Goal: Task Accomplishment & Management: Complete application form

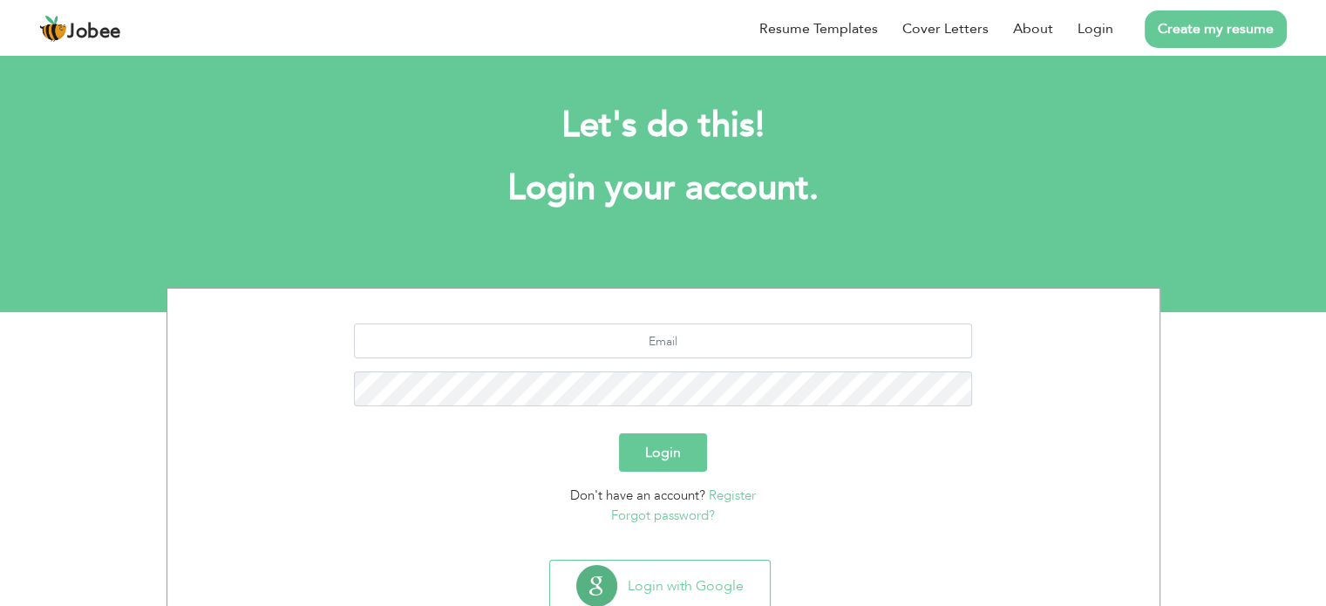
click at [1213, 32] on link "Create my resume" at bounding box center [1216, 28] width 142 height 37
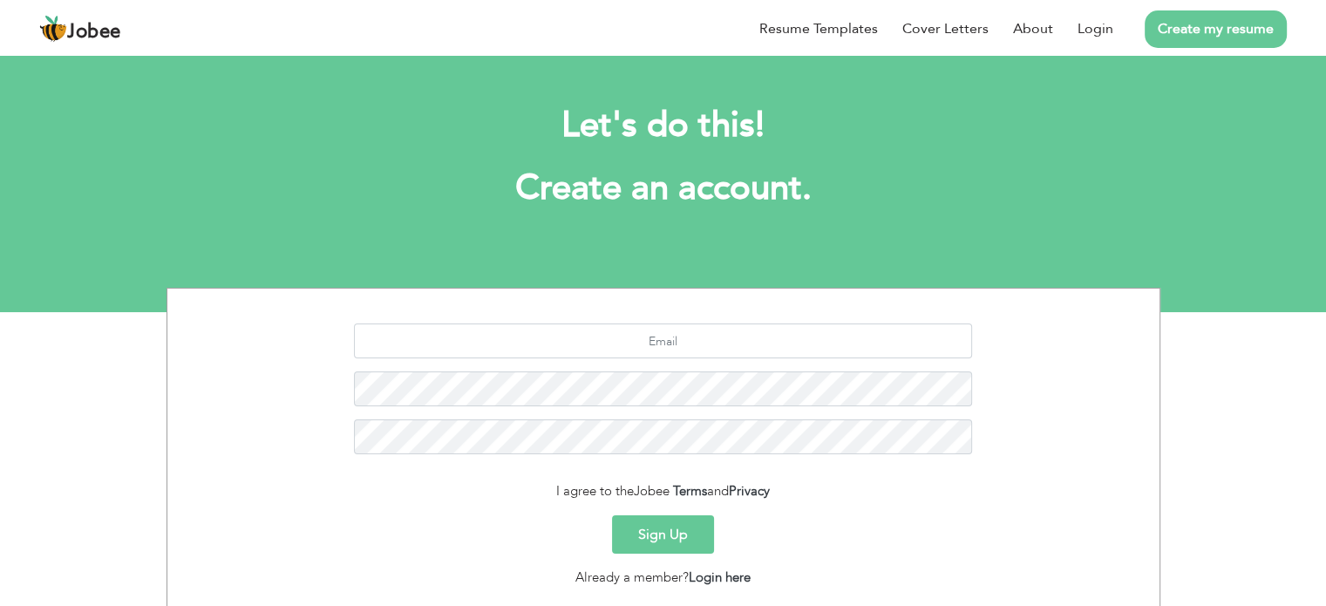
scroll to position [117, 0]
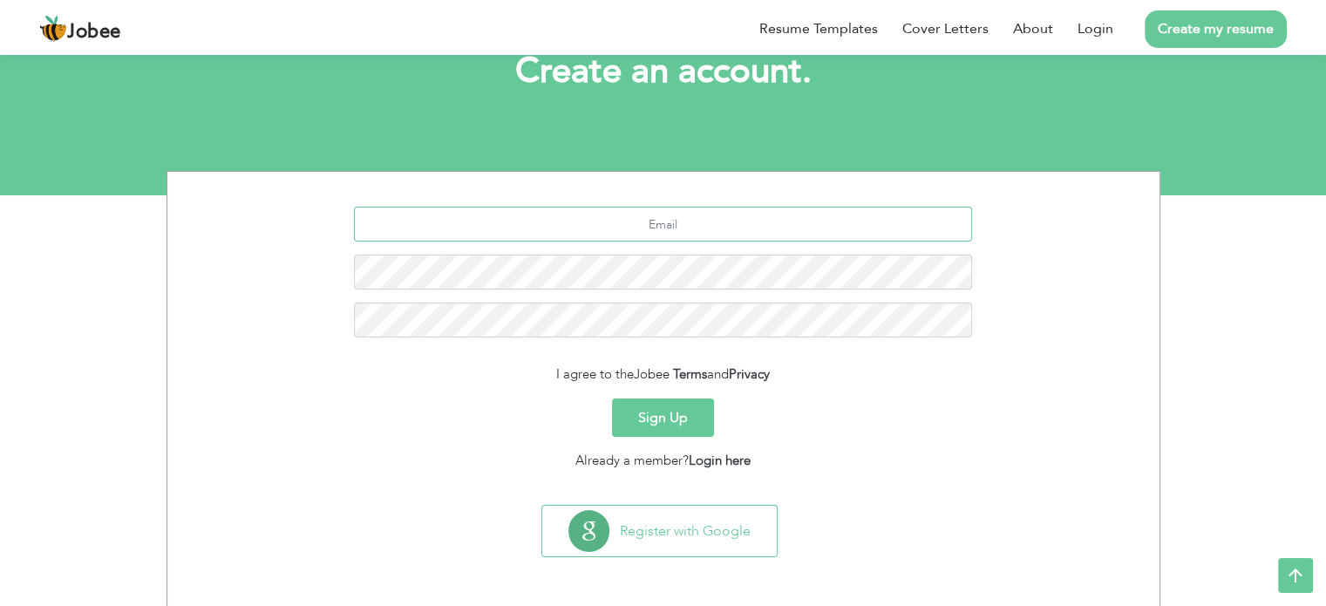
click at [694, 225] on input "text" at bounding box center [663, 224] width 618 height 35
type input "[EMAIL_ADDRESS][DOMAIN_NAME]"
click at [612, 398] on button "Sign Up" at bounding box center [663, 417] width 102 height 38
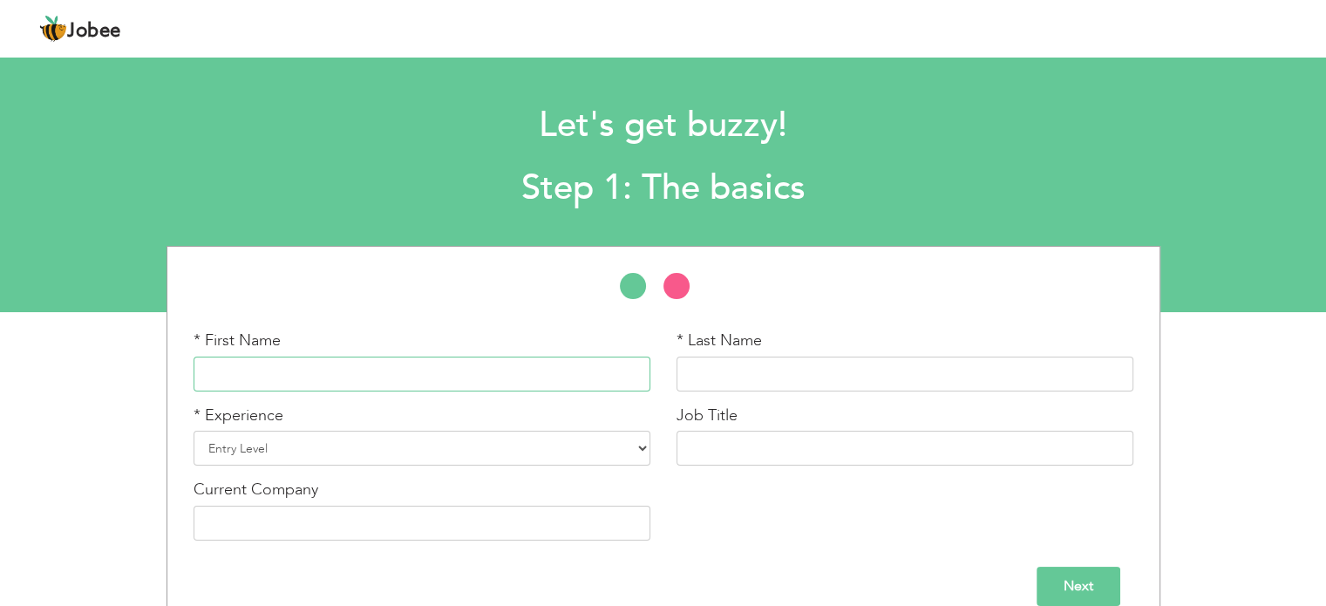
click at [457, 365] on input "text" at bounding box center [422, 374] width 457 height 35
type input "Malaika"
type input "Zeb"
click at [420, 456] on select "Entry Level Less than 1 Year 1 Year 2 Years 3 Years 4 Years 5 Years 6 Years 7 Y…" at bounding box center [422, 448] width 457 height 35
click at [194, 431] on select "Entry Level Less than 1 Year 1 Year 2 Years 3 Years 4 Years 5 Years 6 Years 7 Y…" at bounding box center [422, 448] width 457 height 35
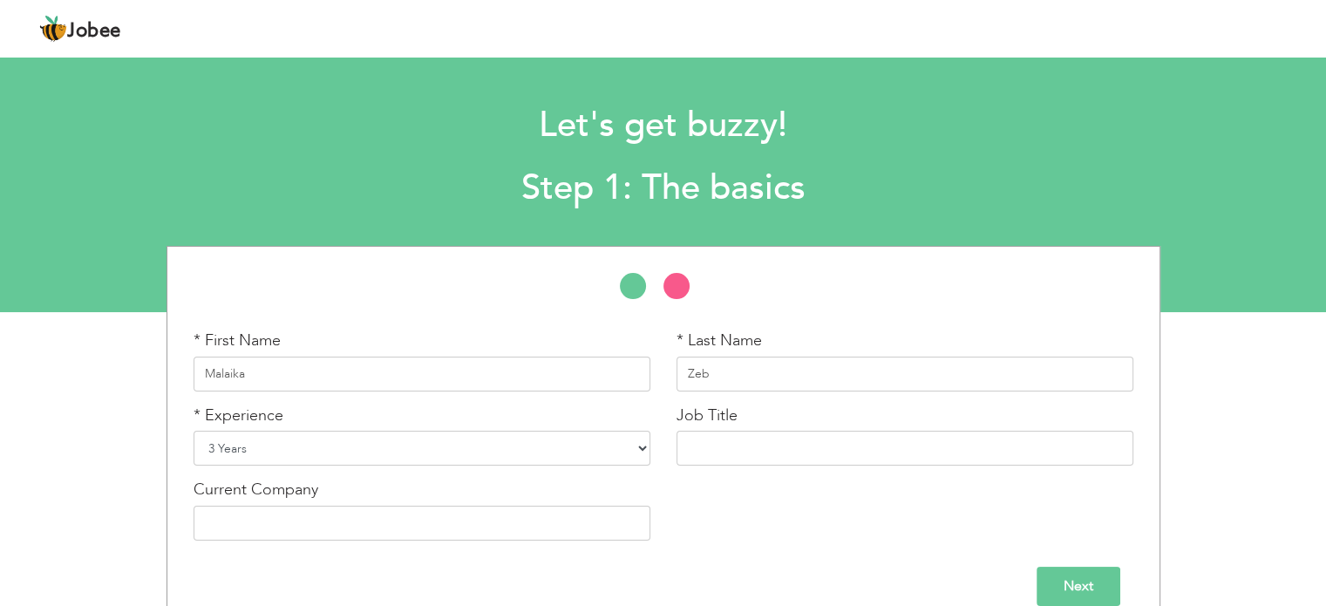
click at [476, 445] on select "Entry Level Less than 1 Year 1 Year 2 Years 3 Years 4 Years 5 Years 6 Years 7 Y…" at bounding box center [422, 448] width 457 height 35
click at [194, 431] on select "Entry Level Less than 1 Year 1 Year 2 Years 3 Years 4 Years 5 Years 6 Years 7 Y…" at bounding box center [422, 448] width 457 height 35
click at [310, 457] on select "Entry Level Less than 1 Year 1 Year 2 Years 3 Years 4 Years 5 Years 6 Years 7 Y…" at bounding box center [422, 448] width 457 height 35
select select "4"
click at [194, 431] on select "Entry Level Less than 1 Year 1 Year 2 Years 3 Years 4 Years 5 Years 6 Years 7 Y…" at bounding box center [422, 448] width 457 height 35
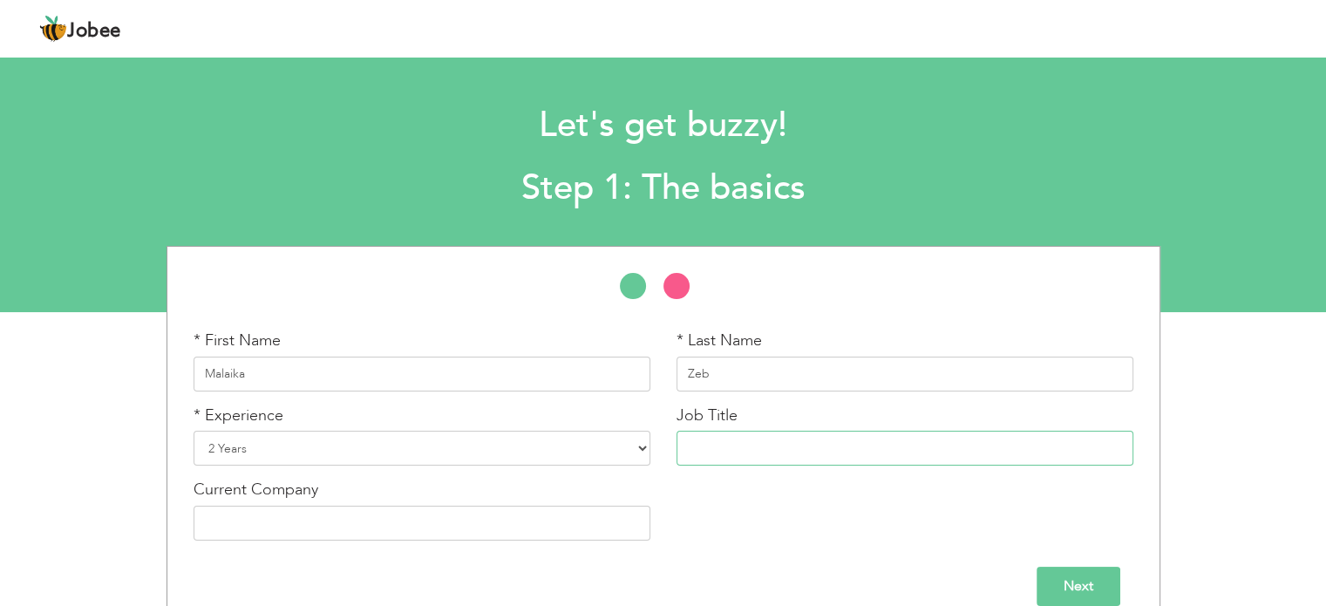
click at [757, 459] on input "text" at bounding box center [904, 448] width 457 height 35
paste input "Social Media & E-commerce Manager"
drag, startPoint x: 761, startPoint y: 445, endPoint x: 839, endPoint y: 441, distance: 77.7
click at [839, 441] on input "Social Media & E-commerce Manager" at bounding box center [904, 448] width 457 height 35
click at [839, 441] on input "Social Media Manager" at bounding box center [904, 448] width 457 height 35
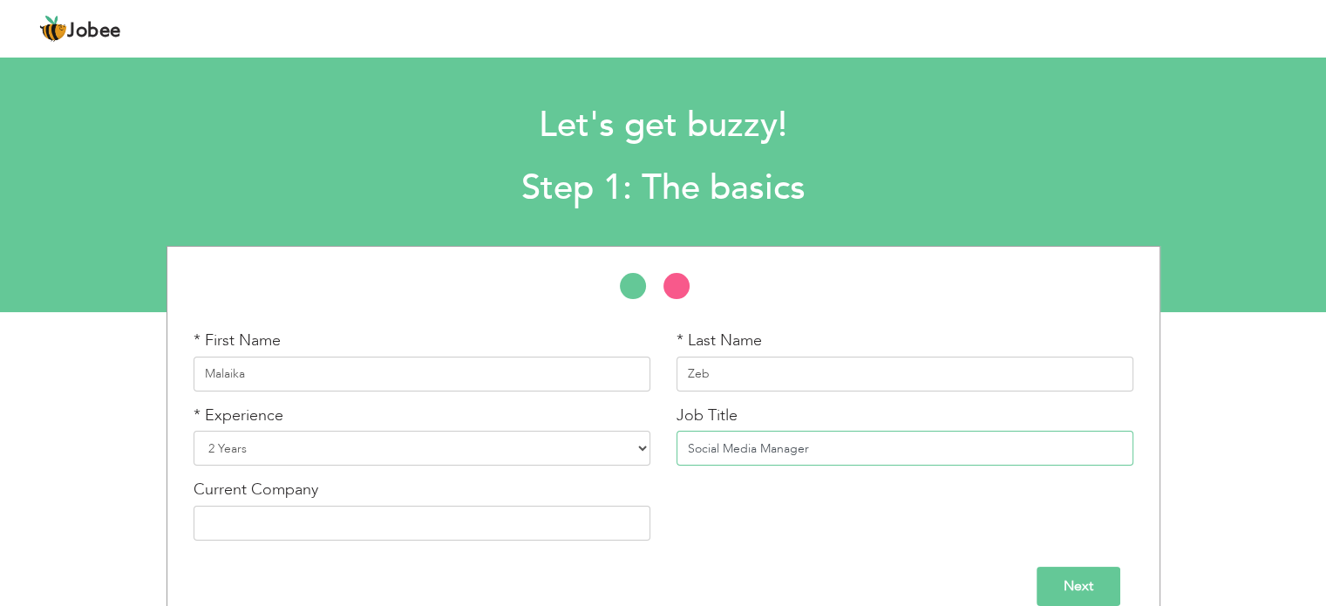
type input "Social Media Manager"
click at [286, 526] on input "text" at bounding box center [422, 523] width 457 height 35
type input "BagVu"
click at [763, 520] on div "* First Name Malaika * Last Name Zeb * Experience Entry Level Less than 1 Year …" at bounding box center [663, 442] width 966 height 224
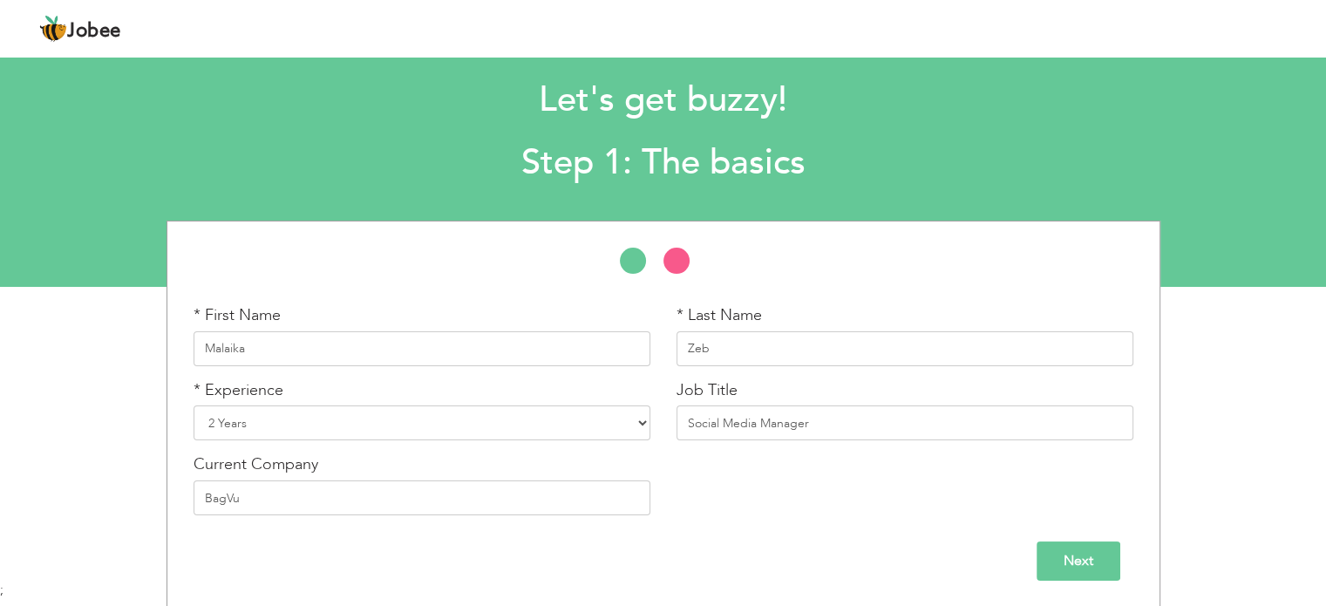
scroll to position [24, 0]
click at [1048, 543] on input "Next" at bounding box center [1078, 561] width 84 height 39
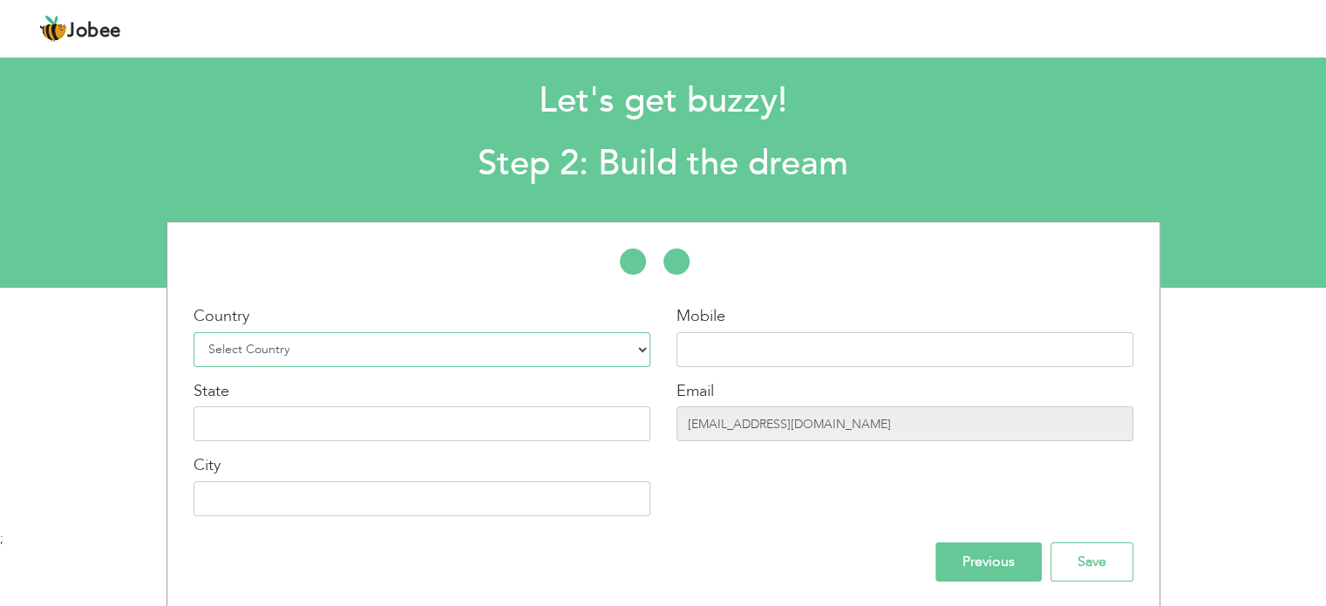
click at [436, 352] on select "Select Country Afghanistan Albania Algeria American Samoa Andorra Angola Anguil…" at bounding box center [422, 349] width 457 height 35
select select "166"
click at [194, 332] on select "Select Country Afghanistan Albania Algeria American Samoa Andorra Angola Anguil…" at bounding box center [422, 349] width 457 height 35
click at [751, 352] on input "text" at bounding box center [904, 349] width 457 height 35
paste input "0310-2219770"
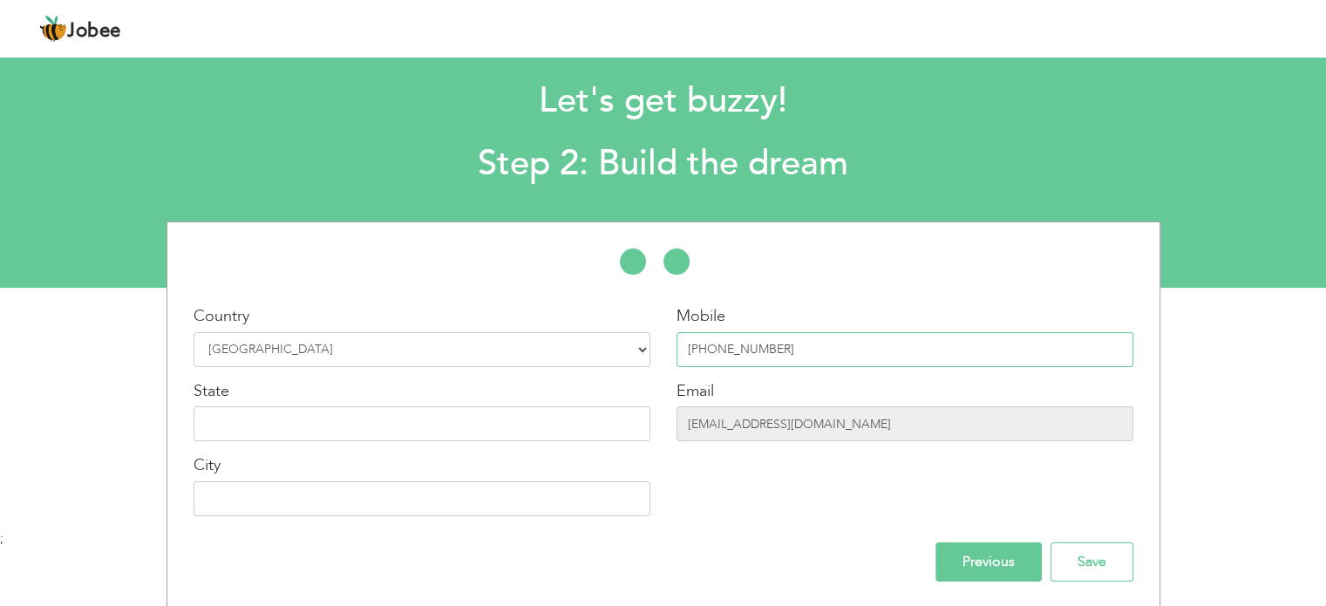
type input "[PHONE_NUMBER]"
click at [432, 429] on input "text" at bounding box center [422, 423] width 457 height 35
type input "Sindh"
click at [314, 489] on input "text" at bounding box center [422, 498] width 457 height 35
type input "[GEOGRAPHIC_DATA]"
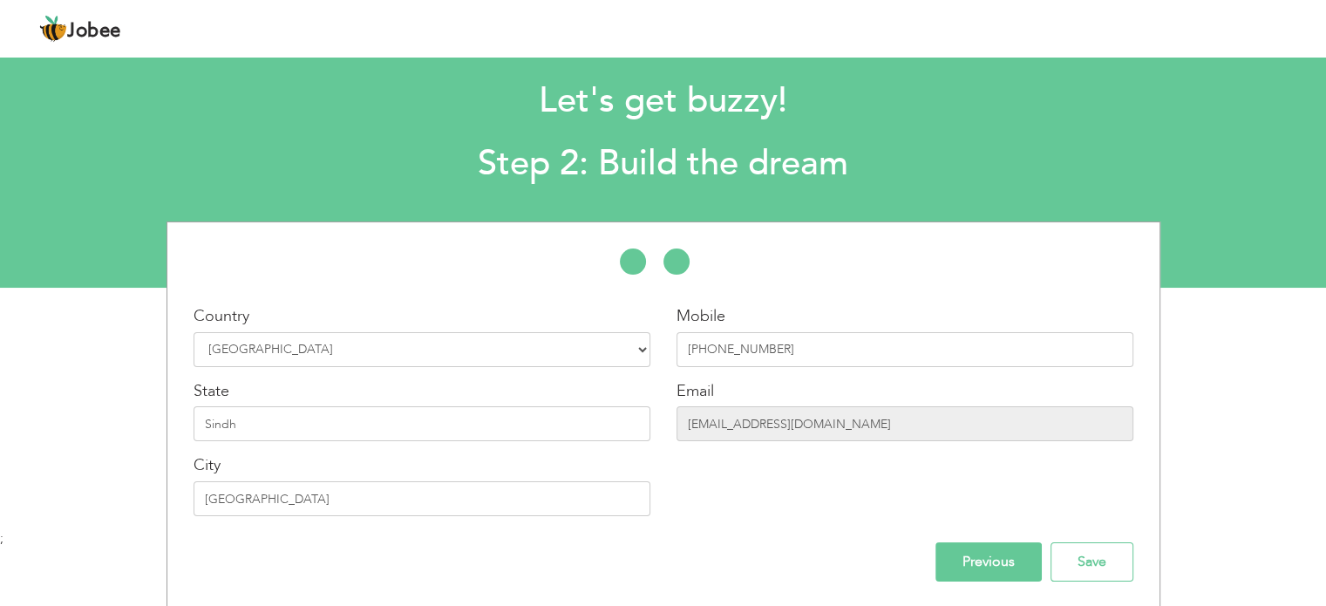
click at [488, 287] on div at bounding box center [663, 270] width 992 height 44
click at [791, 424] on input "sidfreak121@gmail.com" at bounding box center [904, 422] width 457 height 35
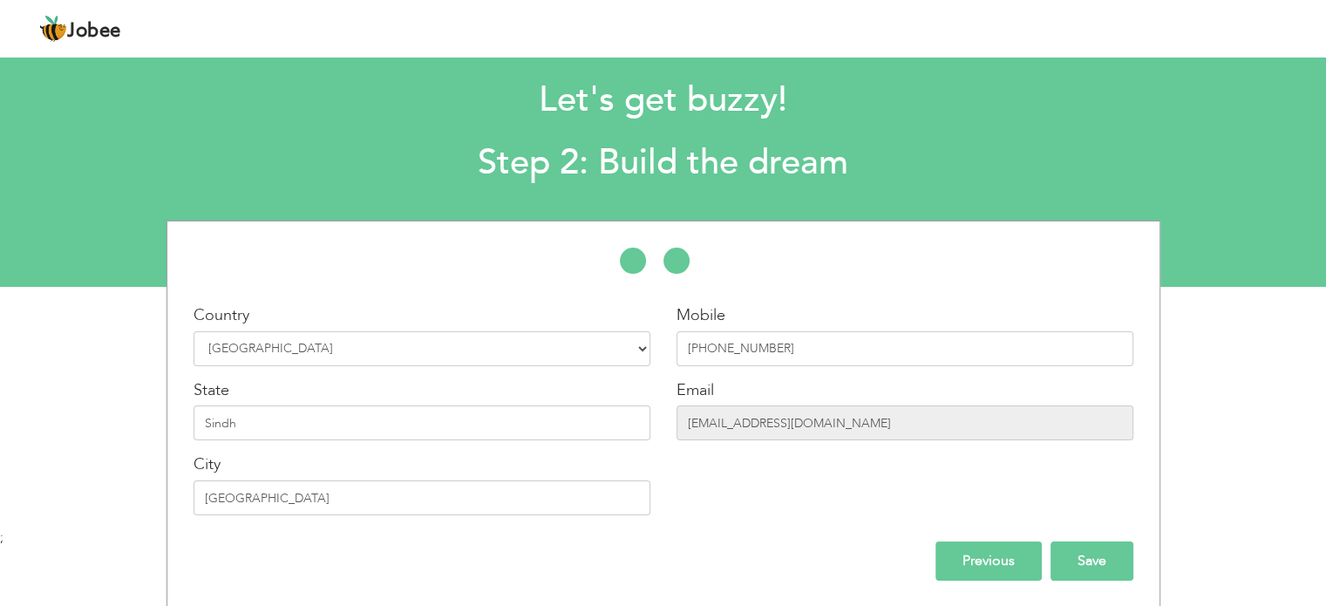
click at [1108, 565] on input "Save" at bounding box center [1091, 560] width 83 height 39
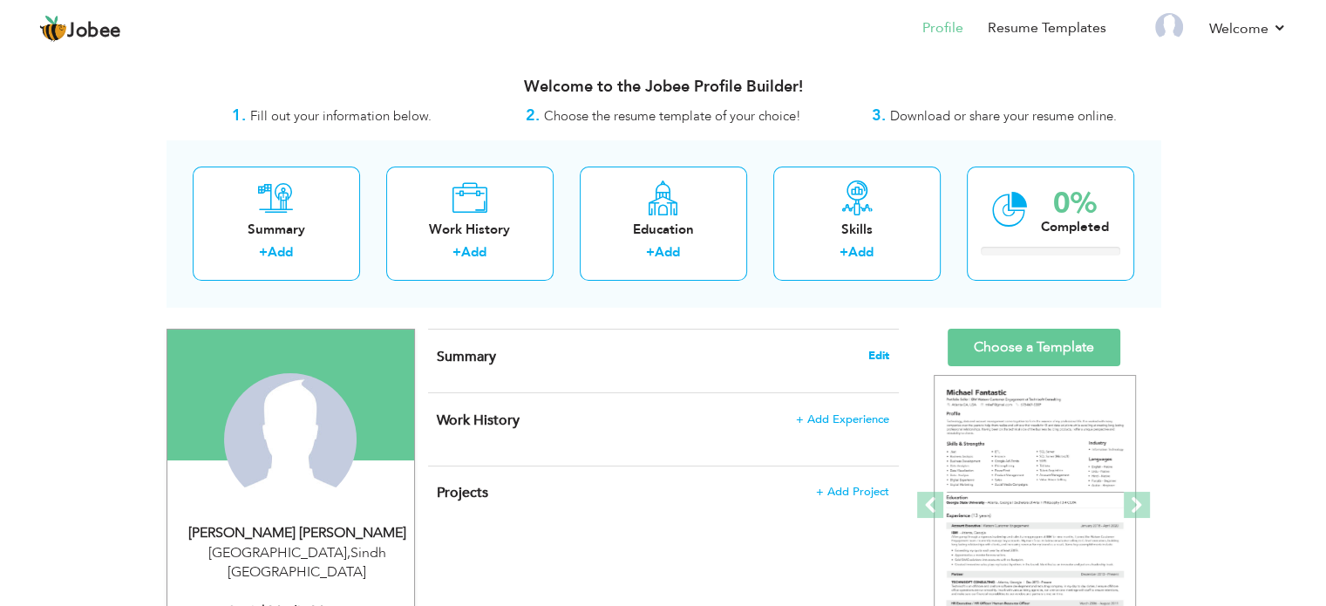
click at [881, 353] on span "Edit" at bounding box center [878, 356] width 21 height 12
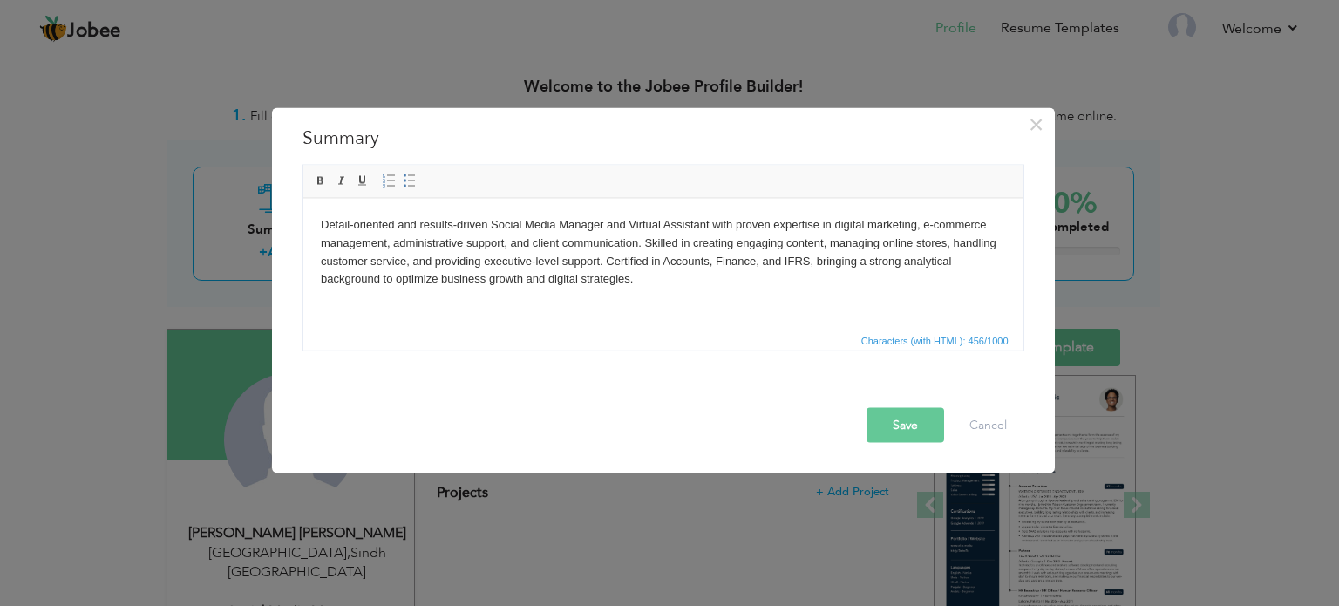
click at [903, 421] on button "Save" at bounding box center [905, 424] width 78 height 35
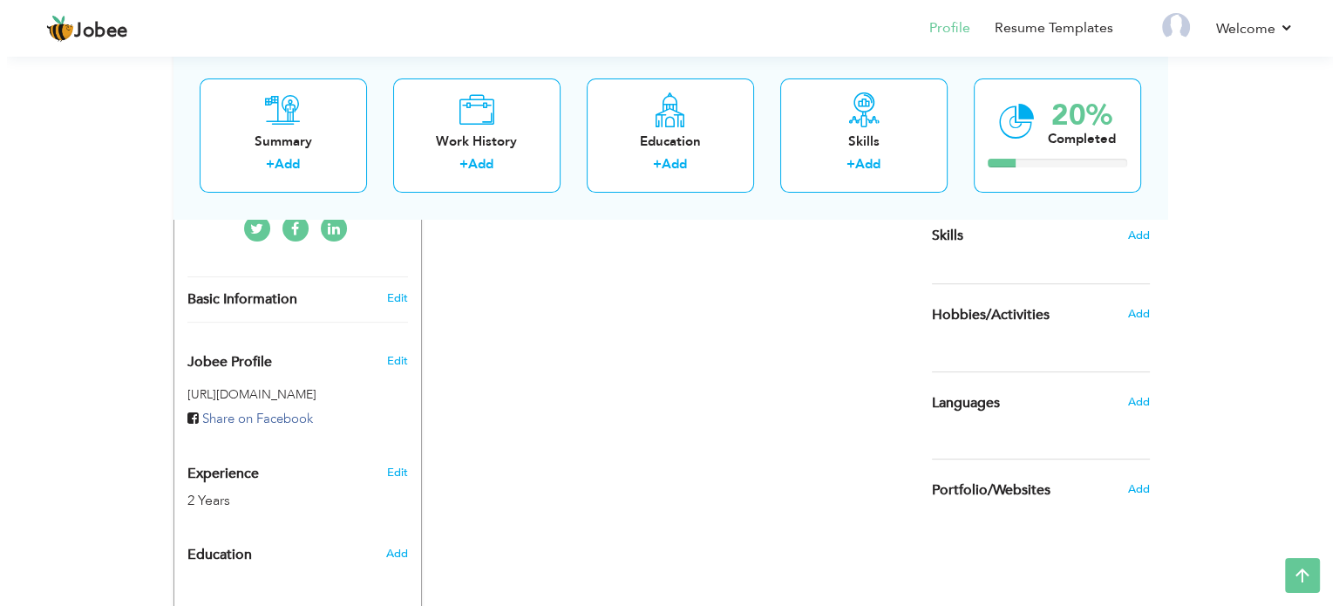
scroll to position [445, 0]
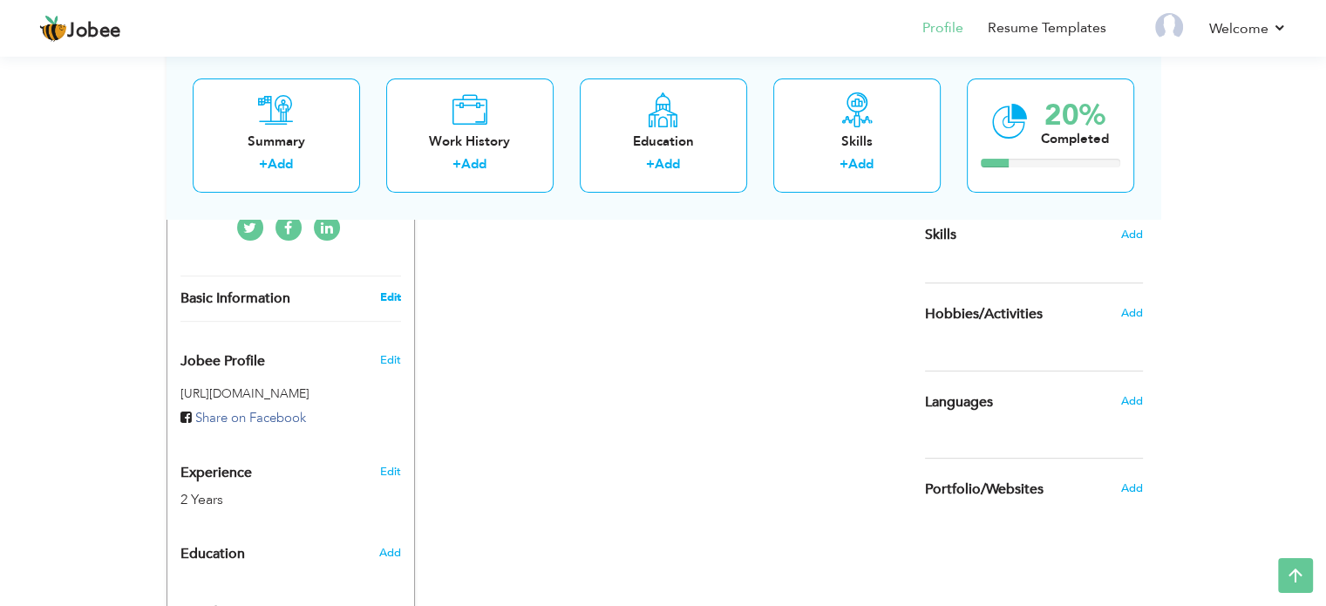
click at [391, 289] on link "Edit" at bounding box center [389, 297] width 21 height 16
type input "Malaika"
type input "Zeb"
type input "[PHONE_NUMBER]"
select select "number:166"
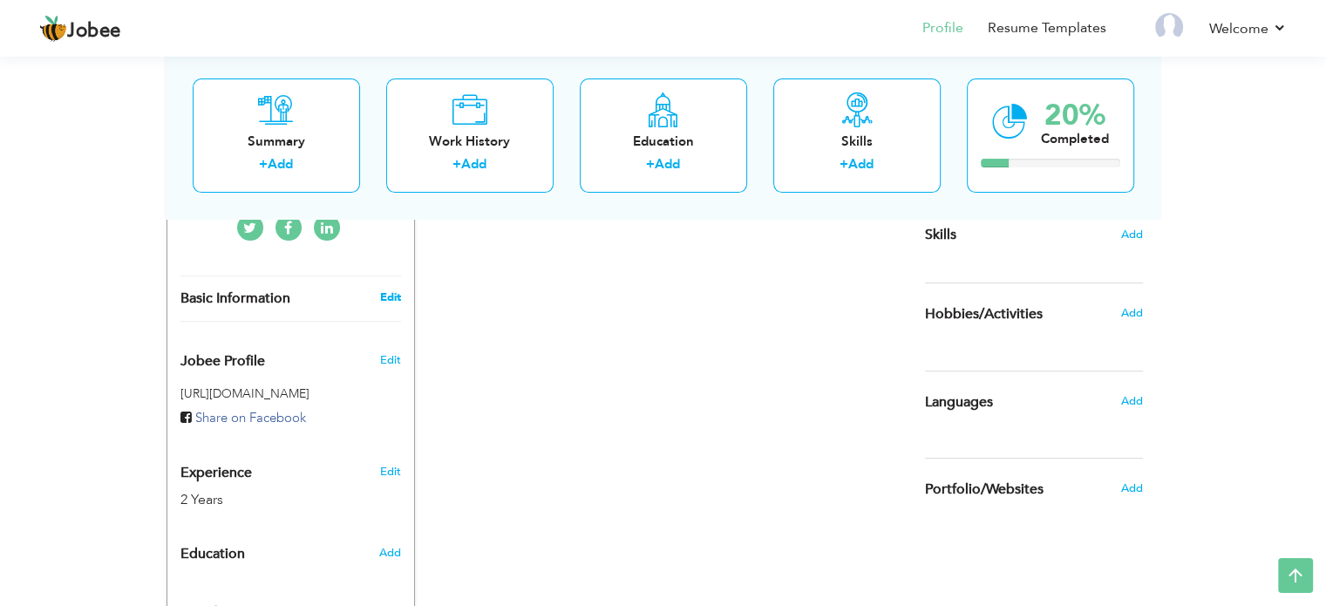
type input "Sindh"
type input "[GEOGRAPHIC_DATA]"
select select "number:4"
type input "BagVu"
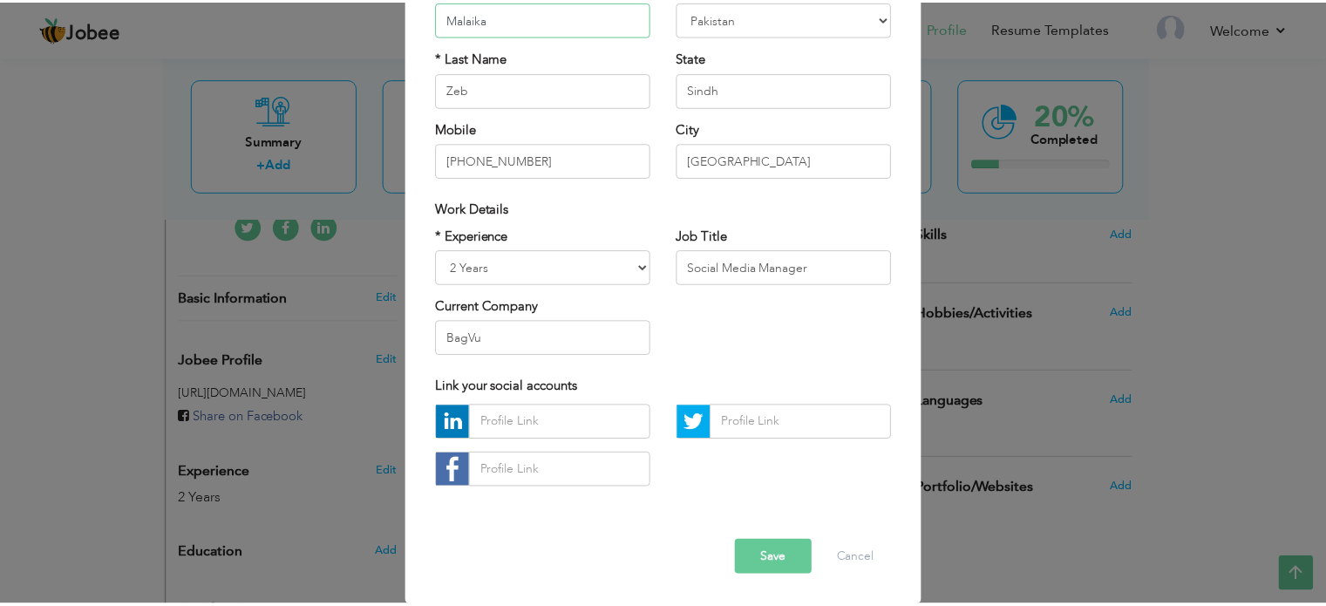
scroll to position [185, 0]
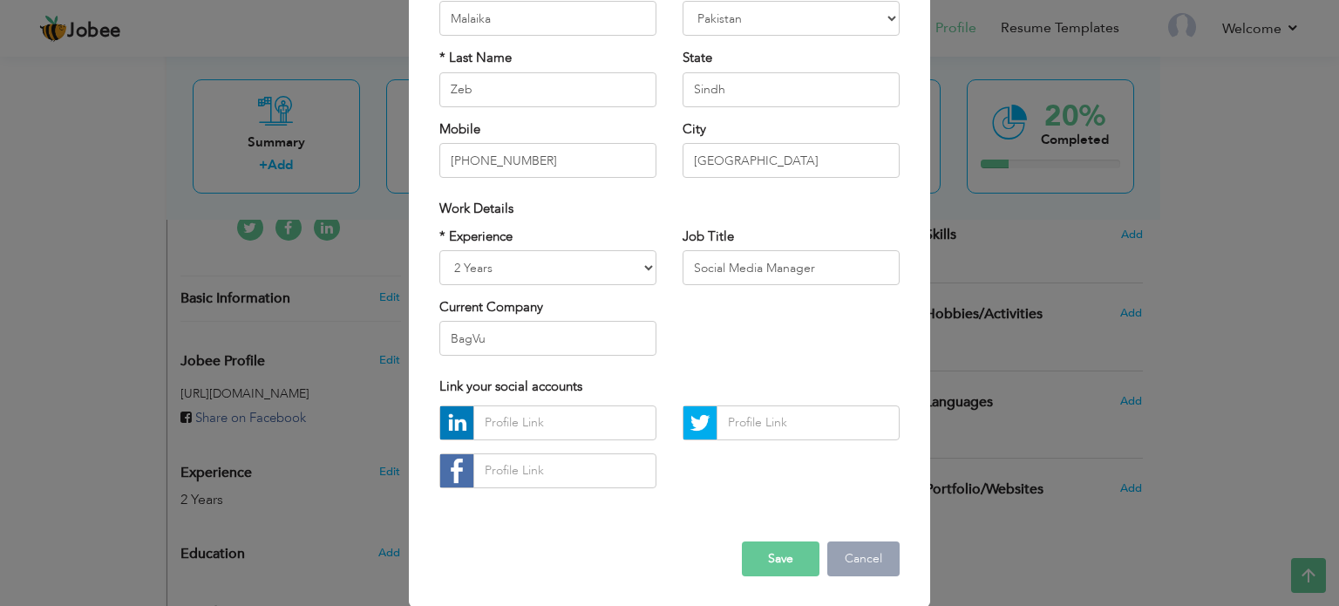
click at [871, 560] on button "Cancel" at bounding box center [863, 558] width 72 height 35
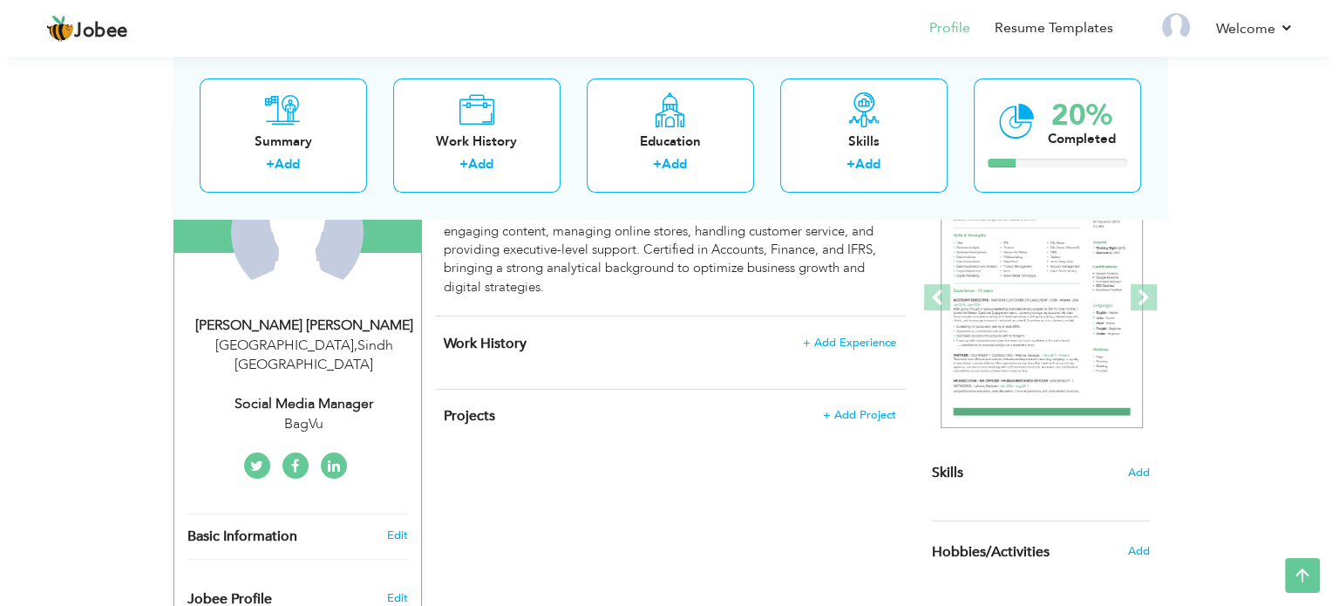
scroll to position [205, 0]
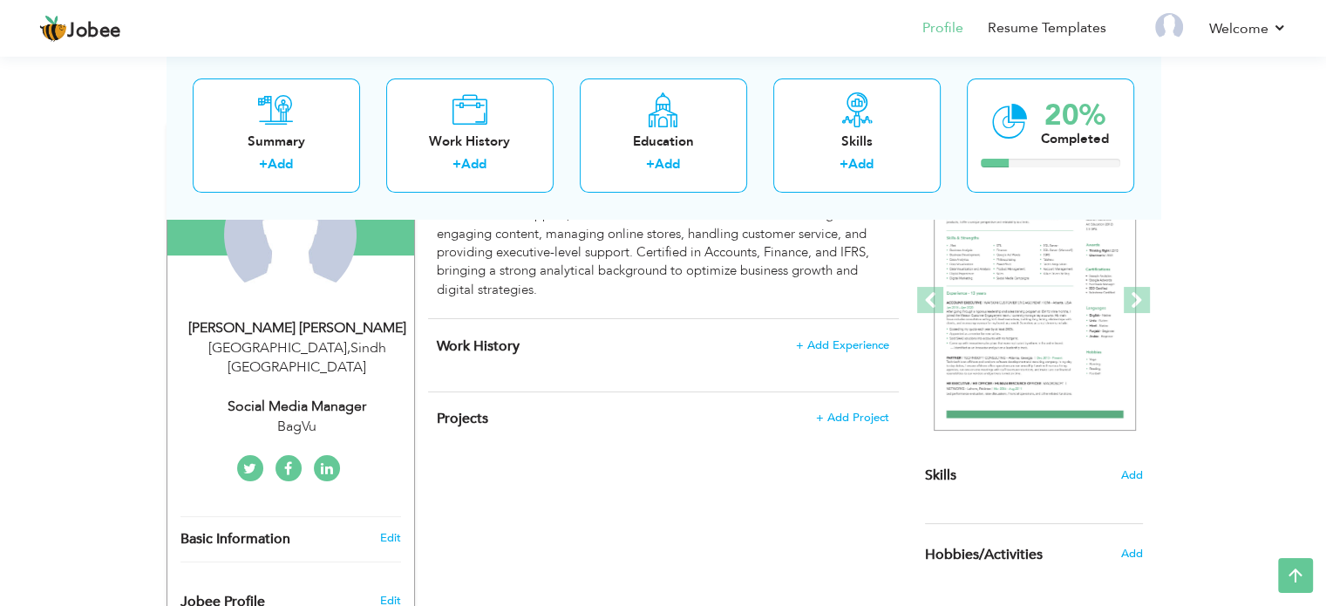
click at [299, 397] on div "Social Media Manager" at bounding box center [297, 407] width 234 height 20
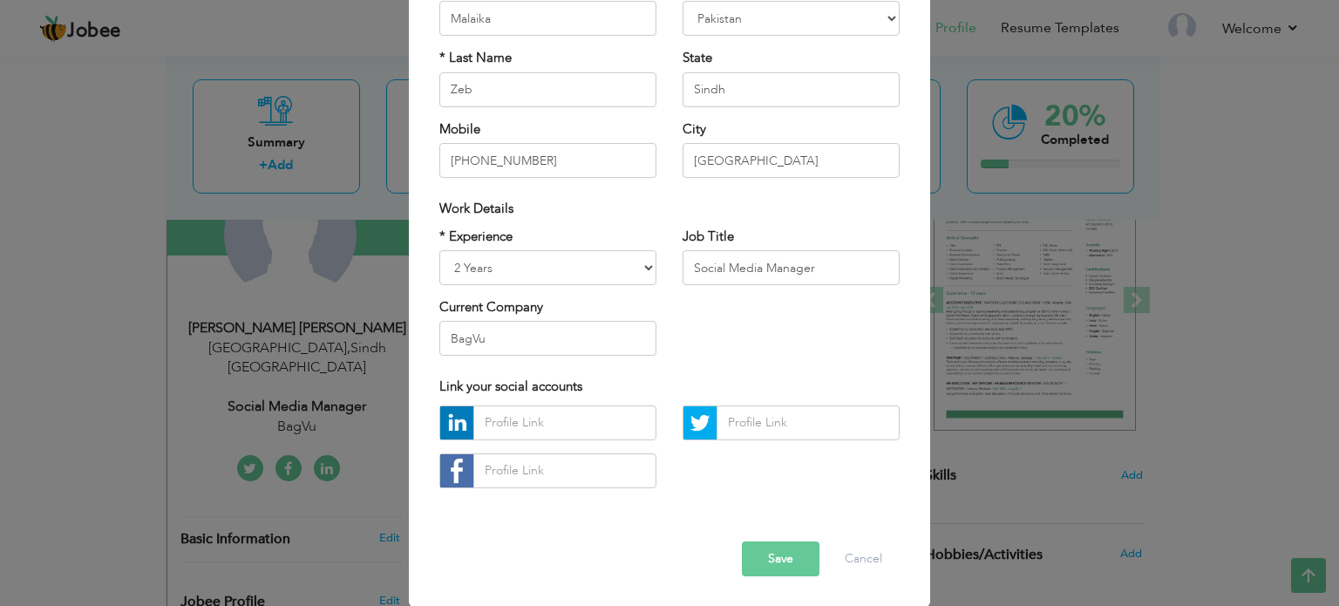
scroll to position [0, 0]
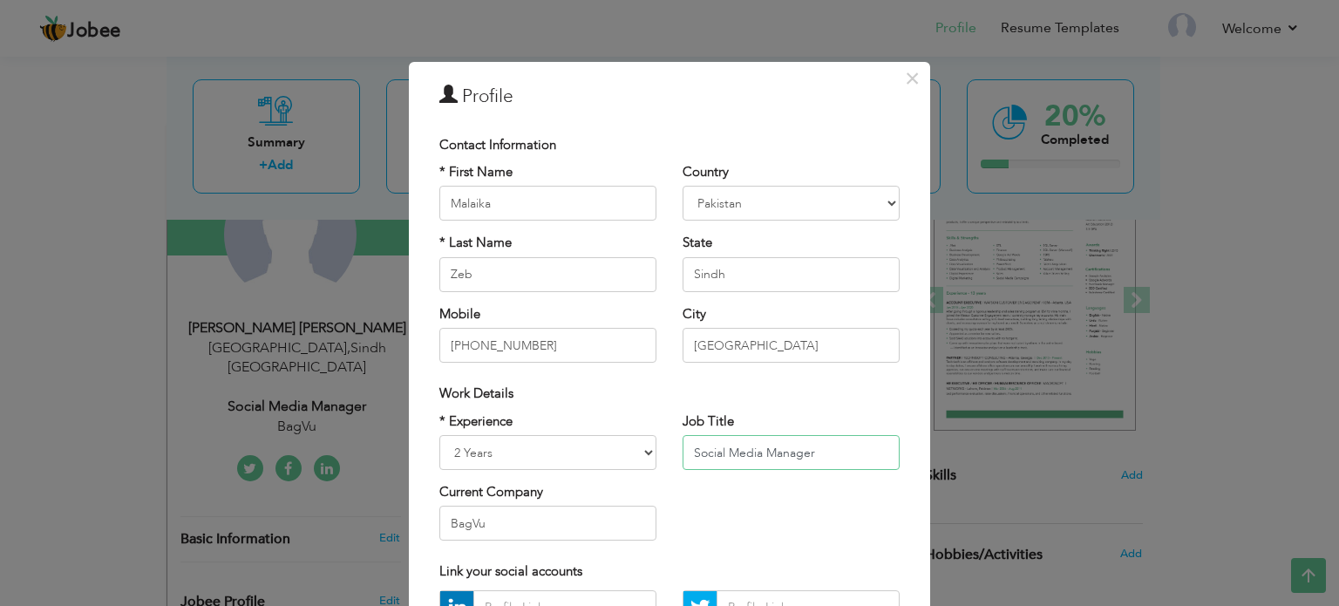
click at [710, 444] on input "Social Media Manager" at bounding box center [791, 452] width 217 height 35
paste input "| Virtual Assistant | E-commerce Specialist"
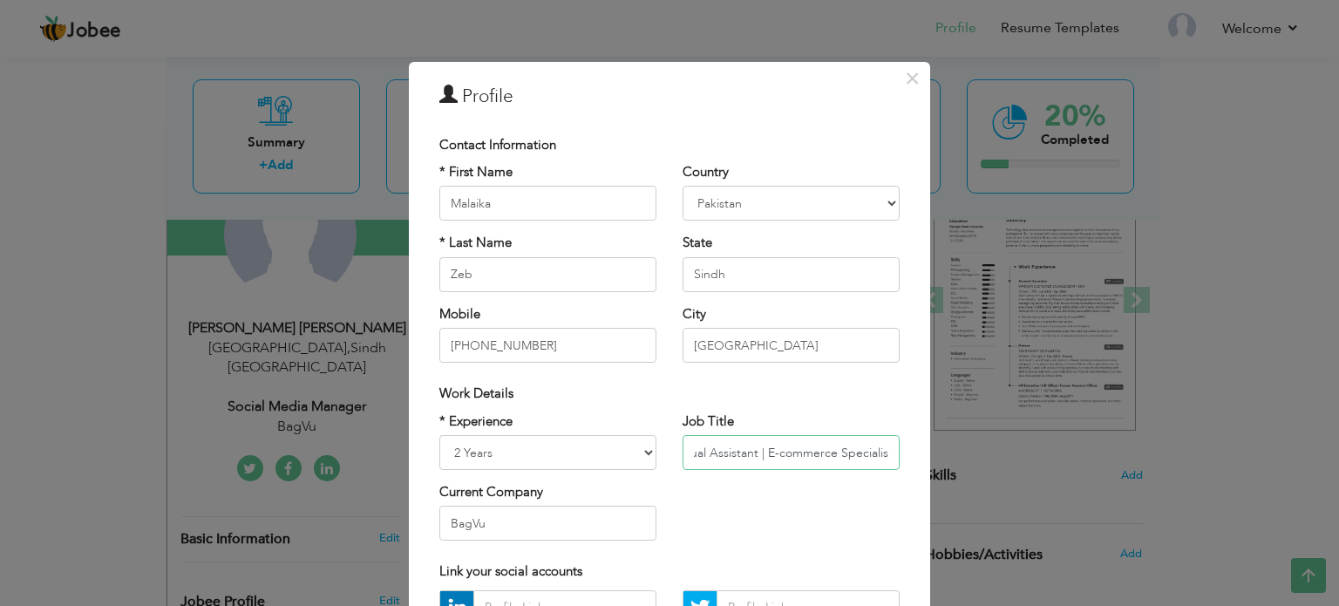
type input "Social Media Manager | Virtual Assistant | E-commerce Specialist"
click at [865, 392] on div "Work Details" at bounding box center [669, 393] width 460 height 18
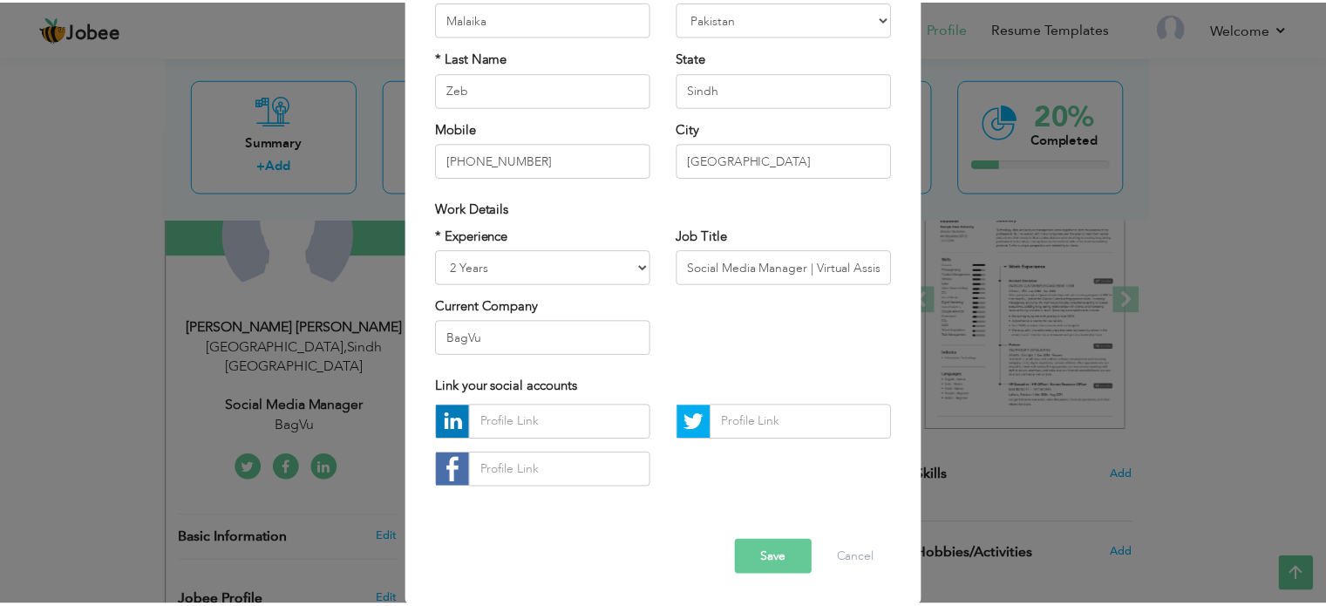
scroll to position [185, 0]
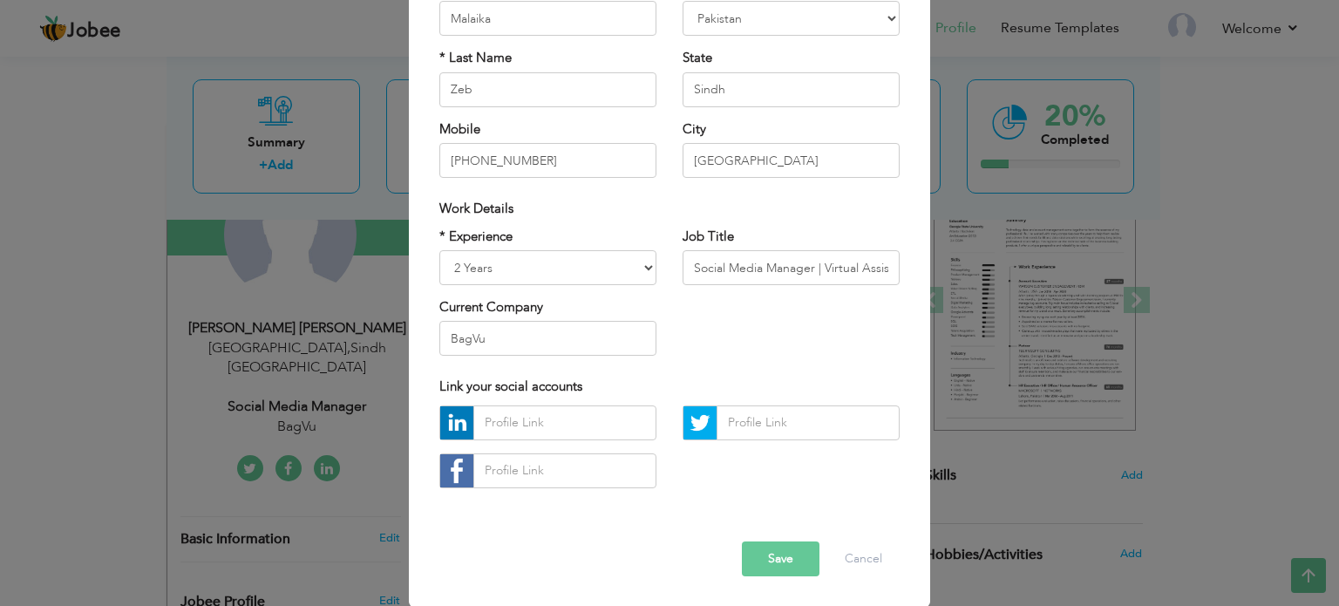
click at [789, 557] on button "Save" at bounding box center [781, 558] width 78 height 35
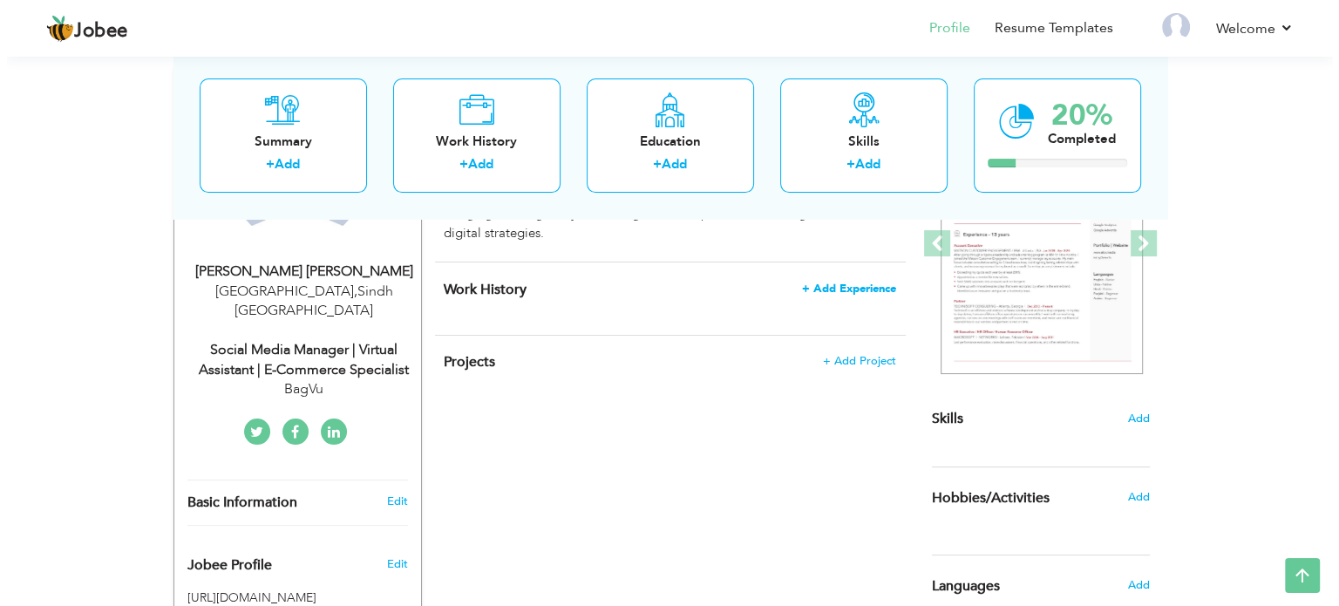
scroll to position [263, 0]
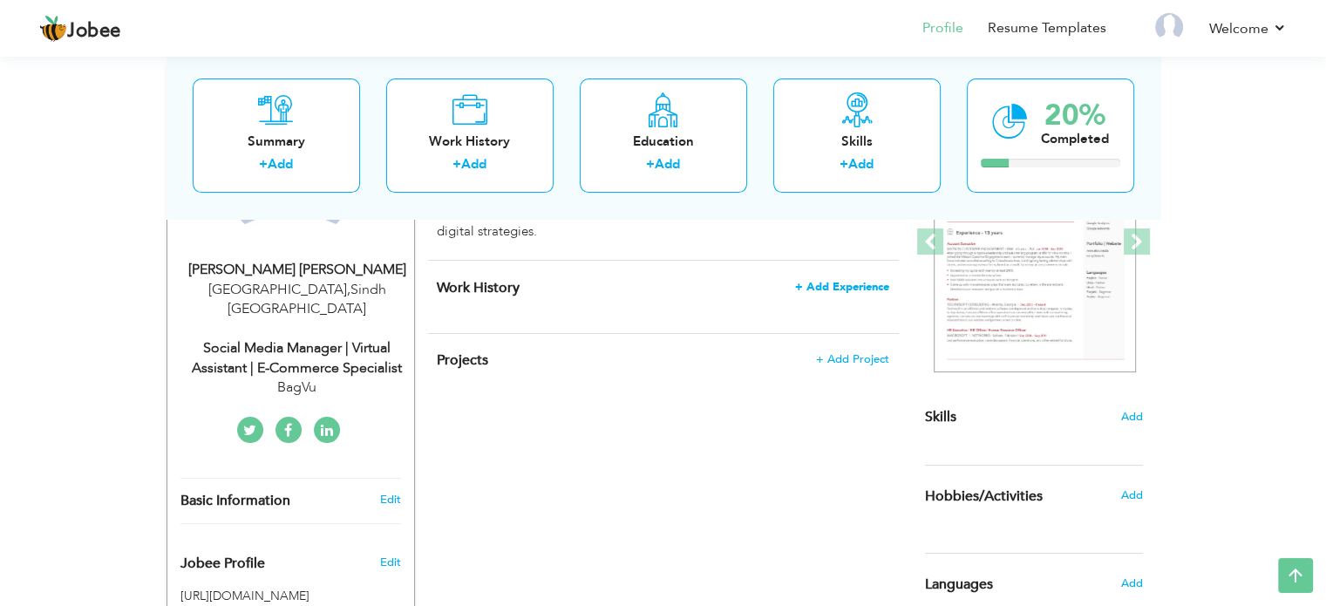
click at [829, 289] on span "+ Add Experience" at bounding box center [842, 287] width 94 height 12
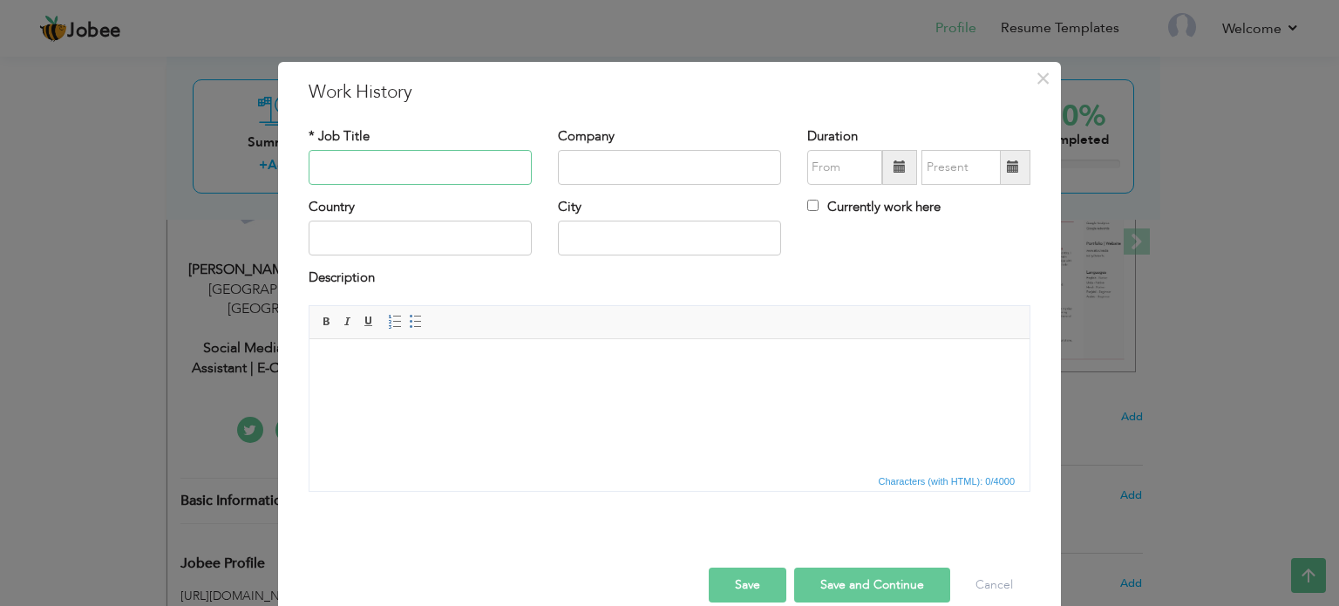
paste input "Virtual Assistant"
type input "Virtual Assistant"
click at [601, 164] on input "text" at bounding box center [669, 167] width 223 height 35
type input "BagVu"
click at [896, 159] on span at bounding box center [899, 167] width 35 height 35
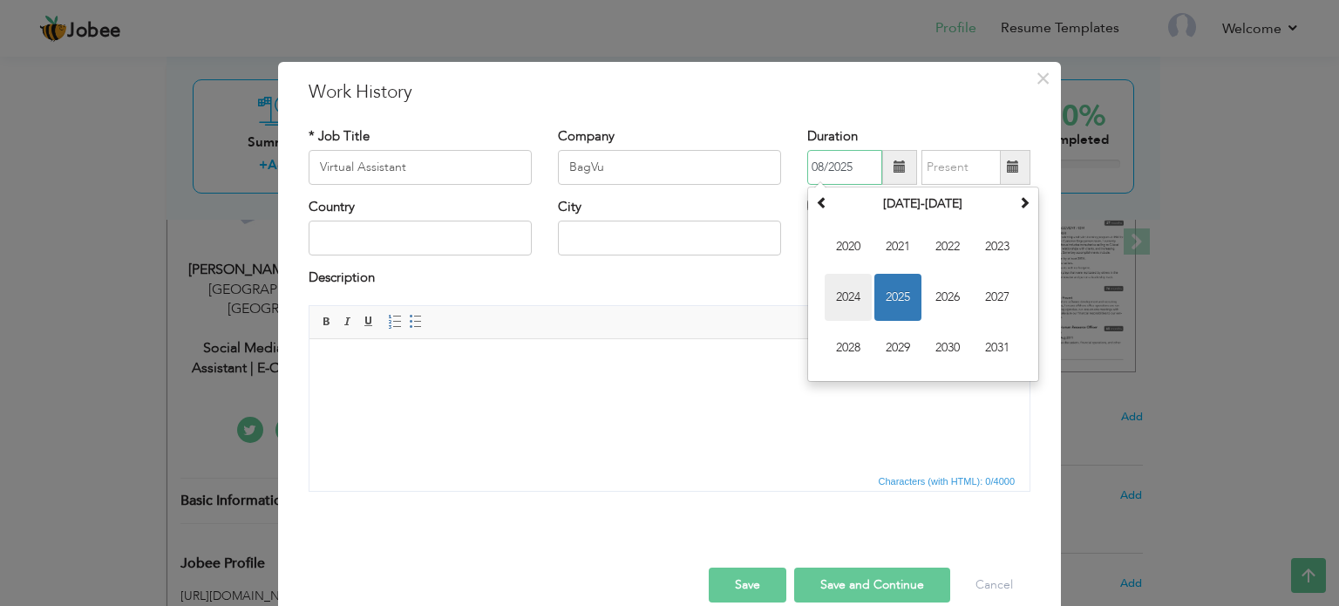
click at [851, 285] on span "2024" at bounding box center [848, 297] width 47 height 47
click at [932, 248] on span "Mar" at bounding box center [947, 246] width 47 height 47
type input "03/2024"
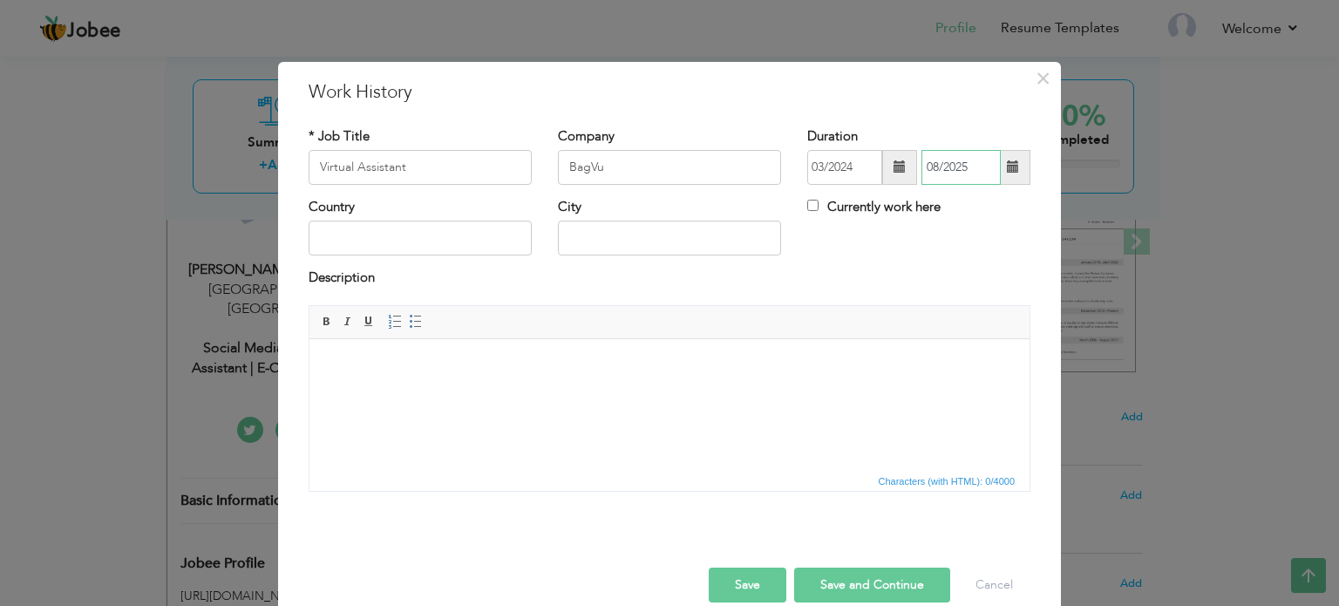
click at [954, 166] on input "08/2025" at bounding box center [960, 167] width 79 height 35
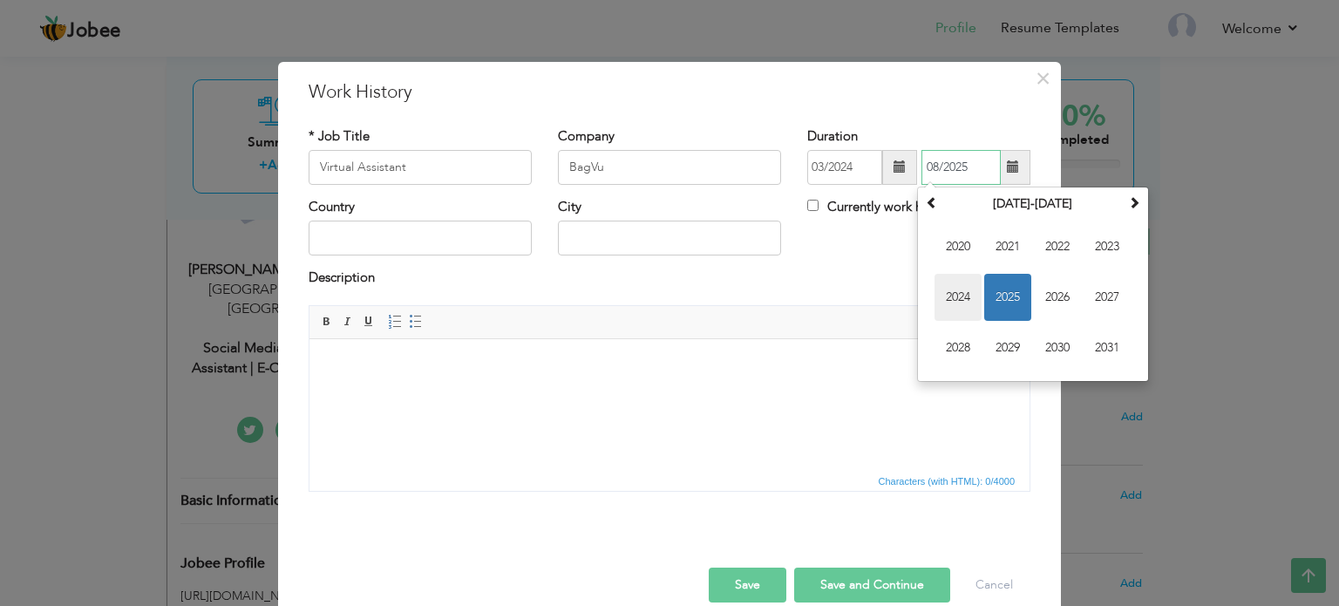
click at [945, 296] on span "2024" at bounding box center [957, 297] width 47 height 47
click at [1046, 333] on span "Nov" at bounding box center [1057, 347] width 47 height 47
type input "11/2024"
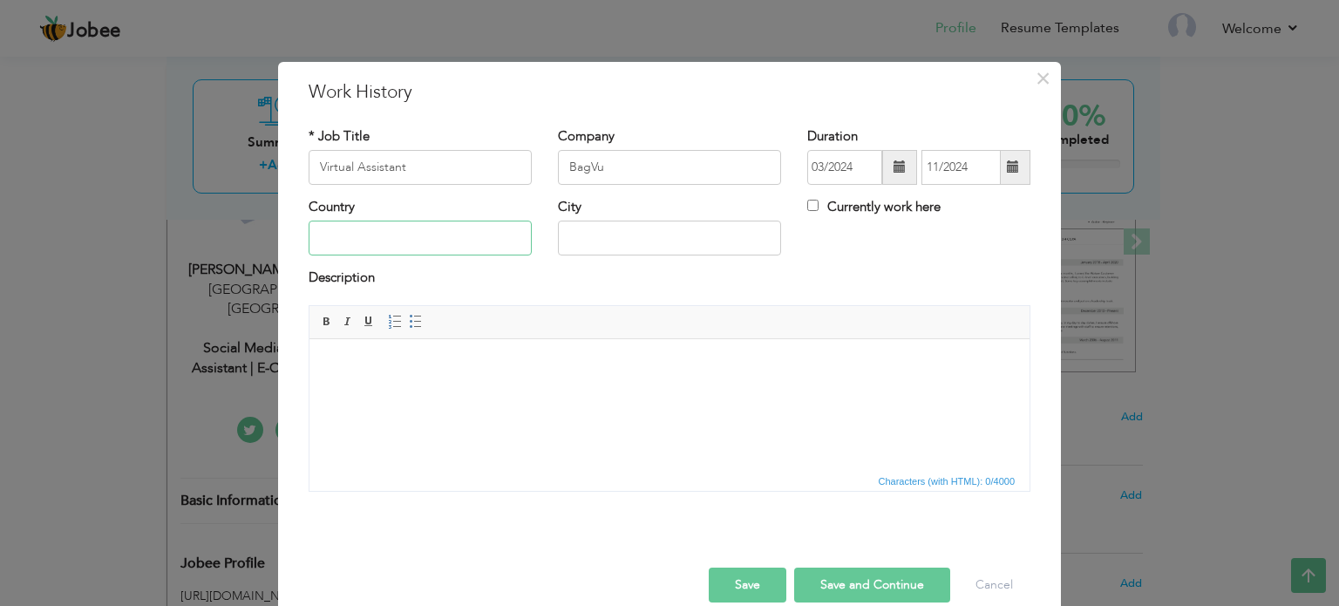
click at [405, 241] on input "text" at bounding box center [420, 238] width 223 height 35
click at [604, 233] on input "text" at bounding box center [669, 238] width 223 height 35
click at [452, 239] on input "text" at bounding box center [420, 238] width 223 height 35
type input "[GEOGRAPHIC_DATA]"
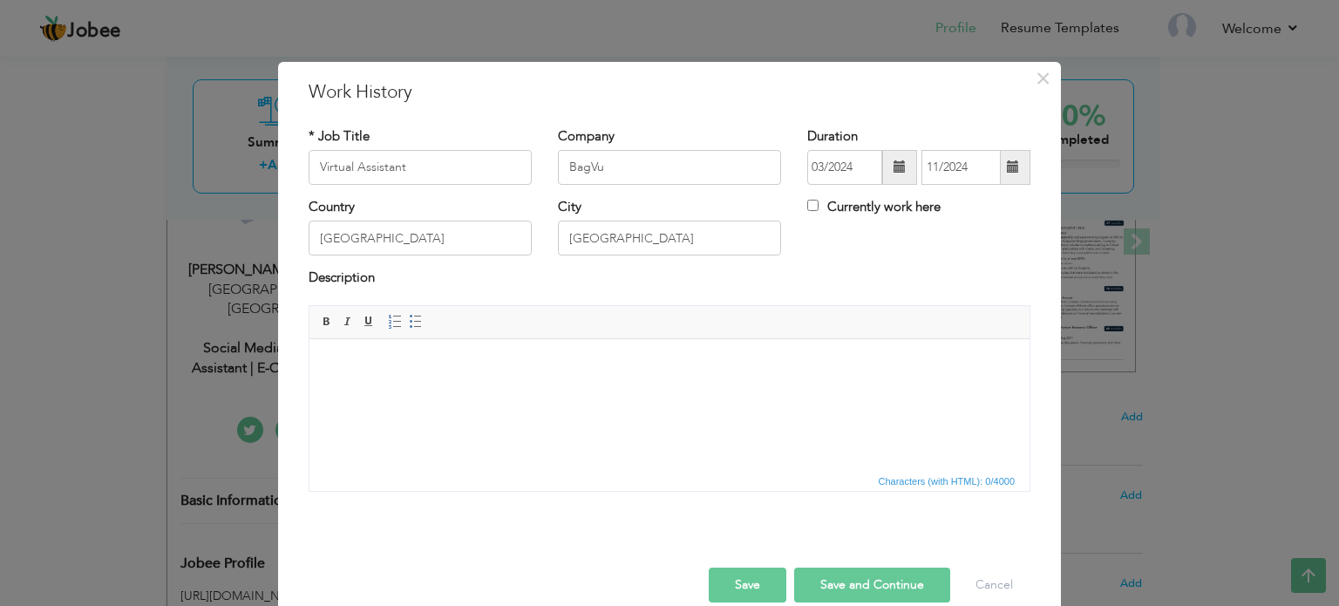
click at [582, 383] on html at bounding box center [669, 364] width 720 height 53
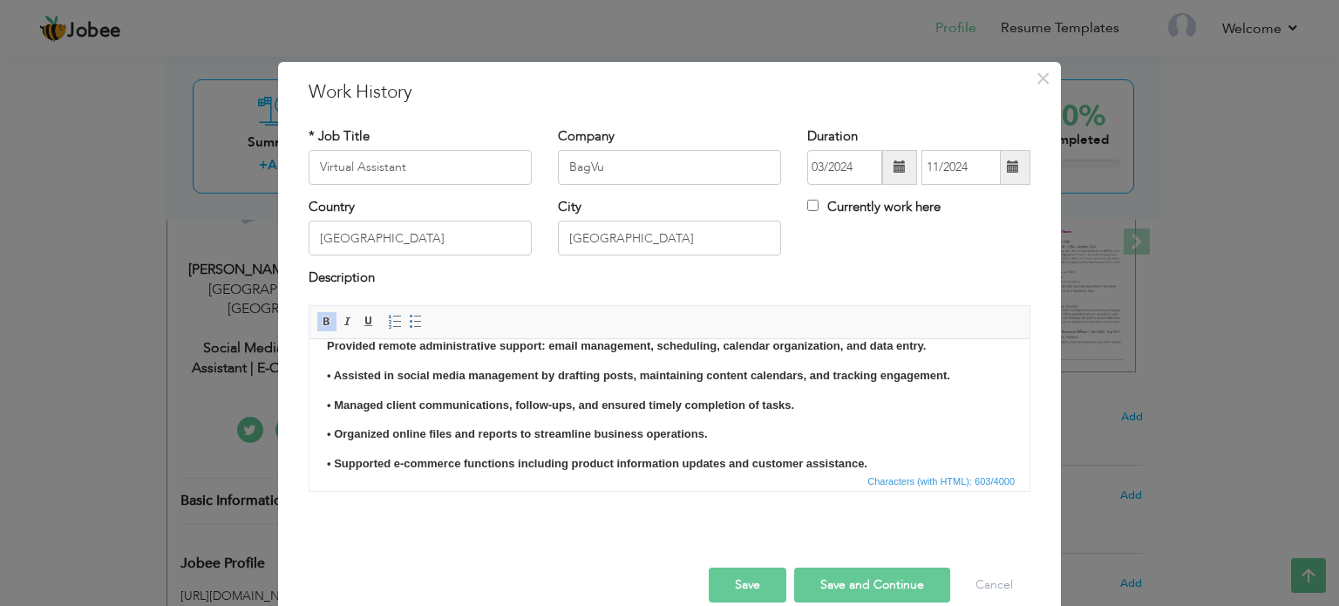
scroll to position [0, 0]
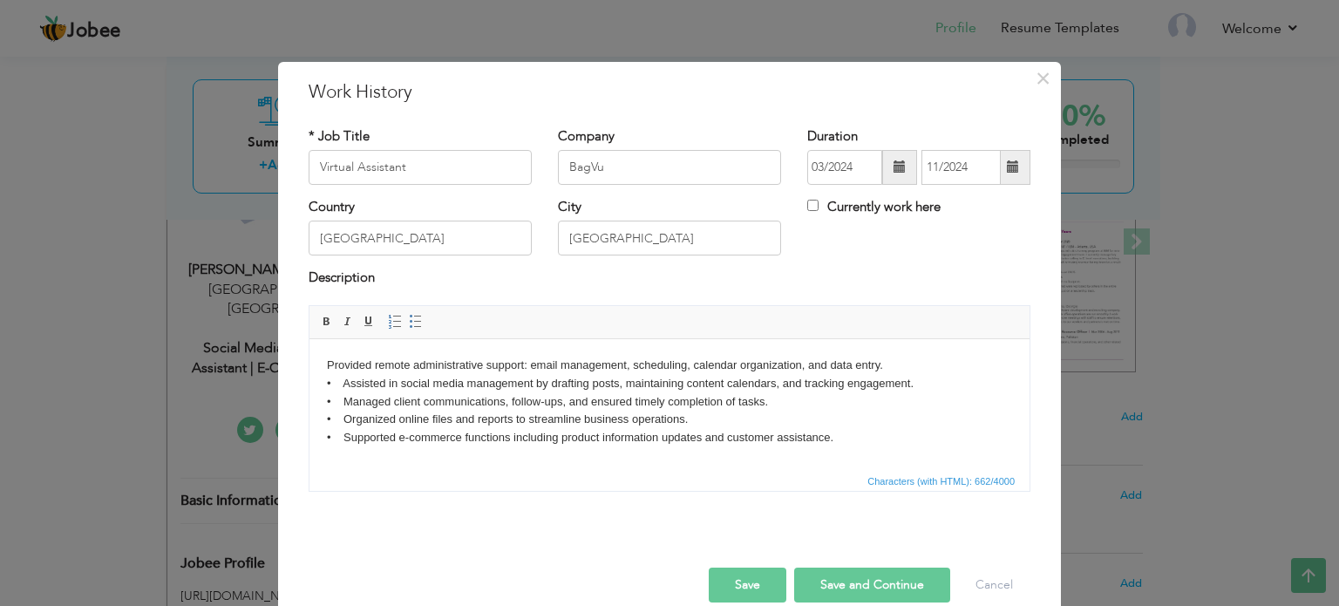
click at [327, 366] on body "Provided remote administrative support: email management, scheduling, calendar …" at bounding box center [669, 401] width 685 height 91
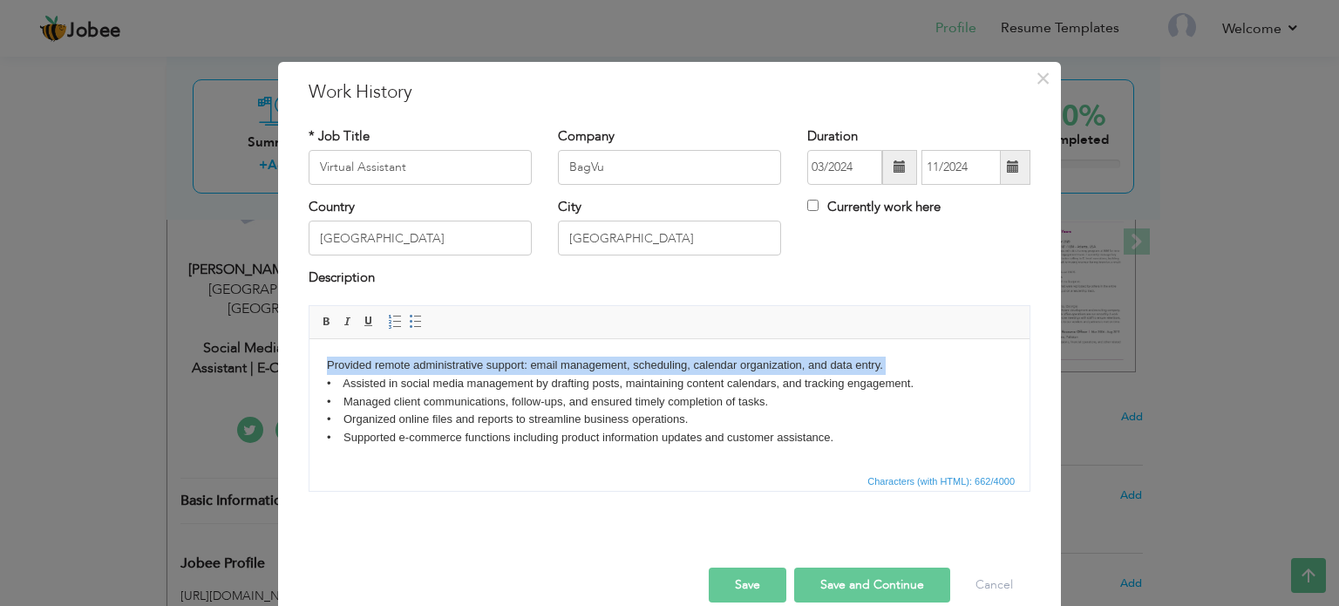
click at [327, 366] on body "Provided remote administrative support: email management, scheduling, calendar …" at bounding box center [669, 401] width 685 height 91
click at [409, 320] on span at bounding box center [416, 322] width 14 height 14
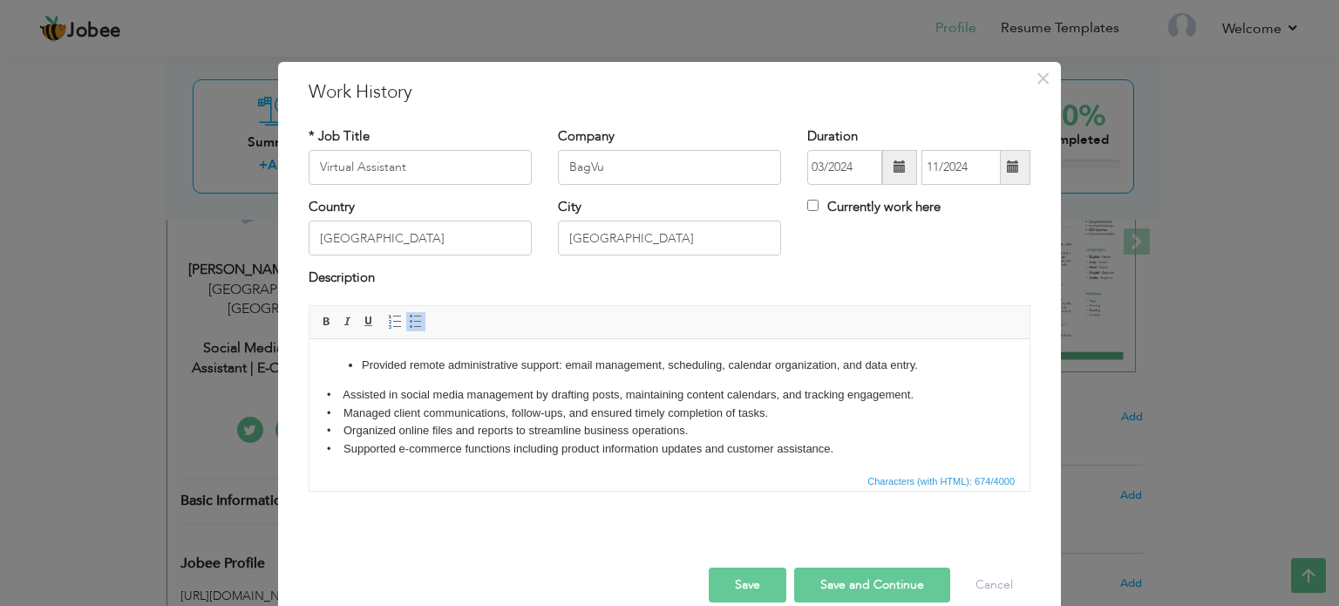
click at [373, 379] on body "Provided remote administrative support: email management, scheduling, calendar …" at bounding box center [669, 407] width 685 height 102
drag, startPoint x: 851, startPoint y: 449, endPoint x: 325, endPoint y: 346, distance: 535.6
click at [325, 346] on html "Provided remote administrative support: email management, scheduling, calendar …" at bounding box center [669, 406] width 720 height 137
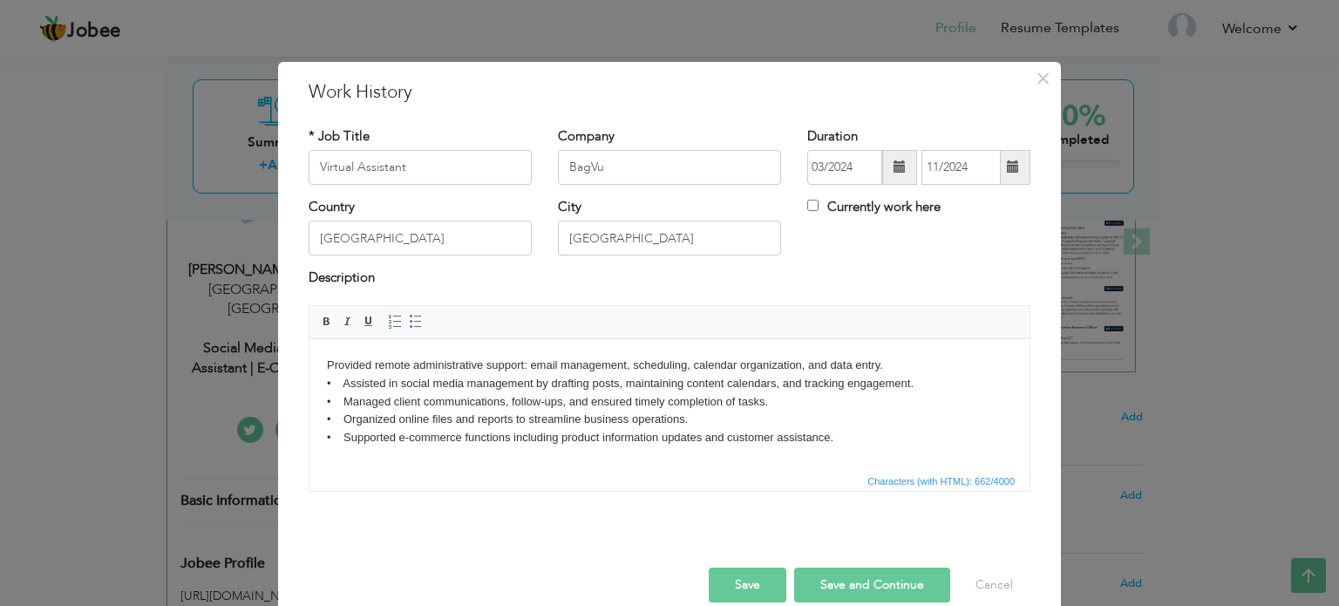
click at [325, 366] on html "Provided remote administrative support: email management, scheduling, calendar …" at bounding box center [669, 401] width 720 height 126
click at [357, 380] on body "Provided remote administrative support: email management, scheduling, calendar …" at bounding box center [669, 401] width 685 height 91
drag, startPoint x: 357, startPoint y: 399, endPoint x: 325, endPoint y: 394, distance: 32.7
click at [325, 394] on html "Provided remote administrative support: email management, scheduling, calendar …" at bounding box center [669, 401] width 720 height 126
drag, startPoint x: 357, startPoint y: 418, endPoint x: 327, endPoint y: 411, distance: 30.4
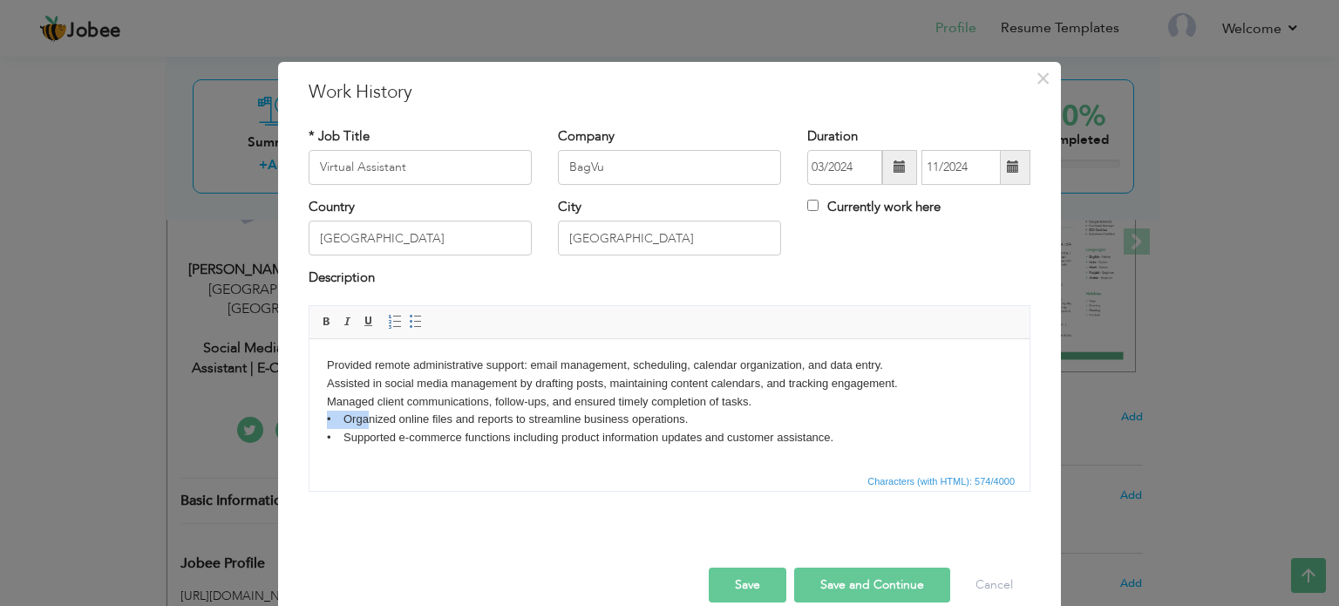
click at [327, 411] on body "Provided remote administrative support: email management, scheduling, calendar …" at bounding box center [669, 401] width 685 height 91
drag, startPoint x: 359, startPoint y: 435, endPoint x: 317, endPoint y: 429, distance: 42.3
click at [317, 430] on html "Provided remote administrative support: email management, scheduling, calendar …" at bounding box center [669, 401] width 720 height 126
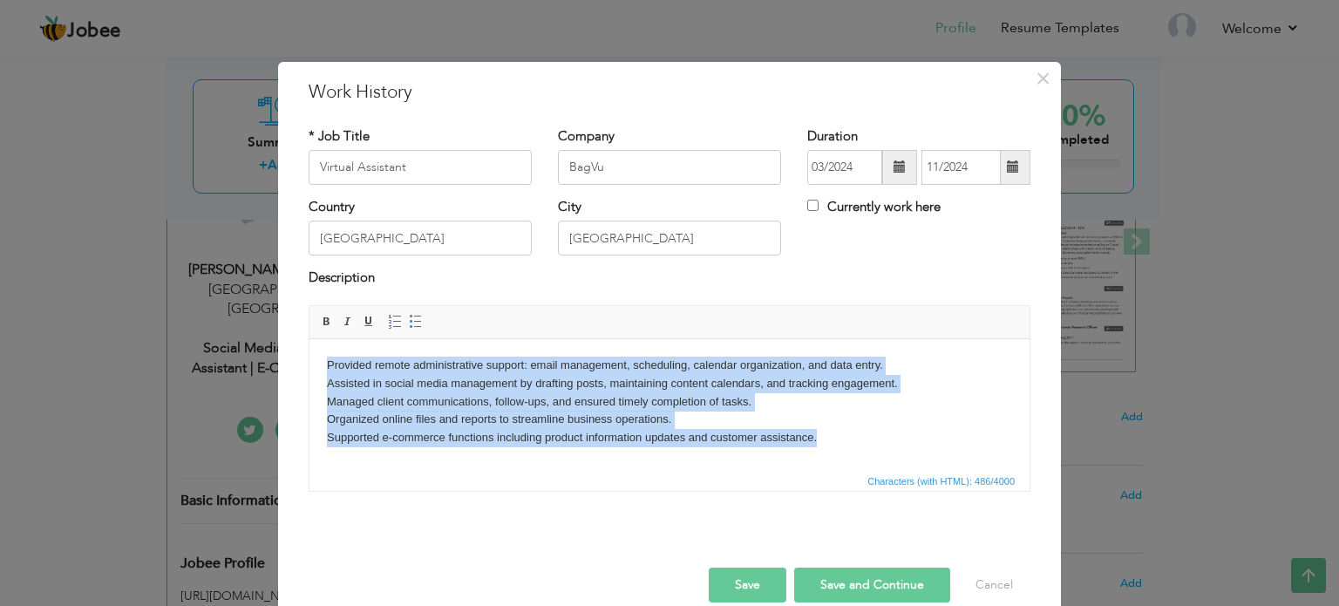
drag, startPoint x: 826, startPoint y: 435, endPoint x: 328, endPoint y: 357, distance: 504.8
click at [328, 357] on body "Provided remote administrative support: email management, scheduling, calendar …" at bounding box center [669, 401] width 685 height 91
click at [409, 315] on span at bounding box center [416, 322] width 14 height 14
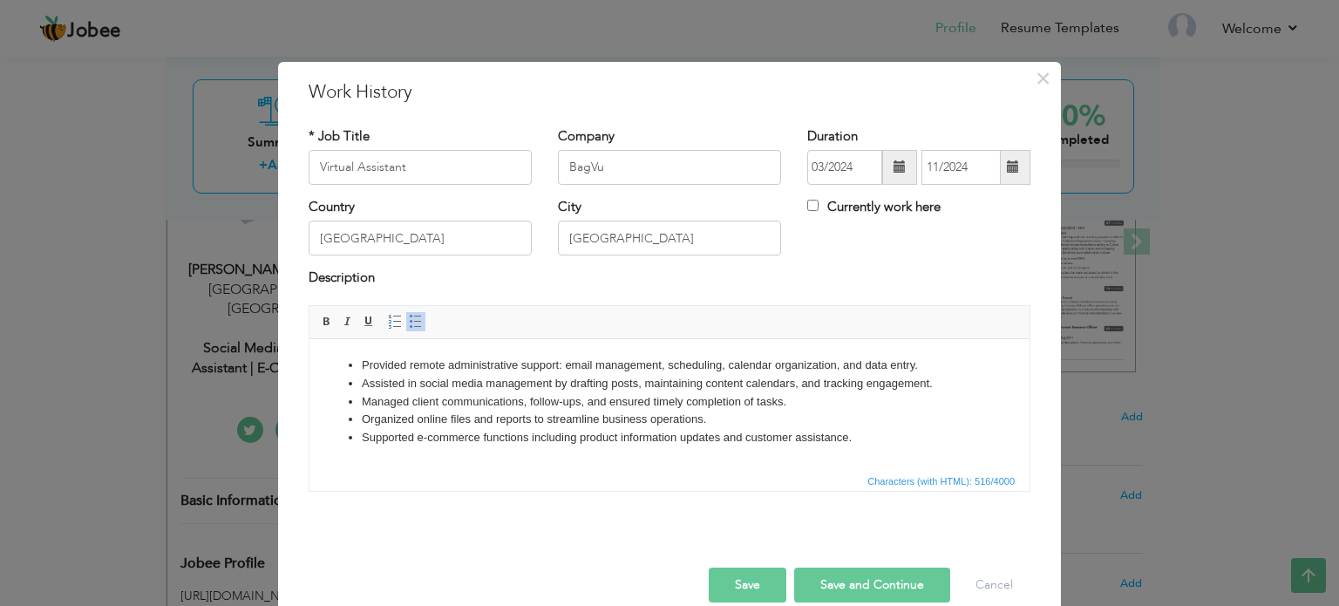
click at [471, 393] on li "Managed client communications, follow-ups, and ensured timely completion of tas…" at bounding box center [669, 401] width 615 height 18
click at [866, 438] on li "Supported e-commerce functions including product information updates and custom…" at bounding box center [669, 437] width 615 height 18
click at [879, 575] on button "Save and Continue" at bounding box center [872, 584] width 156 height 35
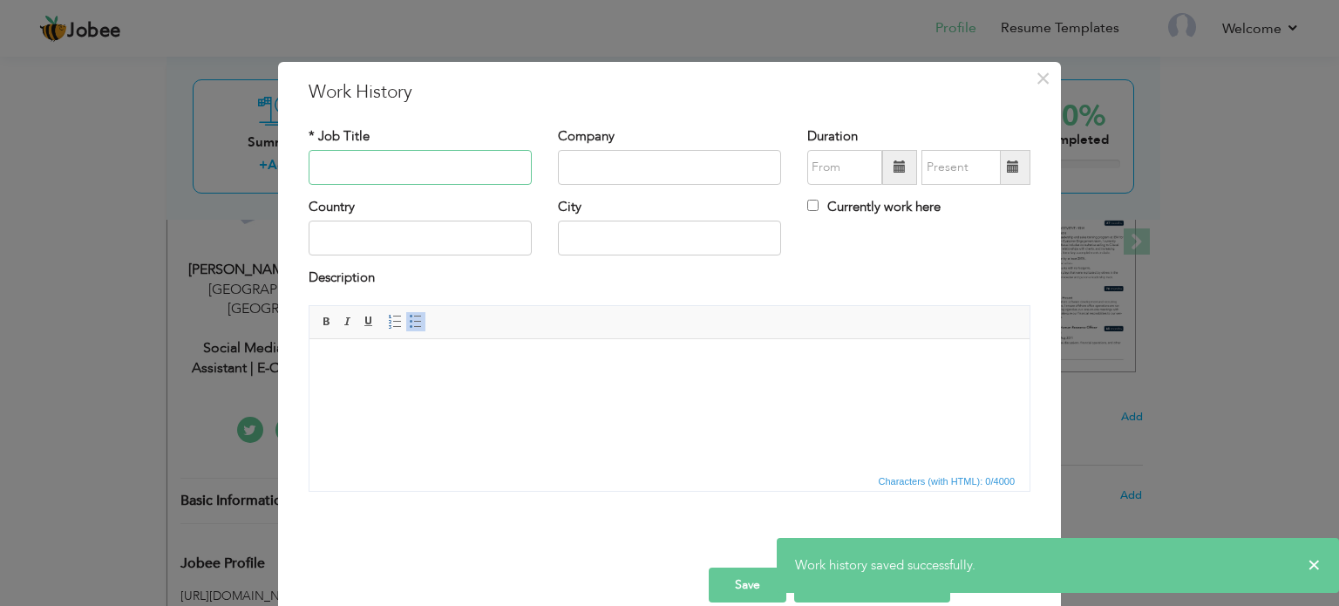
click at [452, 168] on input "text" at bounding box center [420, 167] width 223 height 35
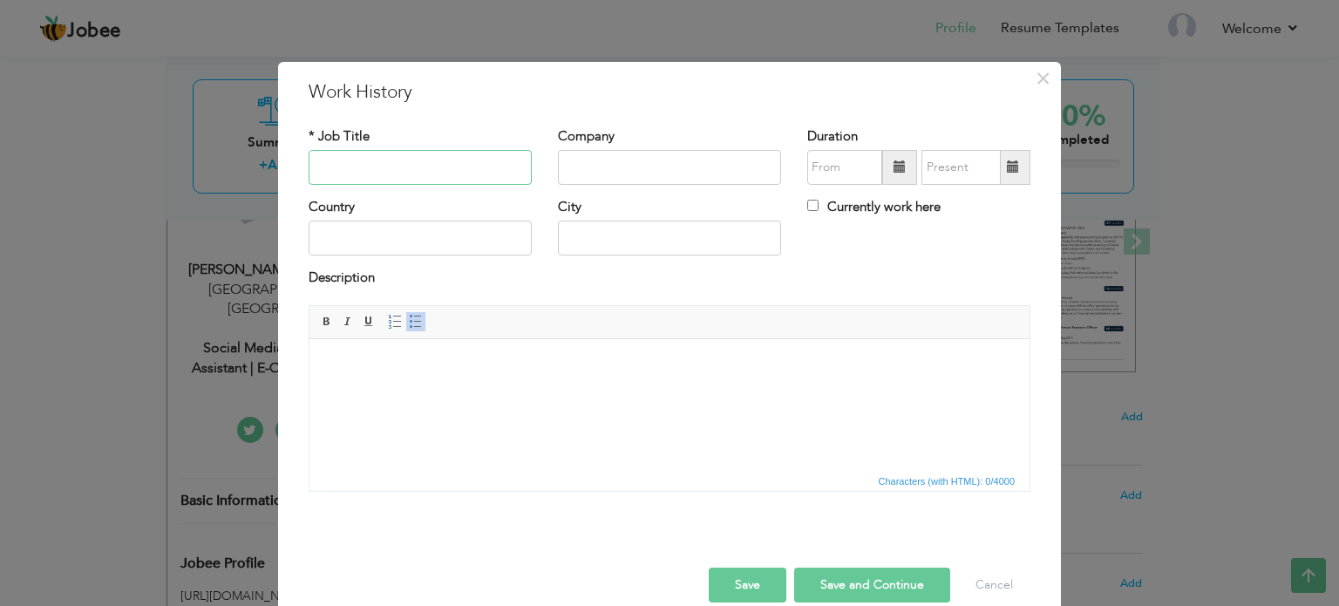
paste input "Social Media & E-commerce Manager"
type input "Social Media & E-commerce Manager"
click at [614, 163] on input "text" at bounding box center [669, 167] width 223 height 35
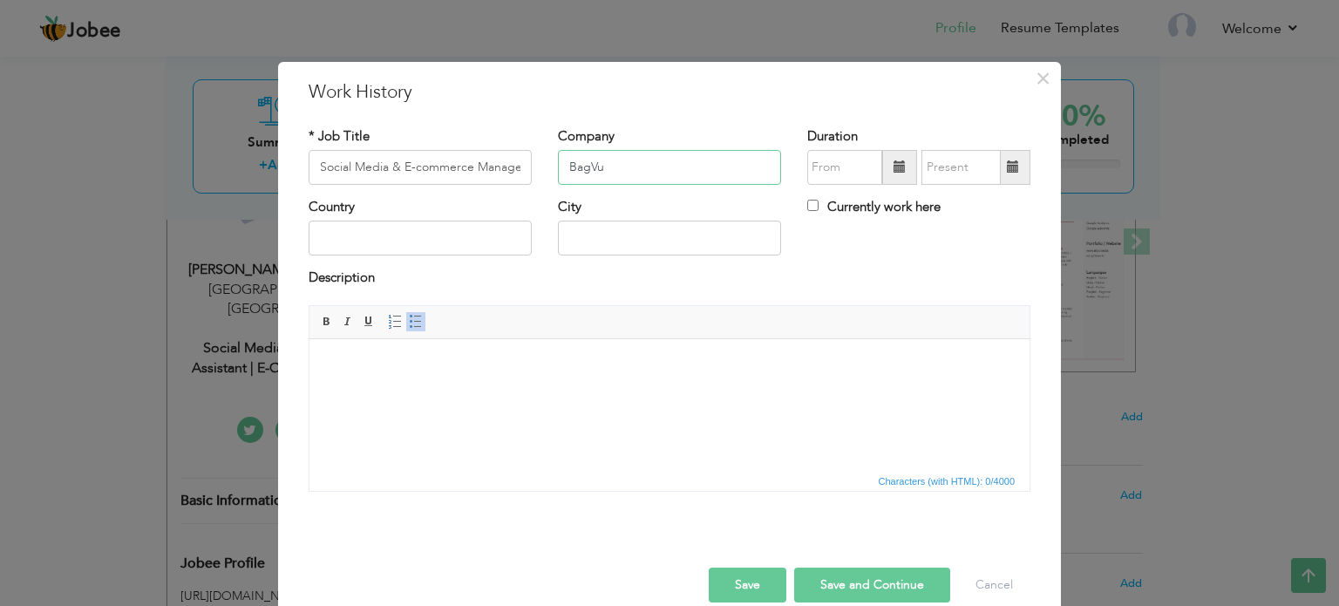
type input "BagVu"
click at [898, 167] on span at bounding box center [900, 166] width 12 height 12
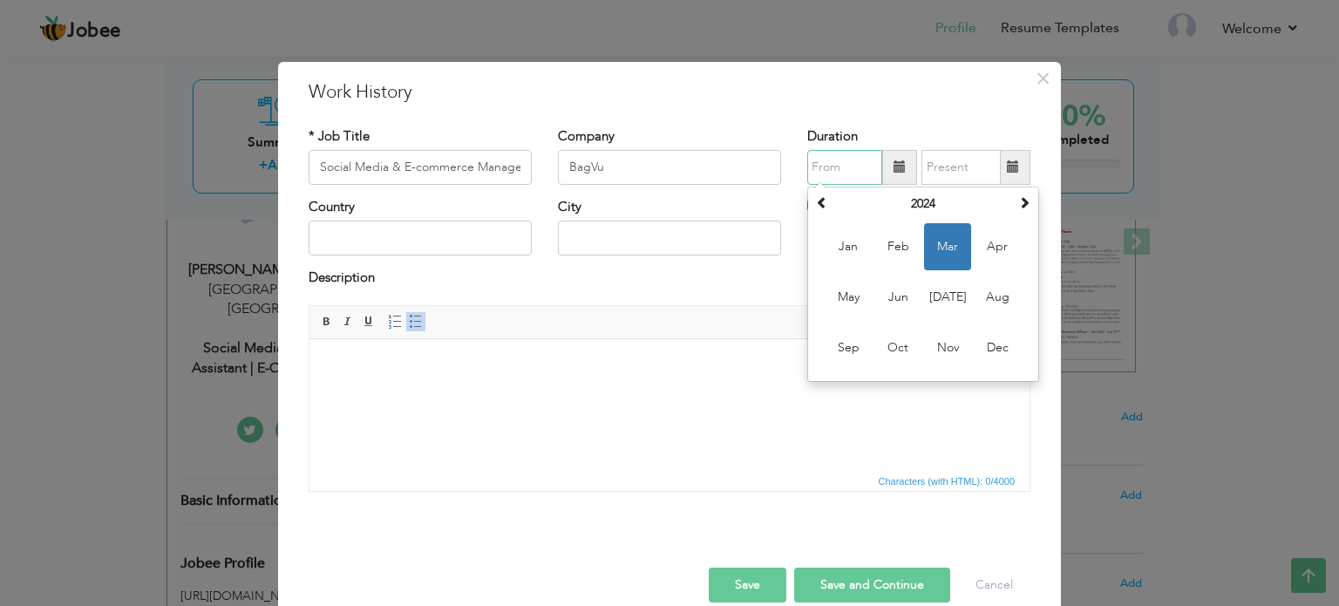
drag, startPoint x: 674, startPoint y: 3, endPoint x: 978, endPoint y: 336, distance: 451.0
click at [976, 341] on span "Dec" at bounding box center [997, 347] width 47 height 47
type input "12/2024"
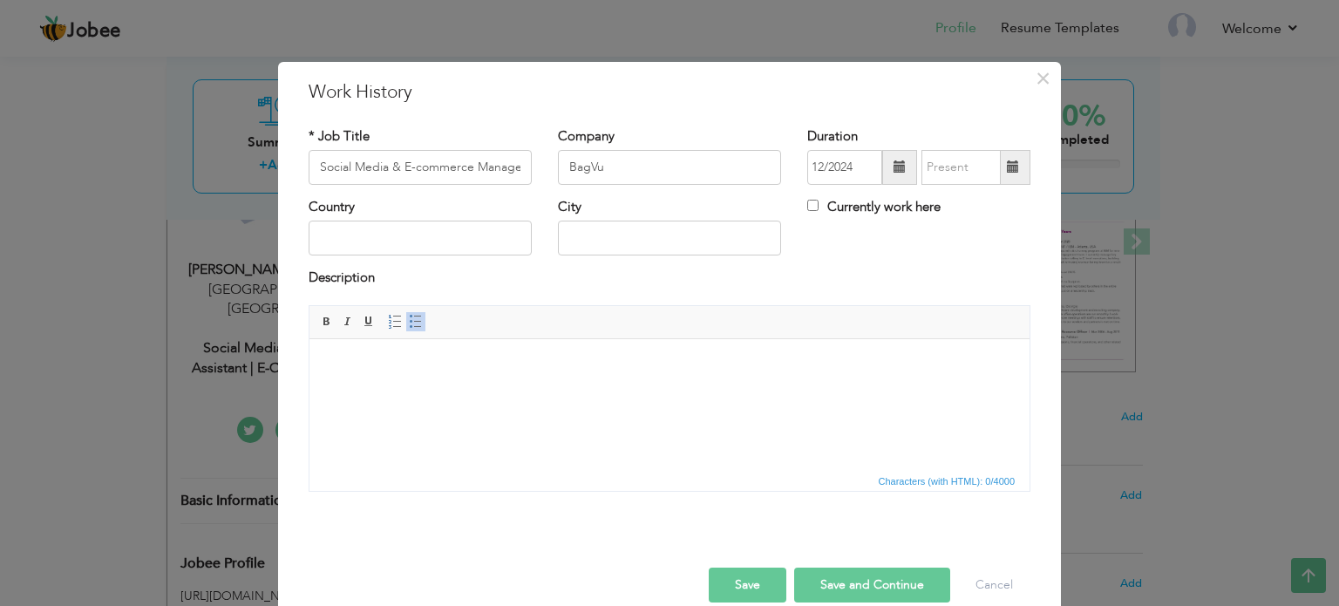
click at [900, 213] on label "Currently work here" at bounding box center [873, 207] width 133 height 18
click at [819, 211] on input "Currently work here" at bounding box center [812, 205] width 11 height 11
checkbox input "true"
click at [418, 226] on input "text" at bounding box center [420, 238] width 223 height 35
type input "[GEOGRAPHIC_DATA]"
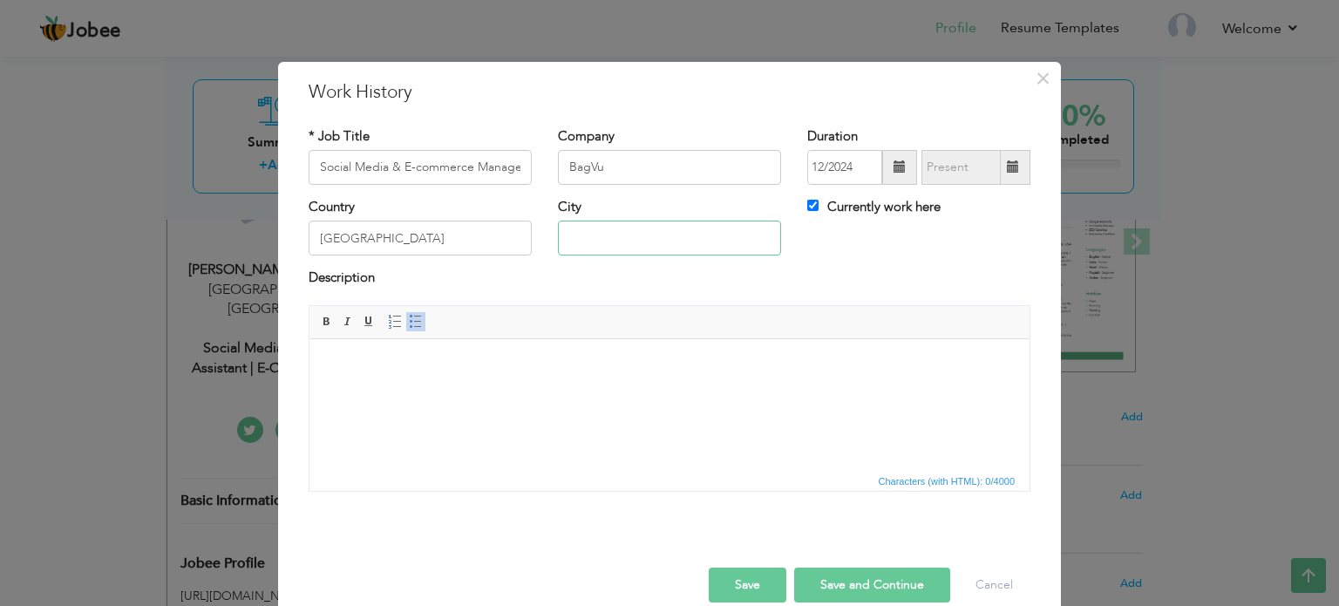
type input "[GEOGRAPHIC_DATA]"
click at [531, 380] on html at bounding box center [669, 364] width 720 height 53
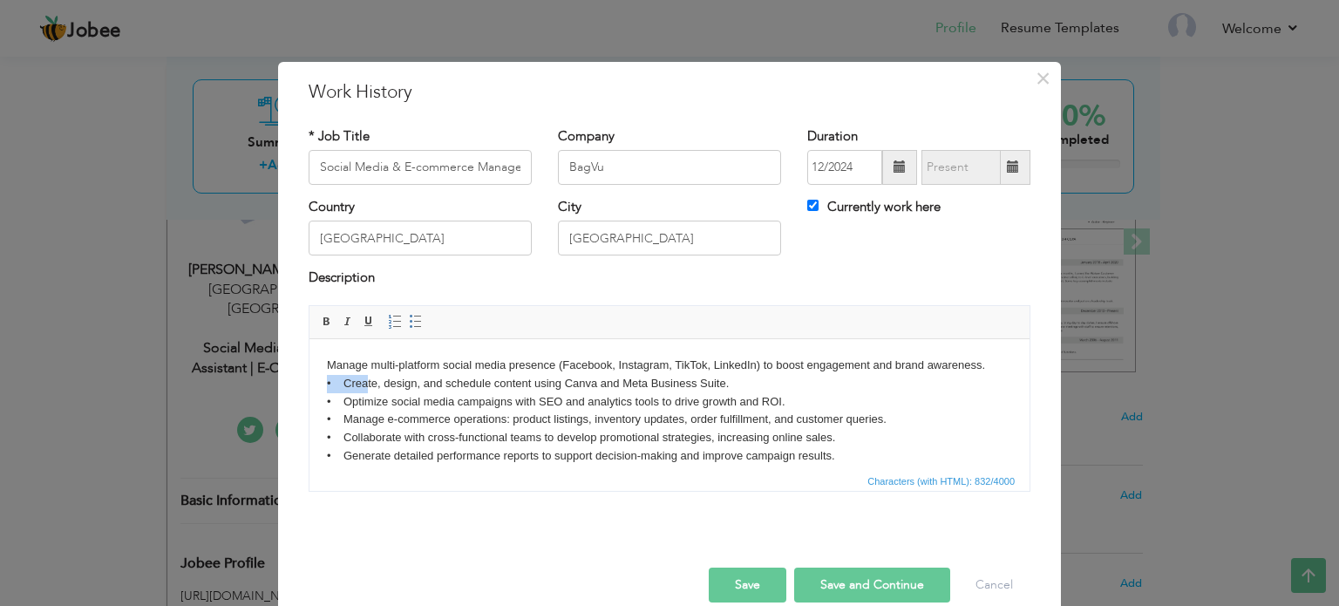
drag, startPoint x: 358, startPoint y: 380, endPoint x: 323, endPoint y: 377, distance: 35.0
click at [323, 377] on html "Manage multi-platform social media presence (Facebook, Instagram, TikTok, Linke…" at bounding box center [669, 410] width 720 height 144
drag, startPoint x: 357, startPoint y: 395, endPoint x: 324, endPoint y: 393, distance: 32.3
click at [324, 393] on html "Manage multi-platform social media presence (Facebook, Instagram, TikTok, Linke…" at bounding box center [669, 410] width 720 height 144
drag, startPoint x: 356, startPoint y: 416, endPoint x: 327, endPoint y: 415, distance: 28.8
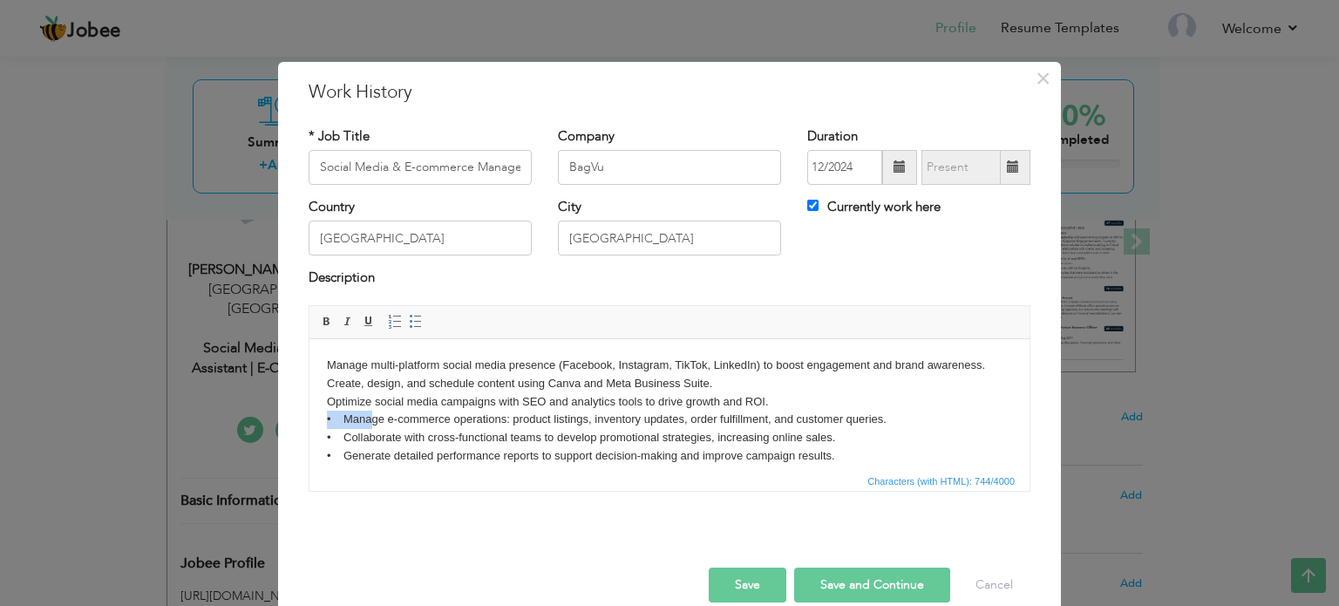
click at [327, 415] on body "Manage multi-platform social media presence (Facebook, Instagram, TikTok, Linke…" at bounding box center [669, 410] width 685 height 109
drag, startPoint x: 357, startPoint y: 438, endPoint x: 326, endPoint y: 438, distance: 31.4
click at [327, 438] on body "Manage multi-platform social media presence (Facebook, Instagram, TikTok, Linke…" at bounding box center [669, 410] width 685 height 109
drag, startPoint x: 358, startPoint y: 455, endPoint x: 309, endPoint y: 454, distance: 48.8
click at [310, 454] on html "Manage multi-platform social media presence (Facebook, Instagram, TikTok, Linke…" at bounding box center [669, 410] width 720 height 144
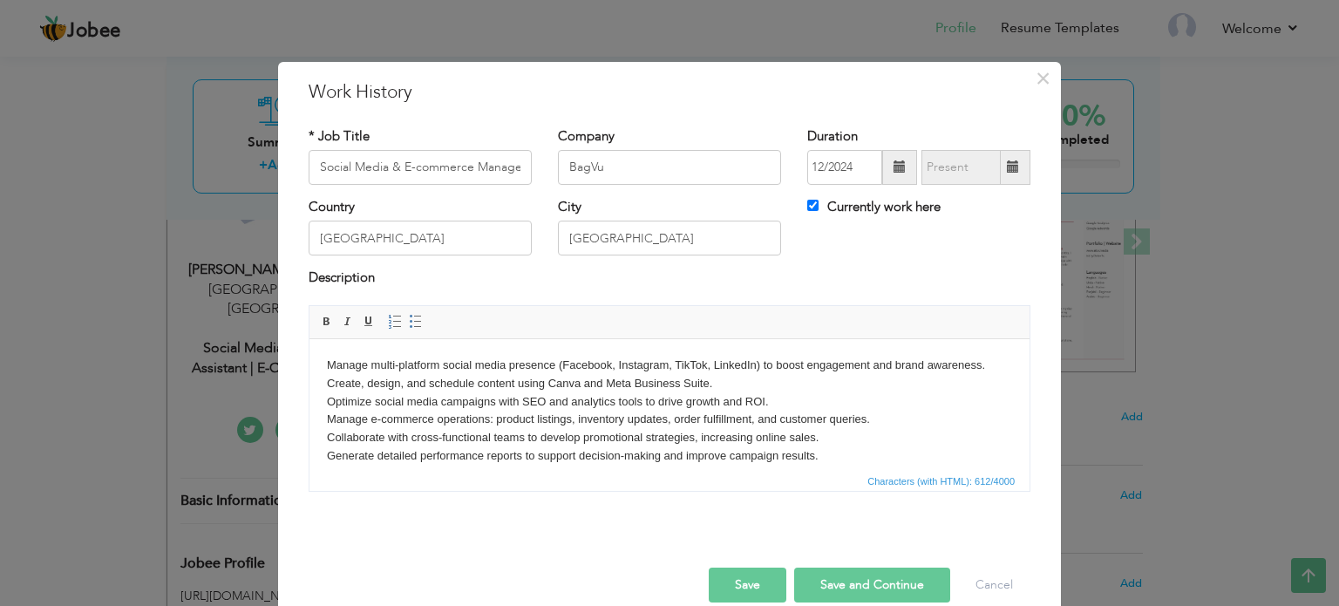
click at [827, 455] on body "Manage multi-platform social media presence (Facebook, Instagram, TikTok, Linke…" at bounding box center [669, 410] width 685 height 109
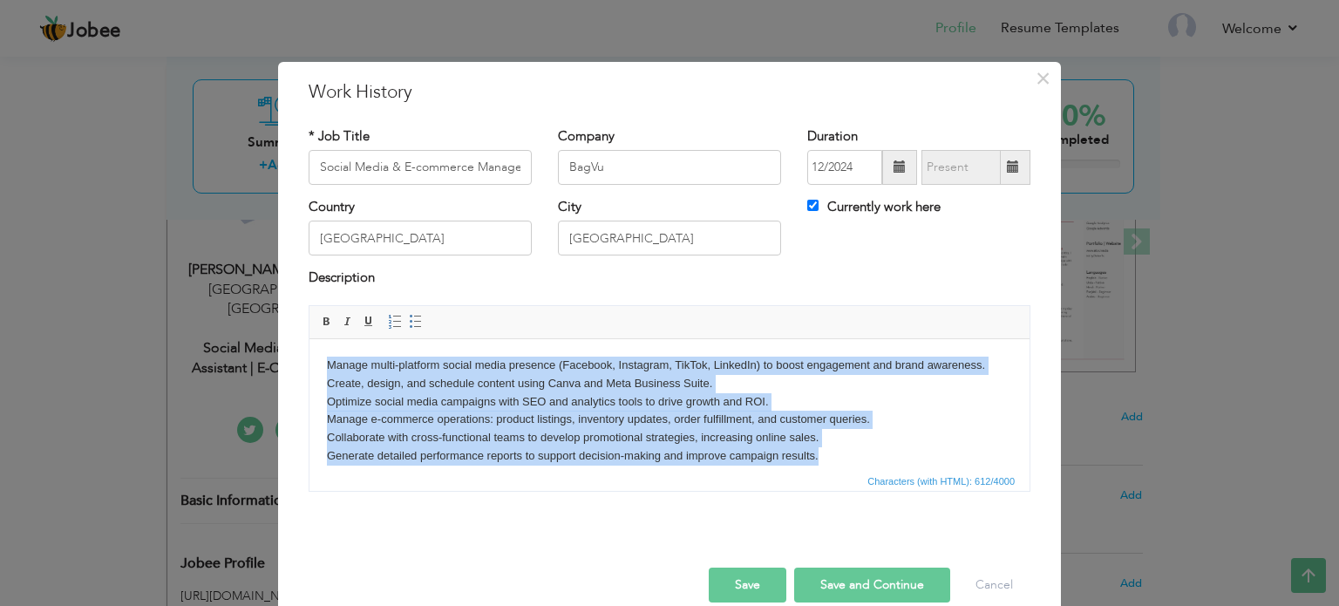
drag, startPoint x: 832, startPoint y: 460, endPoint x: 294, endPoint y: 361, distance: 547.8
click at [309, 361] on html "Manage multi-platform social media presence (Facebook, Instagram, TikTok, Linke…" at bounding box center [669, 410] width 720 height 144
click at [410, 320] on span at bounding box center [416, 322] width 14 height 14
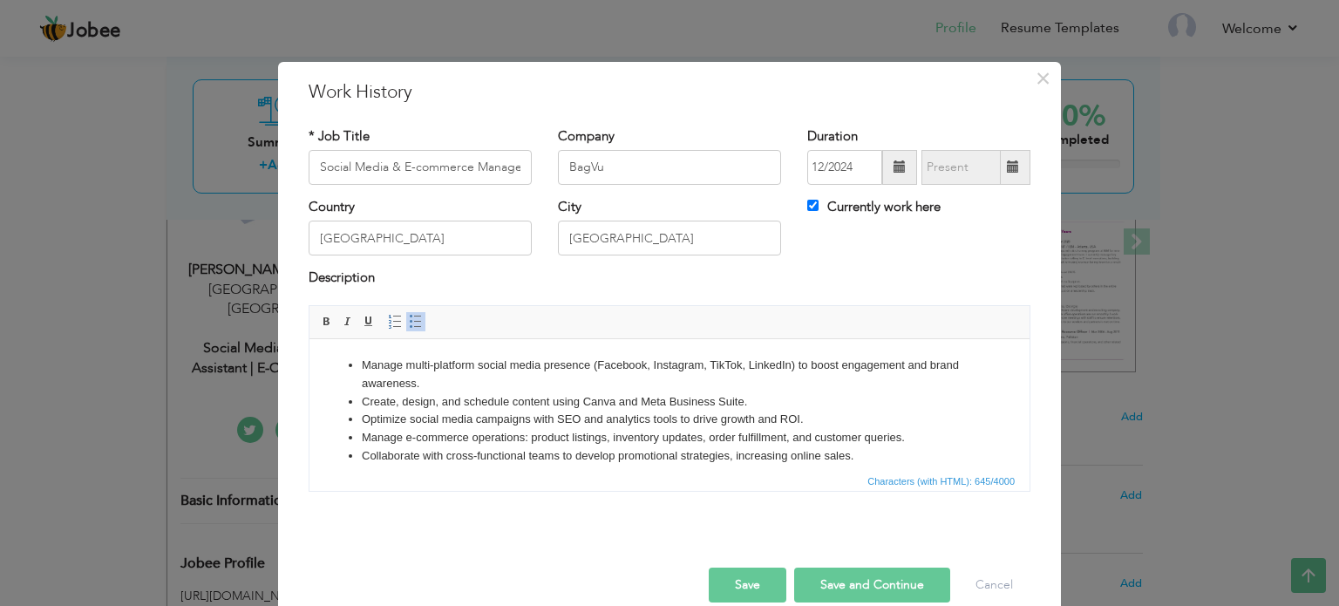
click at [646, 415] on li "Optimize social media campaigns with SEO and analytics tools to drive growth an…" at bounding box center [669, 419] width 615 height 18
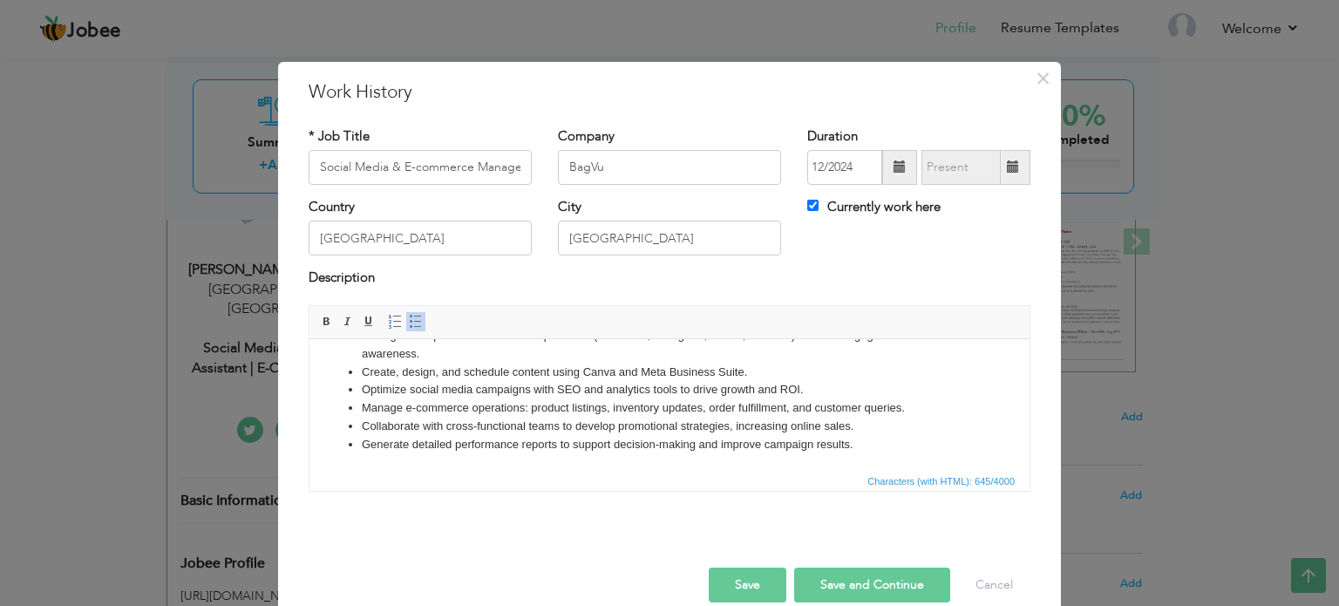
scroll to position [29, 0]
click at [866, 446] on li "Generate detailed performance reports to support decision-making and improve ca…" at bounding box center [669, 445] width 615 height 18
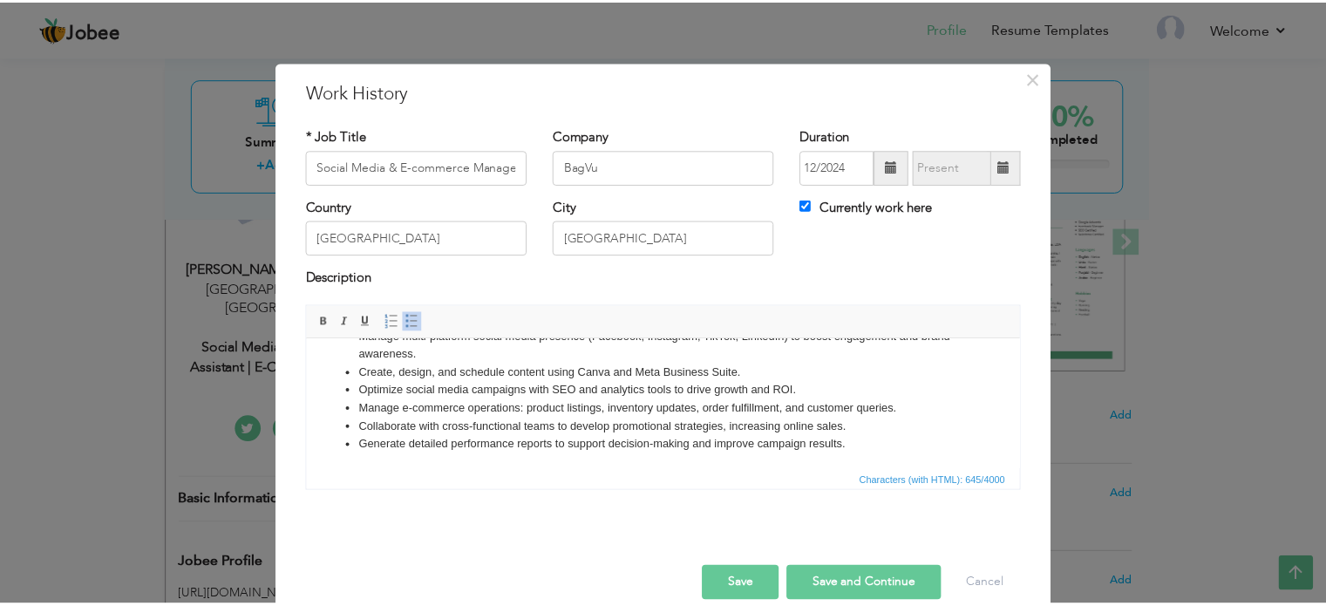
scroll to position [0, 0]
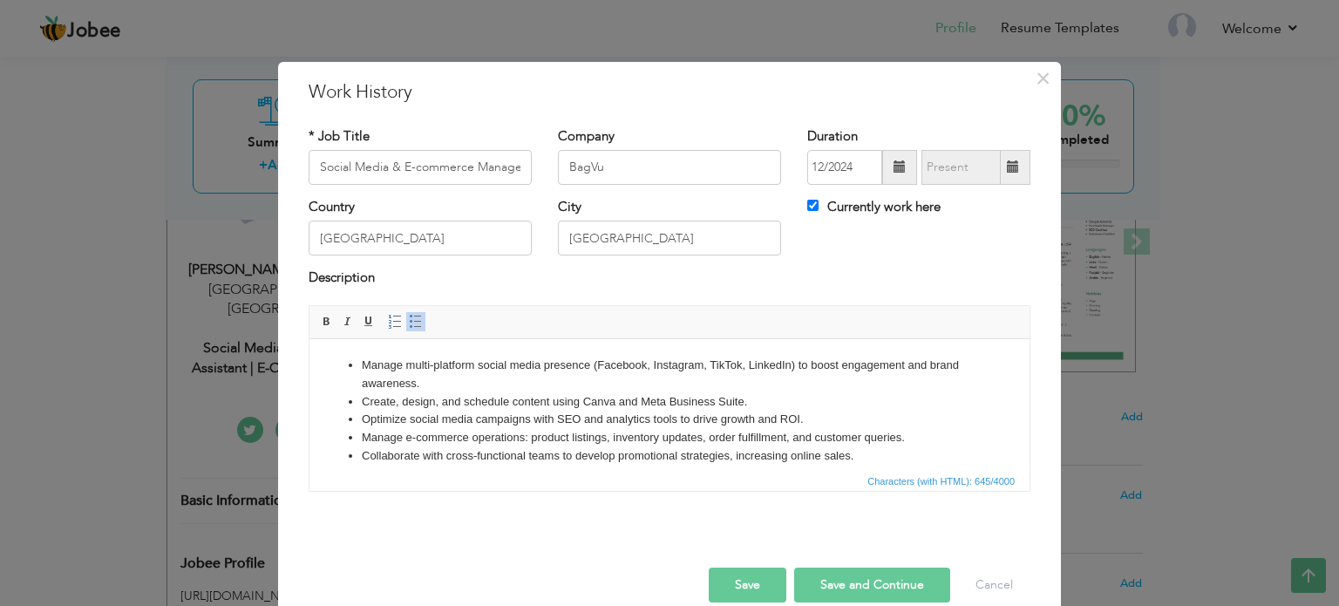
drag, startPoint x: 767, startPoint y: 574, endPoint x: 769, endPoint y: 563, distance: 10.6
click at [767, 573] on button "Save" at bounding box center [748, 584] width 78 height 35
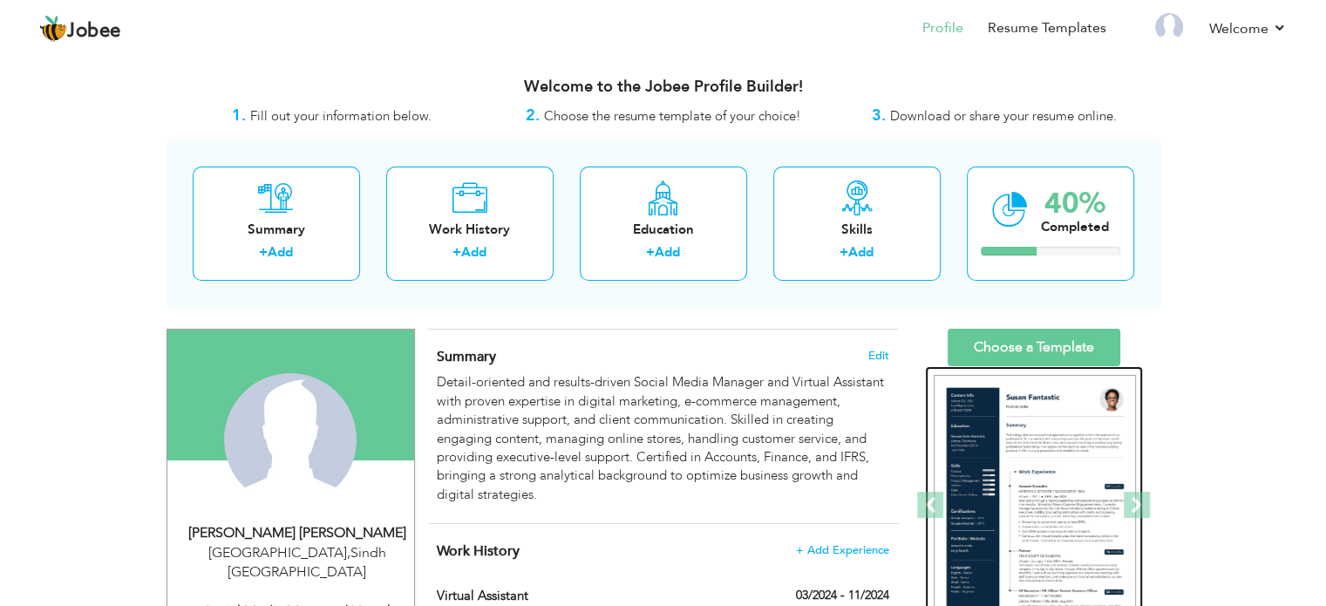
click at [1039, 428] on img at bounding box center [1035, 506] width 202 height 262
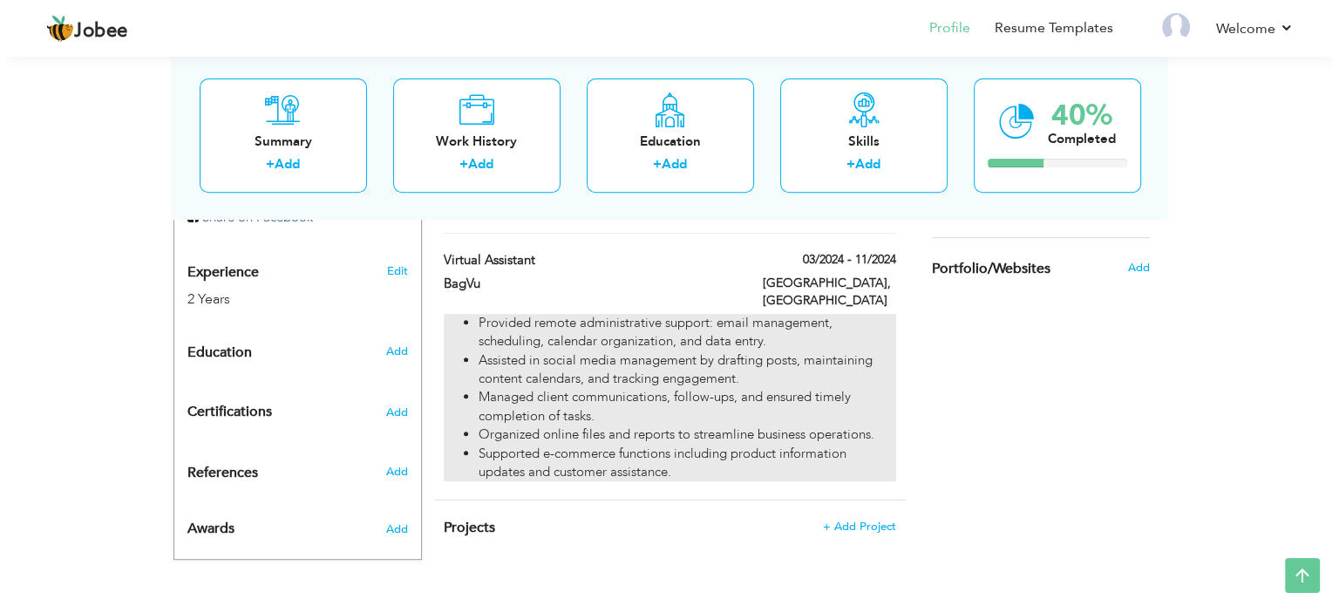
scroll to position [666, 0]
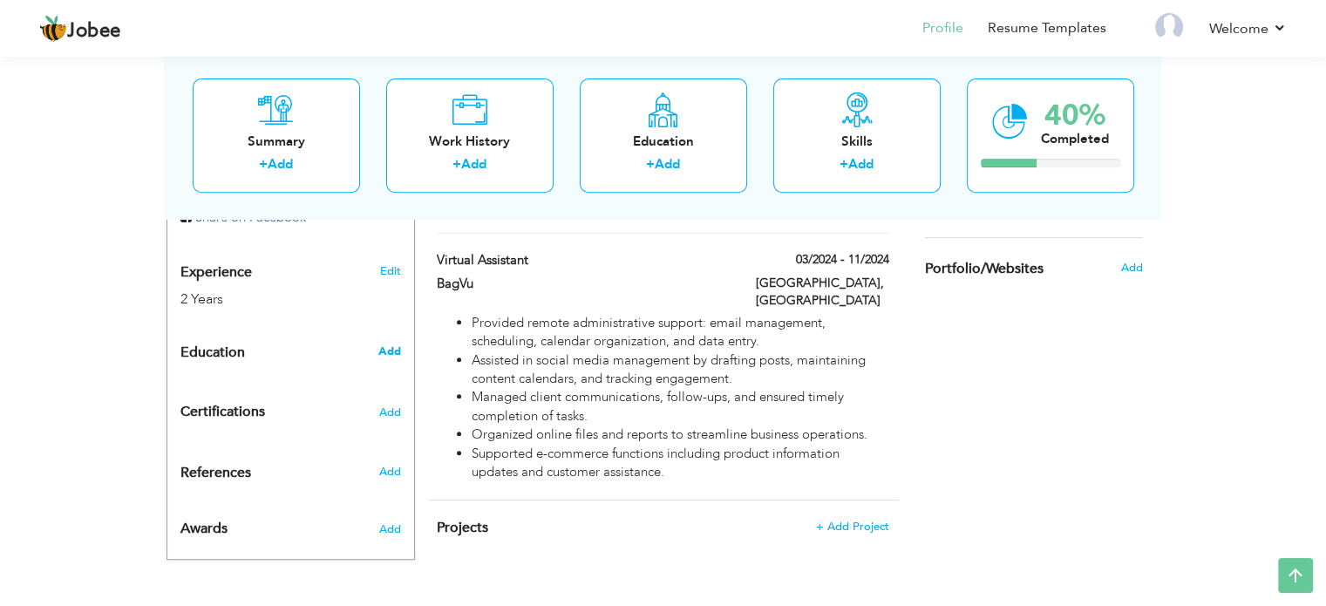
click at [396, 343] on span "Add" at bounding box center [388, 351] width 23 height 16
radio input "true"
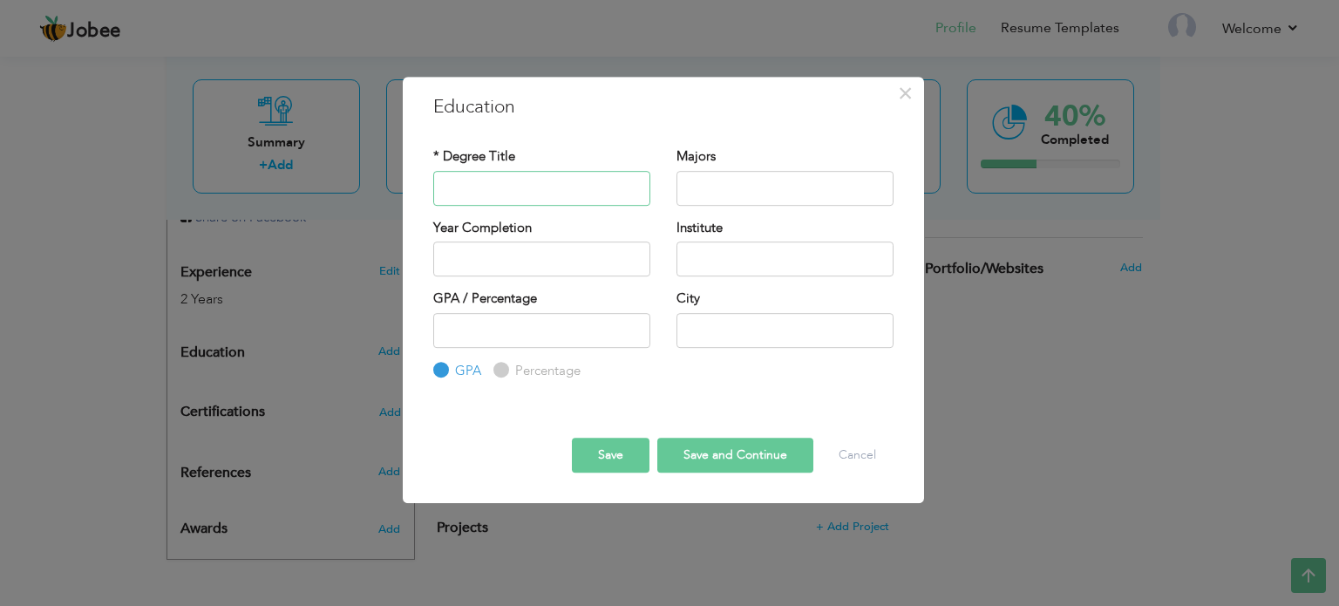
paste input "ICMAP – Institute of Cost and Management Accountants of [GEOGRAPHIC_DATA]"
type input "ICMAP – Institute of Cost and Management Accountants of [GEOGRAPHIC_DATA]"
click at [726, 194] on input "text" at bounding box center [784, 188] width 217 height 35
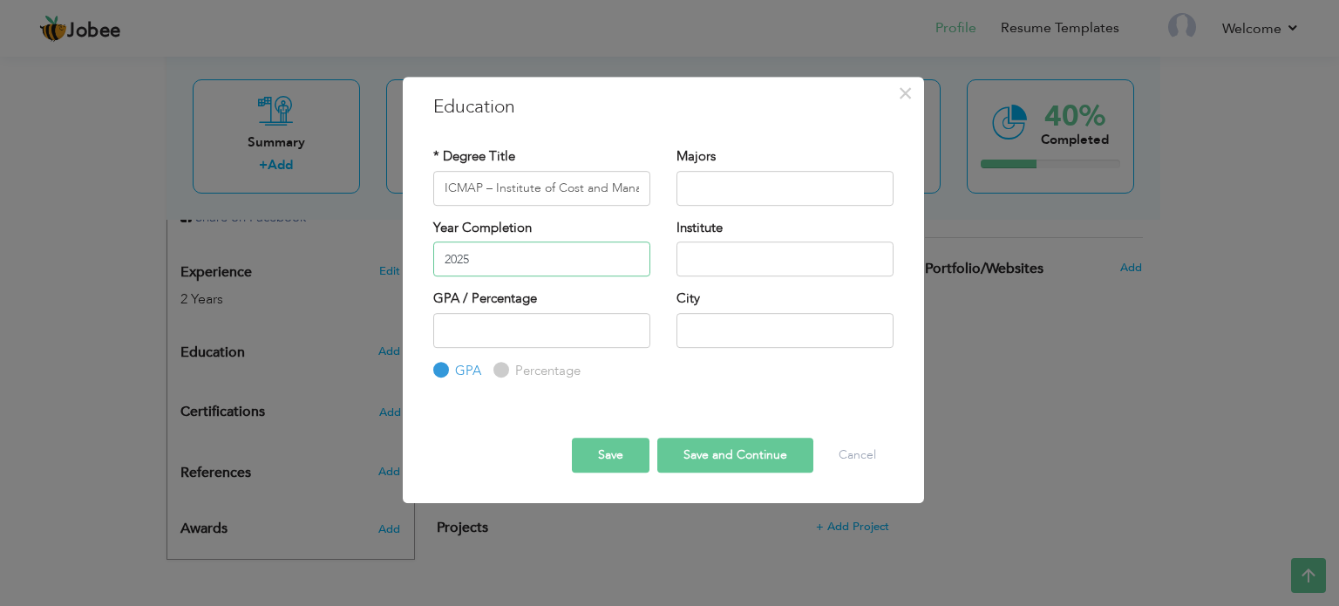
click at [558, 261] on input "2025" at bounding box center [541, 258] width 217 height 35
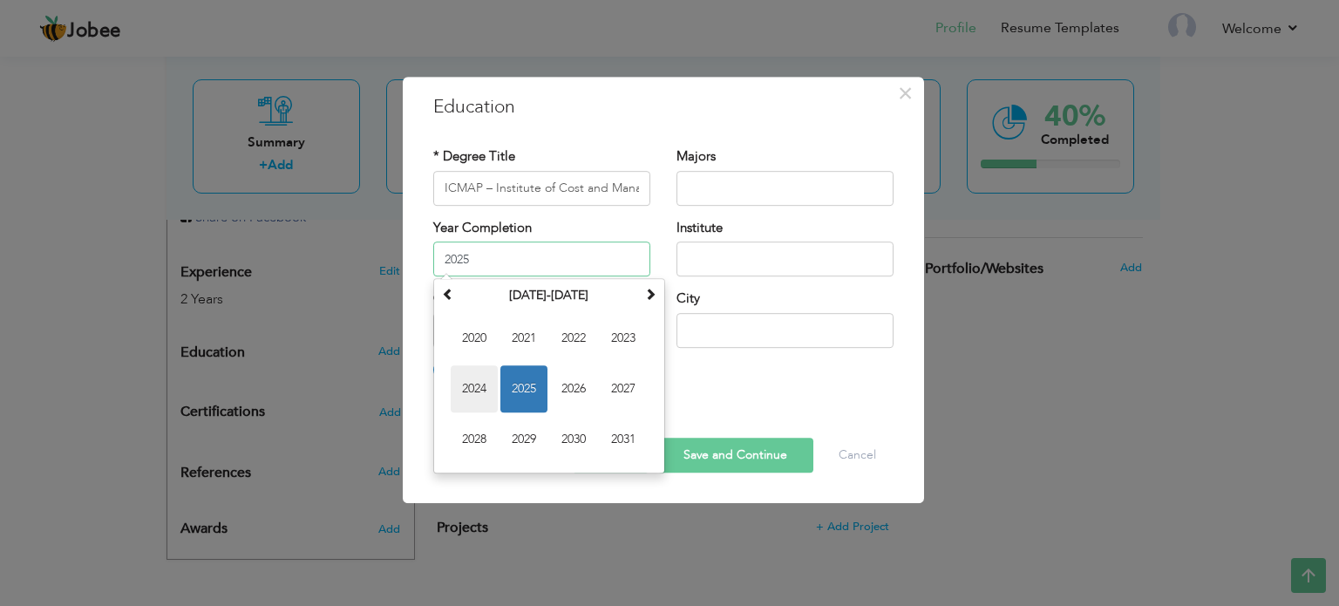
click at [485, 382] on span "2024" at bounding box center [474, 388] width 47 height 47
type input "2024"
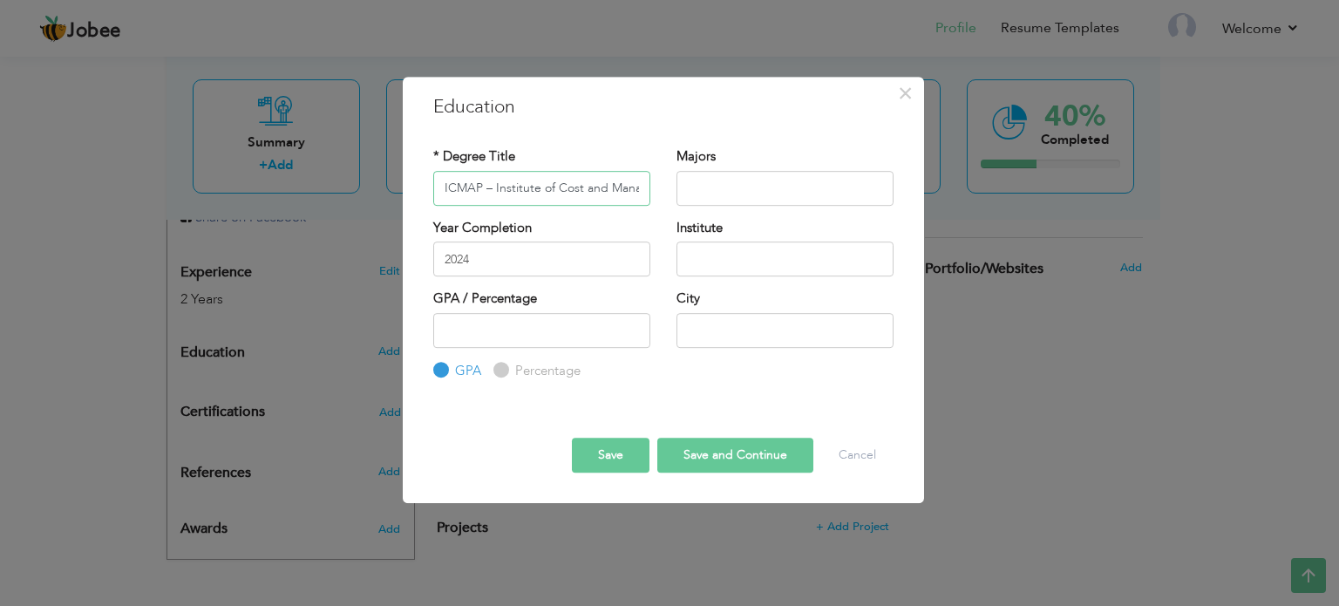
click at [554, 184] on input "ICMAP – Institute of Cost and Management Accountants of [GEOGRAPHIC_DATA]" at bounding box center [541, 188] width 217 height 35
click at [755, 258] on input "text" at bounding box center [784, 258] width 217 height 35
paste input "ICMAP – Institute of Cost and Management Accountants of [GEOGRAPHIC_DATA]"
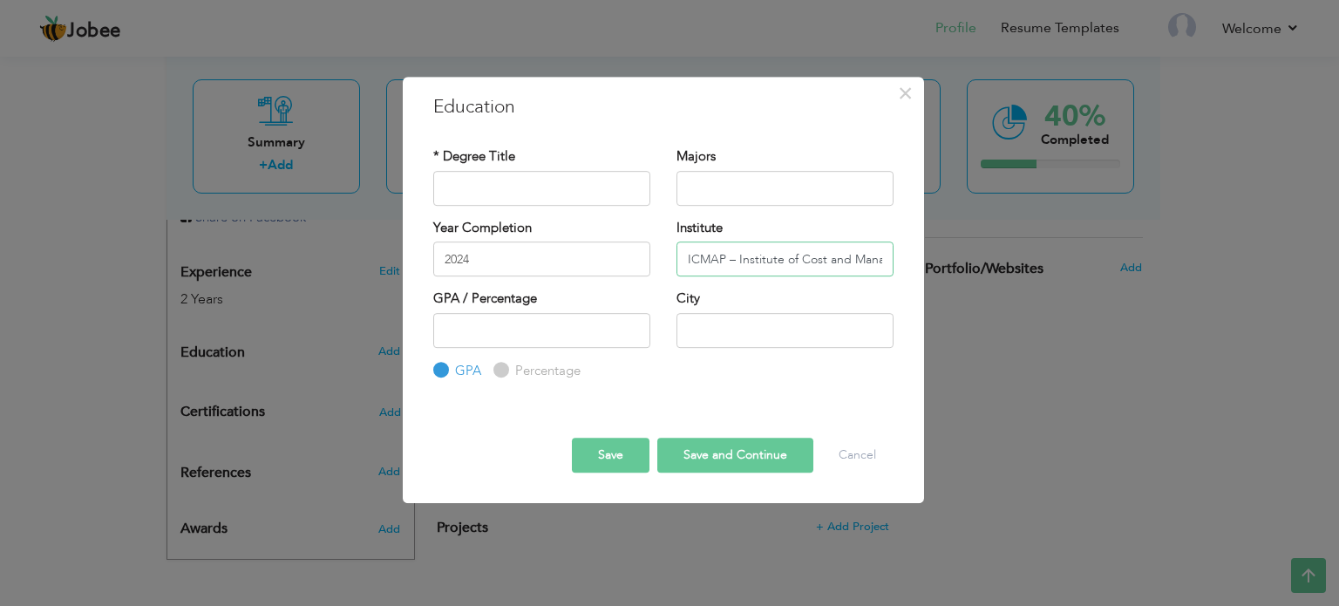
scroll to position [0, 173]
type input "ICMAP – Institute of Cost and Management Accountants of [GEOGRAPHIC_DATA]"
click at [551, 192] on input "text" at bounding box center [541, 188] width 217 height 35
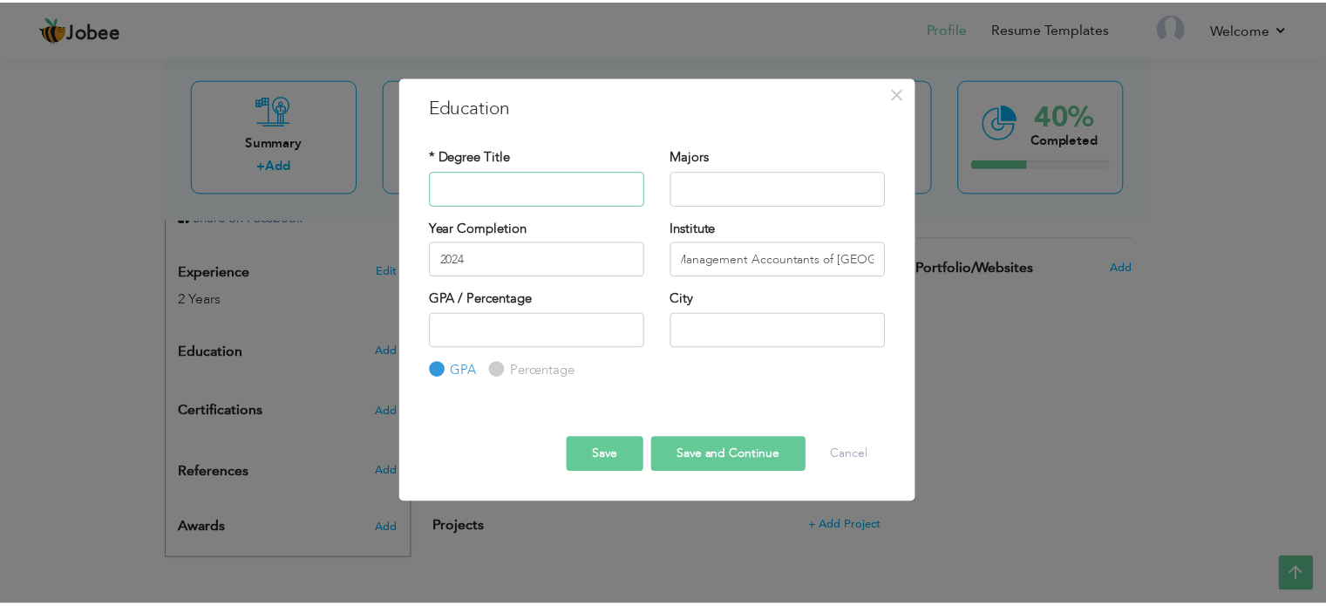
scroll to position [0, 0]
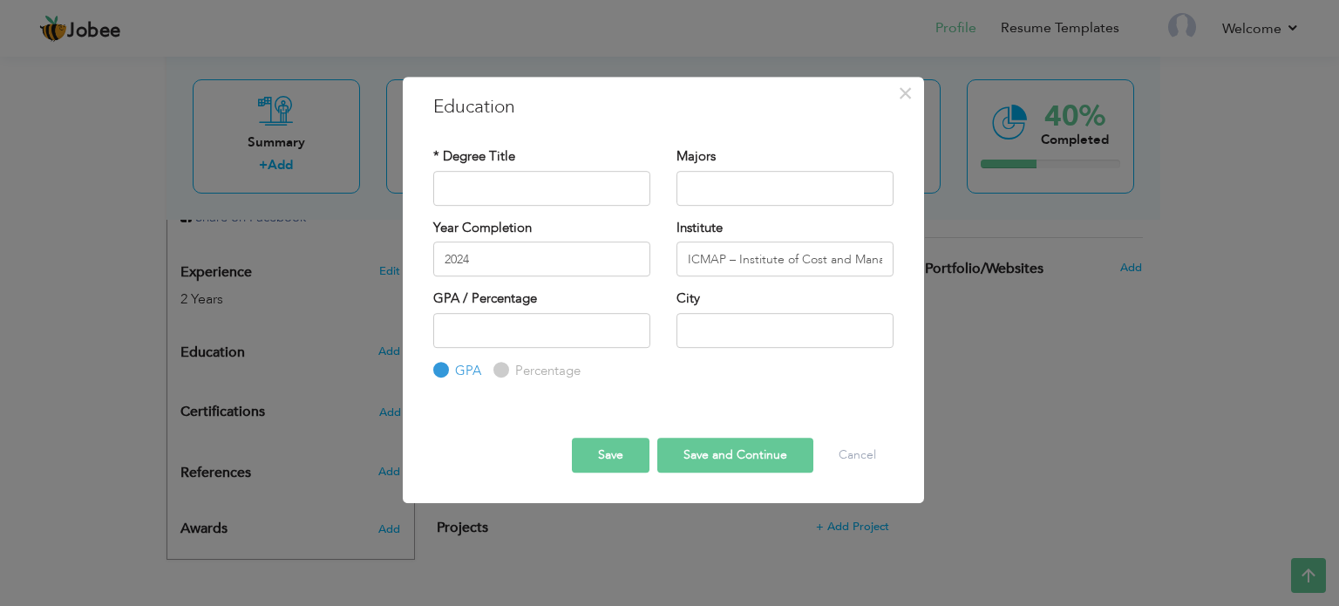
click at [630, 139] on div "* Degree Title Majors Year Completion 2024 GPA" at bounding box center [663, 264] width 486 height 260
click at [537, 194] on input "text" at bounding box center [541, 188] width 217 height 35
type input "Accounting and Finance"
click at [485, 322] on input "number" at bounding box center [541, 330] width 217 height 35
click at [525, 284] on div "Year Completion 2024" at bounding box center [541, 254] width 243 height 71
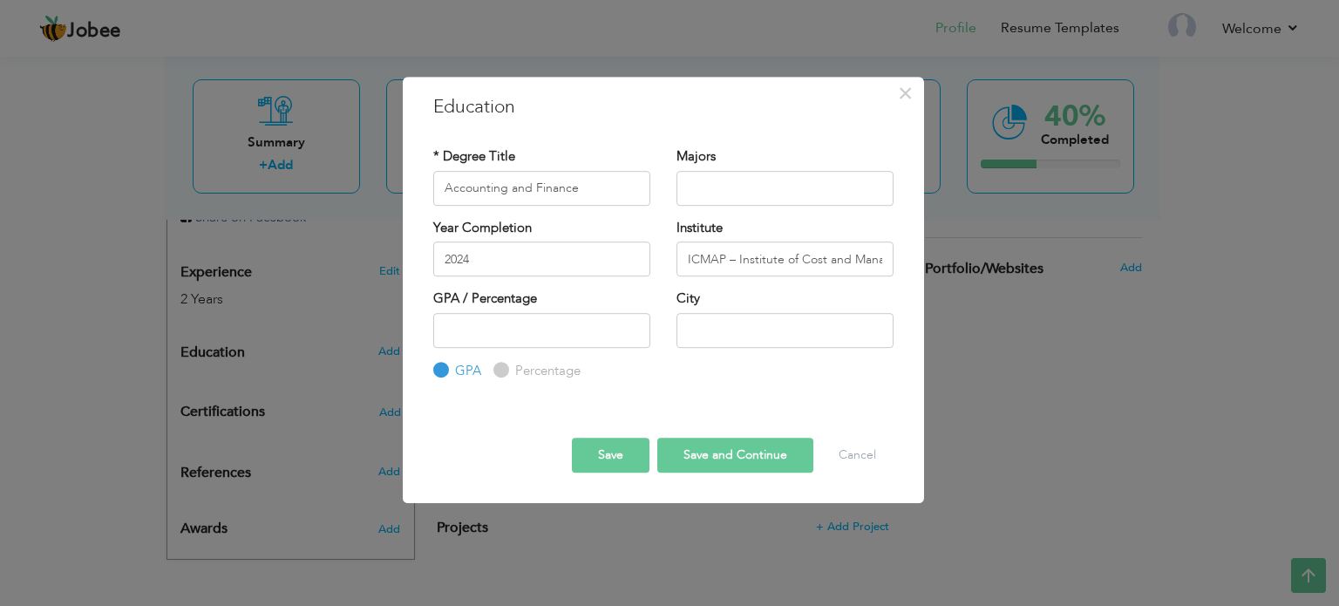
click at [615, 133] on div "× Education * Degree Title Accounting and Finance Majors Year Completion 2024 I…" at bounding box center [663, 290] width 521 height 427
click at [623, 463] on button "Save" at bounding box center [611, 455] width 78 height 35
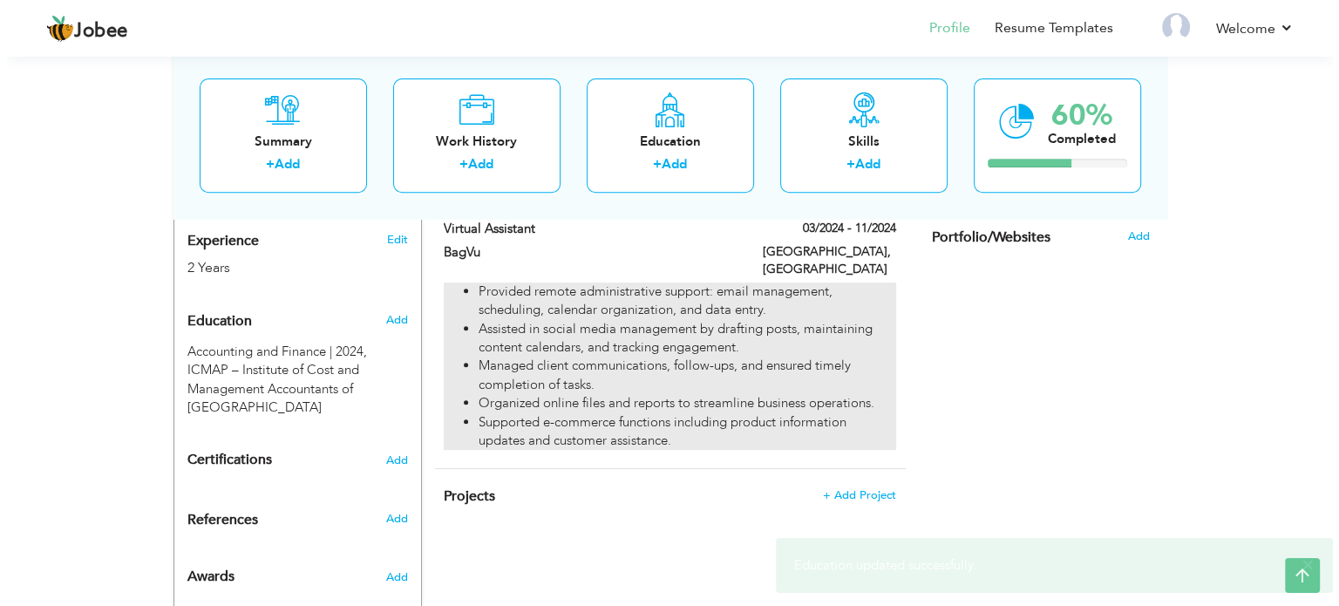
scroll to position [697, 0]
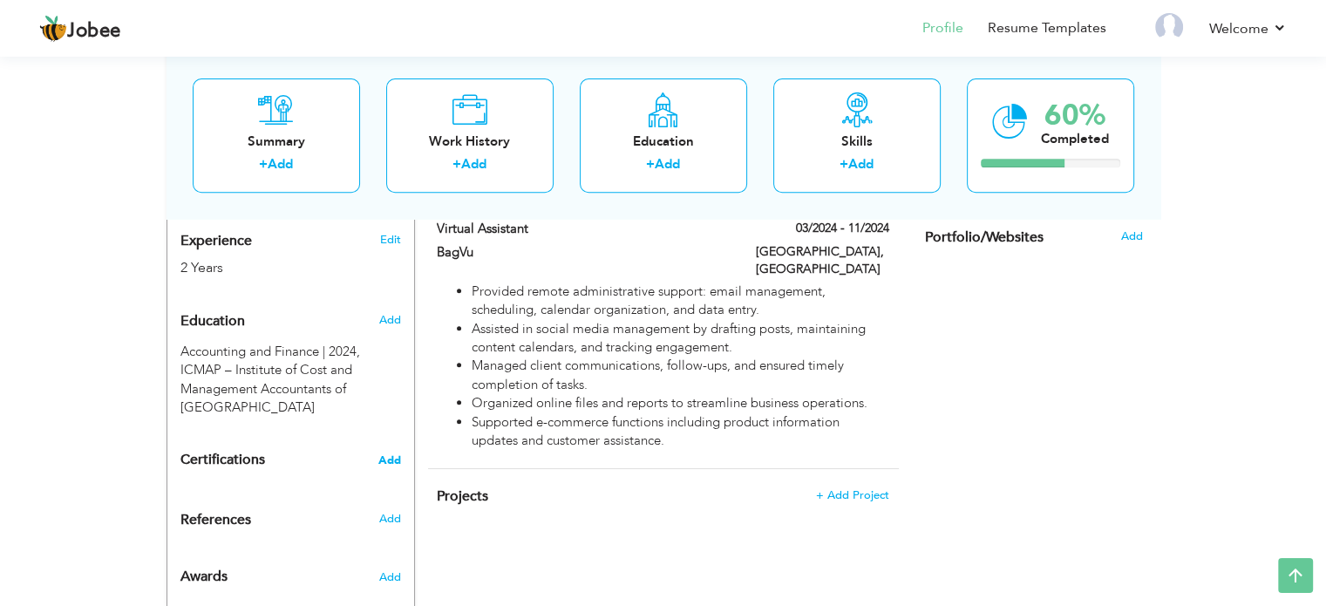
click at [389, 454] on span "Add" at bounding box center [389, 460] width 23 height 12
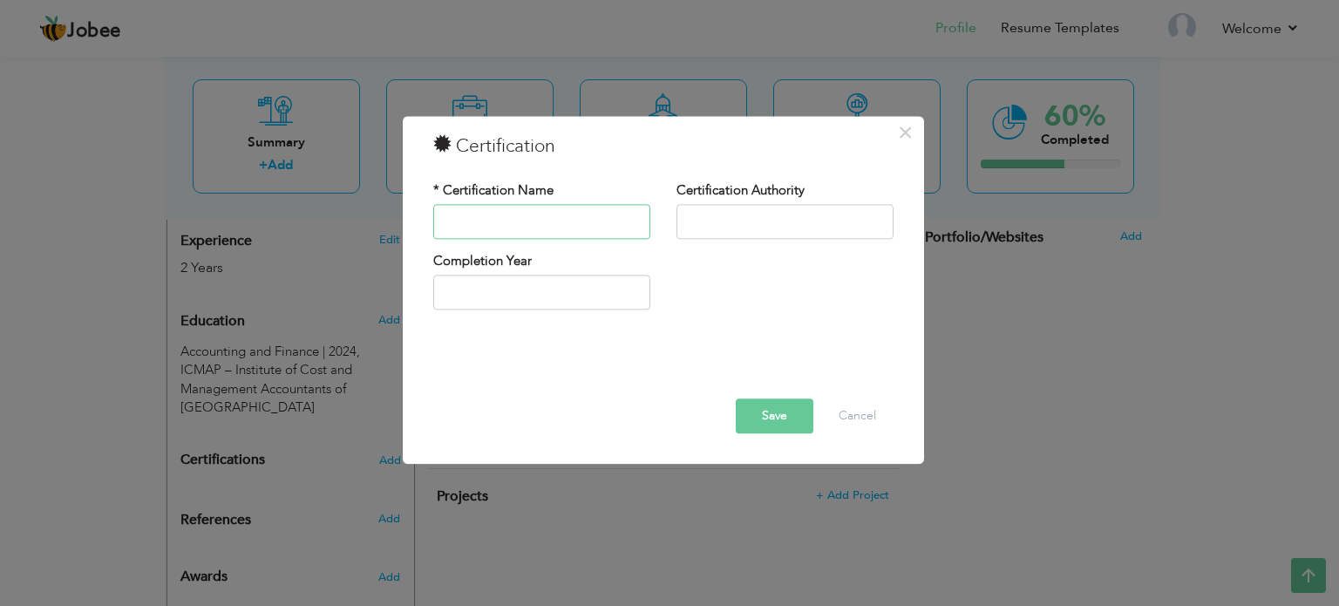
paste input "Diploma in Accounts, Finance, and IFRS"
type input "Diploma in Accounts, Finance, and IFRS"
click at [574, 293] on input "2025" at bounding box center [541, 292] width 217 height 35
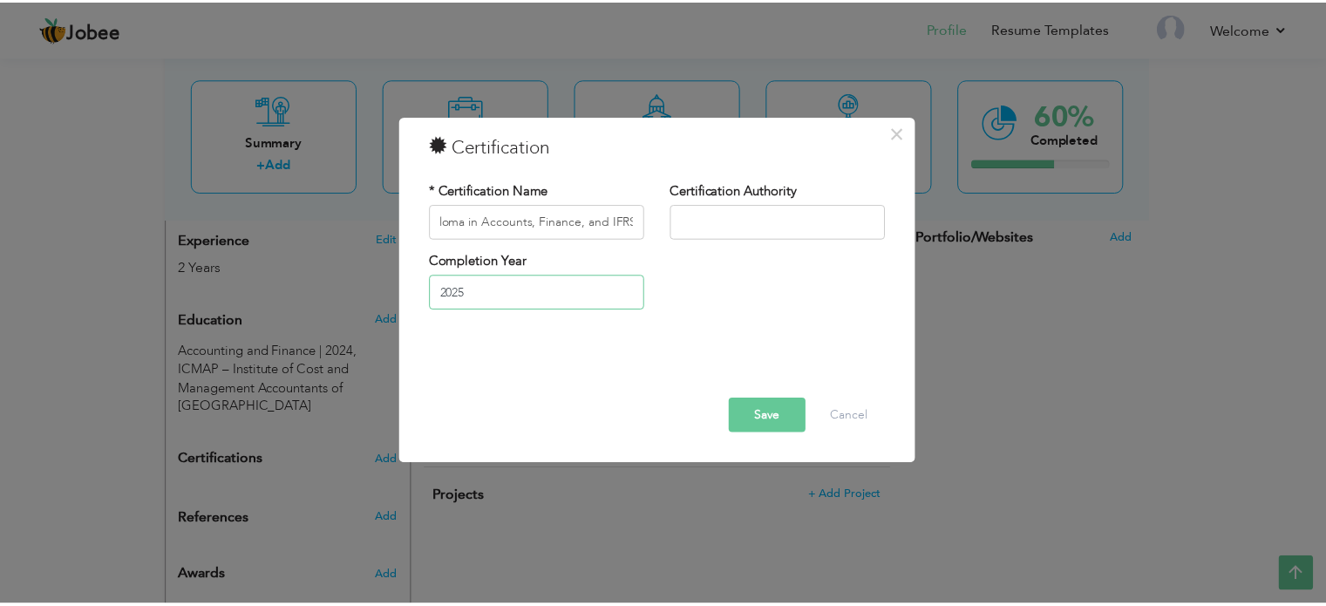
scroll to position [0, 0]
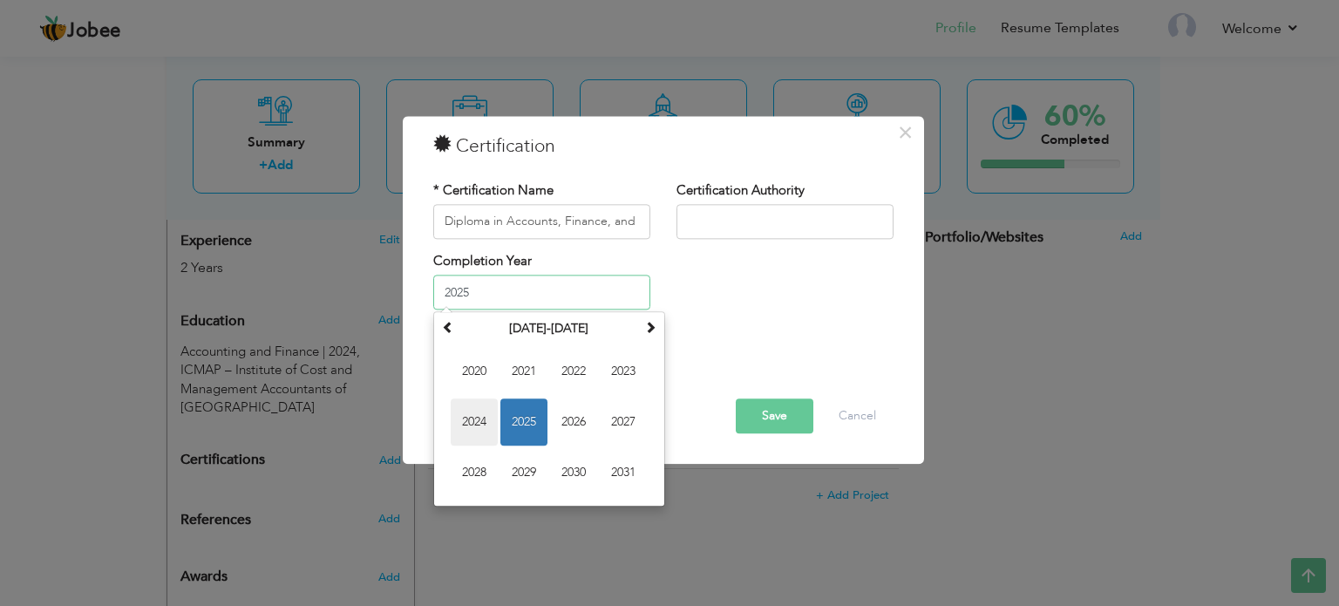
click at [479, 406] on span "2024" at bounding box center [474, 422] width 47 height 47
type input "2024"
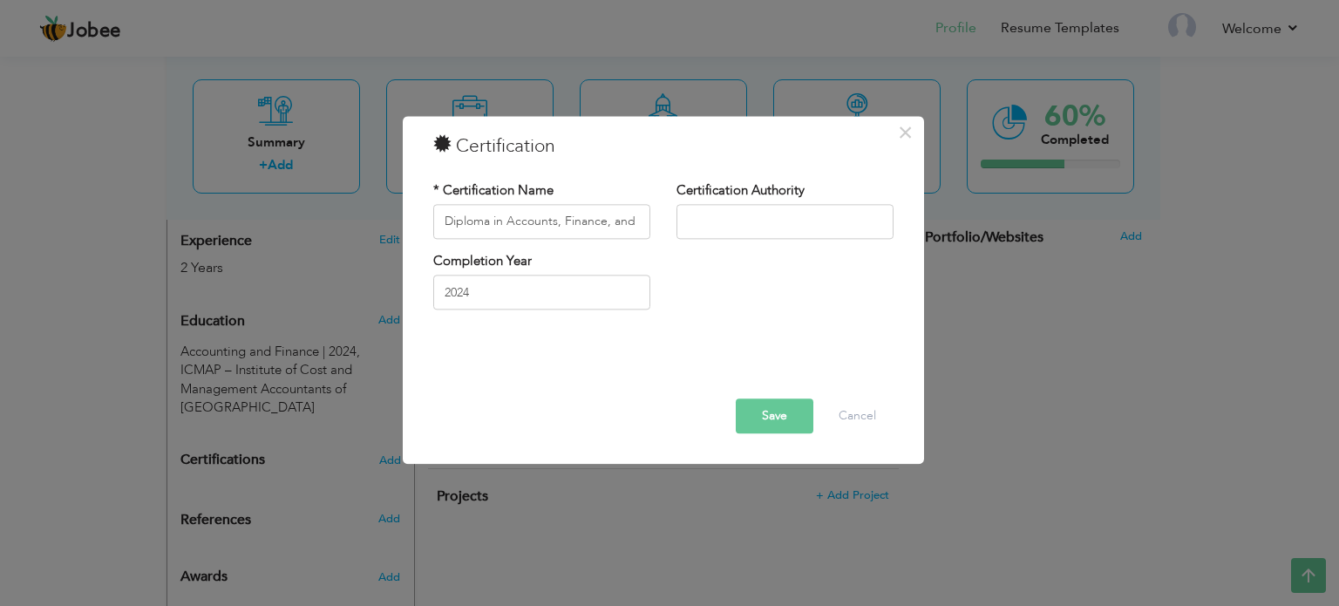
click at [757, 413] on button "Save" at bounding box center [775, 415] width 78 height 35
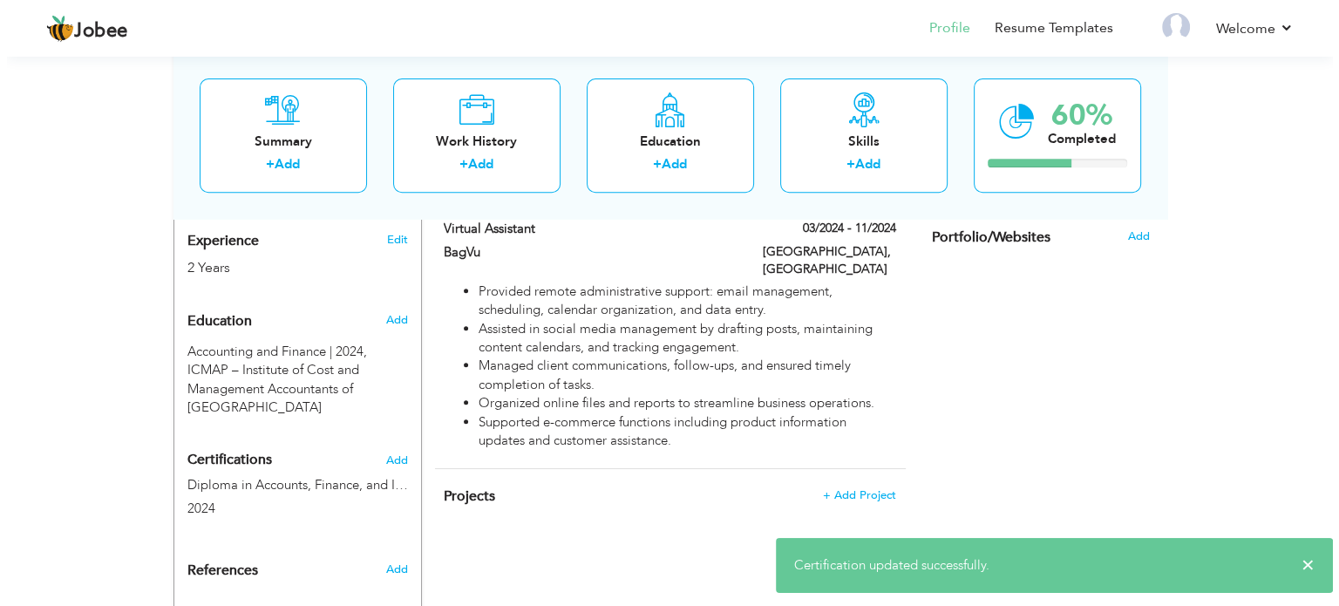
scroll to position [750, 0]
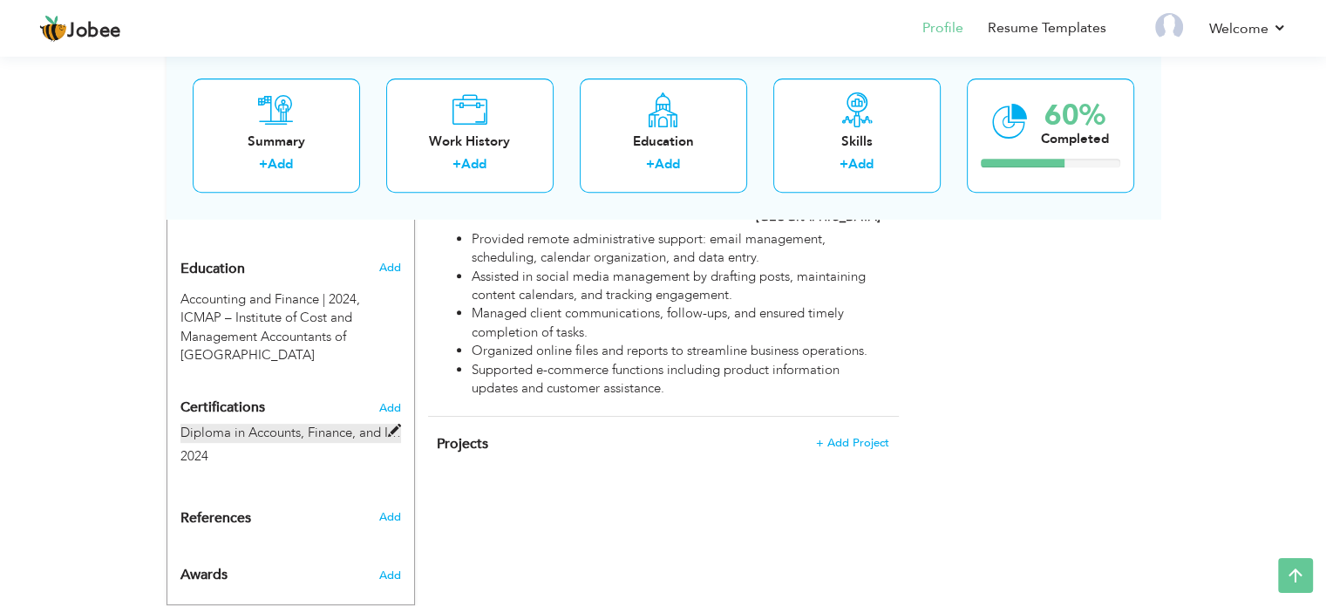
click at [394, 425] on span at bounding box center [394, 431] width 13 height 13
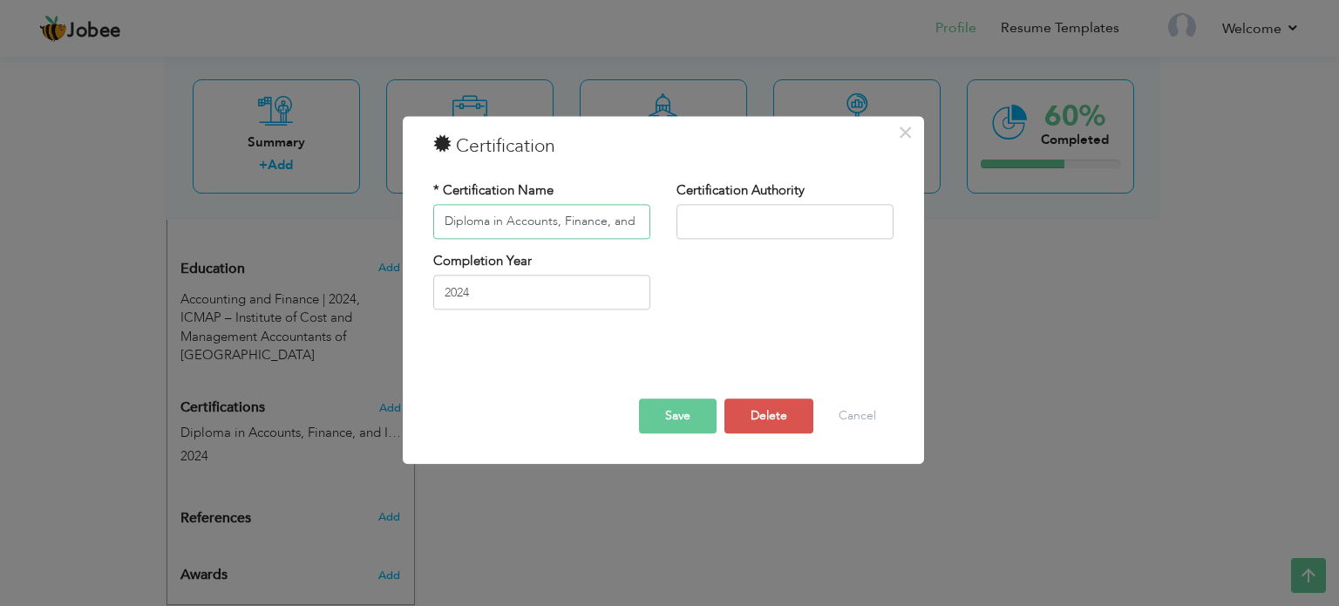
scroll to position [0, 20]
click at [561, 221] on input "Diploma in Accounts, Finance, and IFRS" at bounding box center [541, 221] width 217 height 35
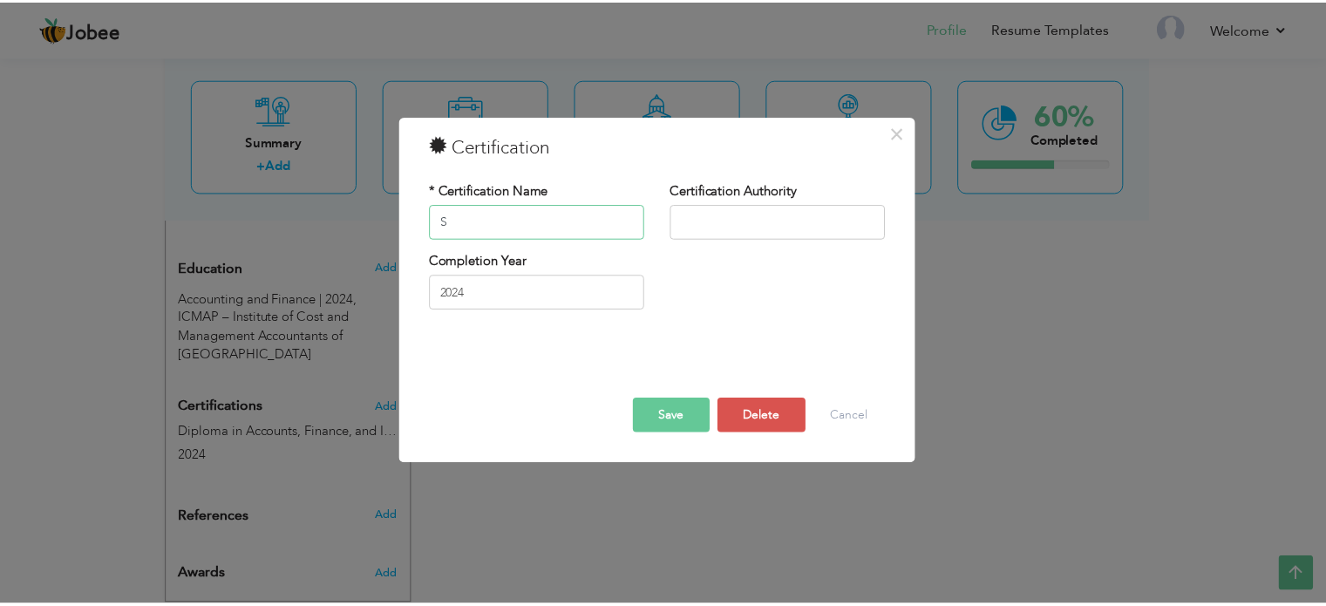
scroll to position [0, 0]
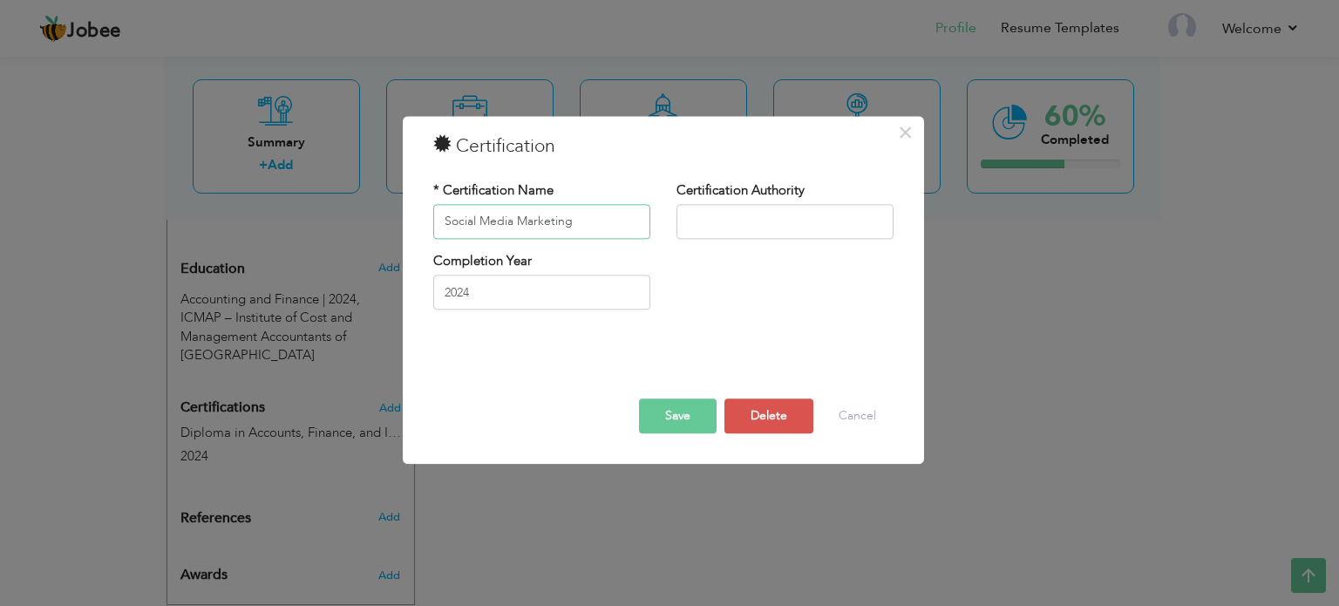
type input "Social Media Marketing"
type input "HubSpot"
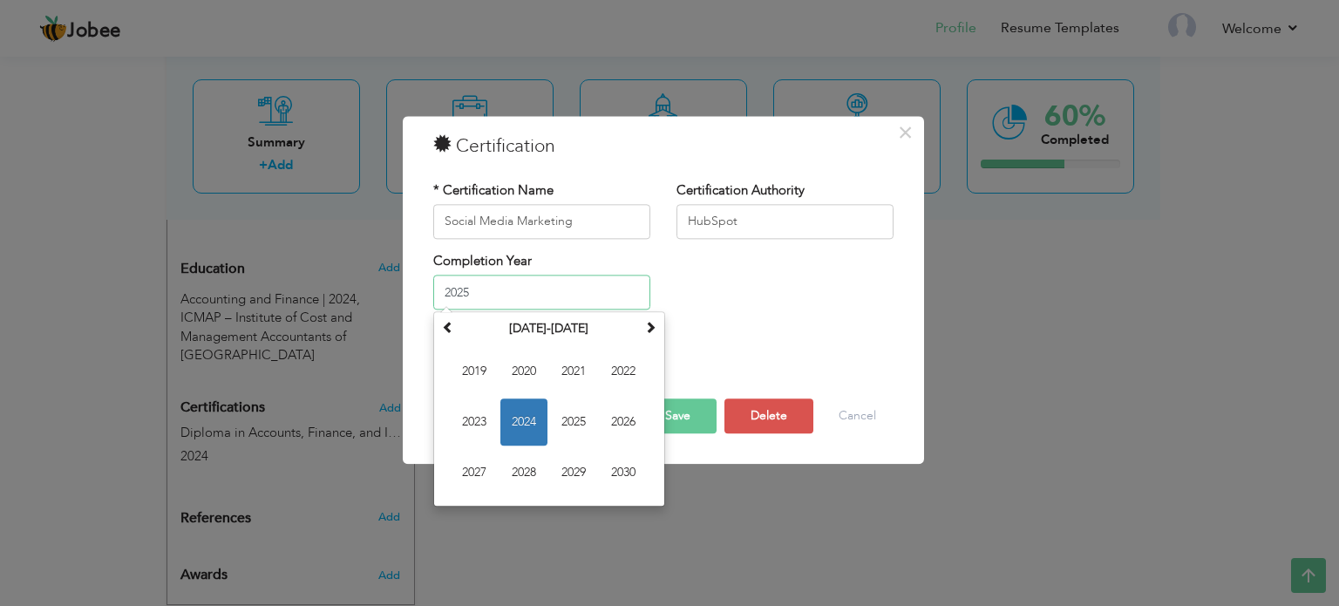
type input "2025"
click at [776, 289] on div "Completion Year 2025 [DATE] Su Mo Tu We Th Fr Sa 31 1 2 3 4 5 6 7 8 9 10 11 12 …" at bounding box center [663, 287] width 486 height 71
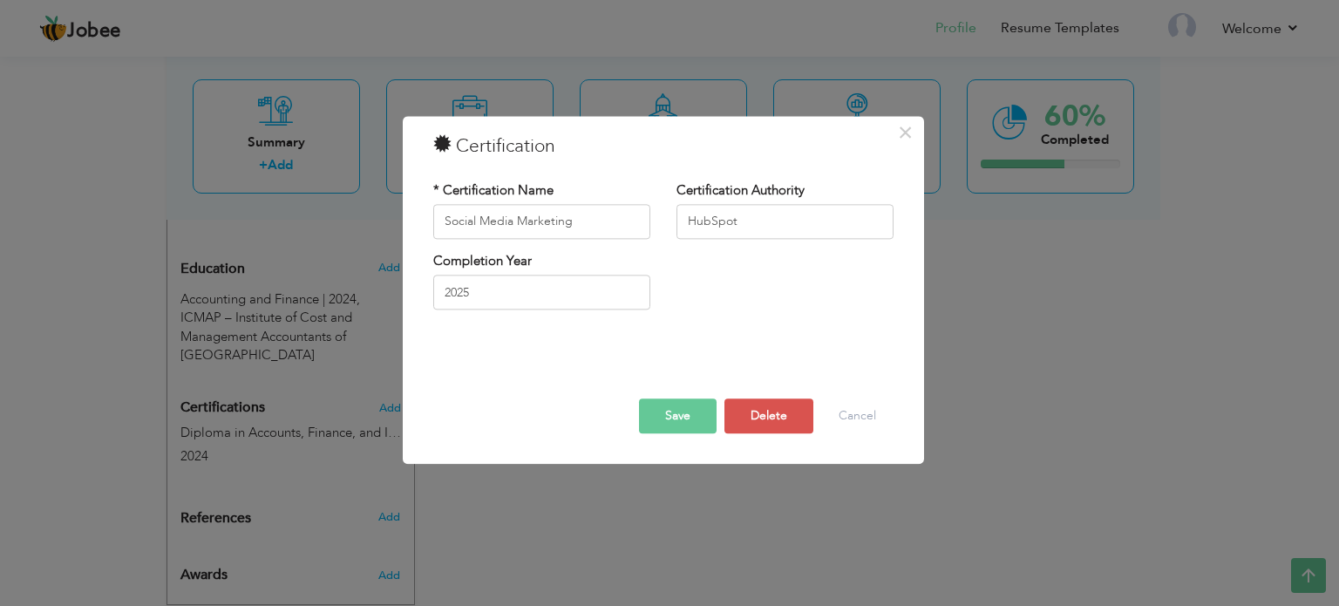
click at [704, 405] on button "Save" at bounding box center [678, 415] width 78 height 35
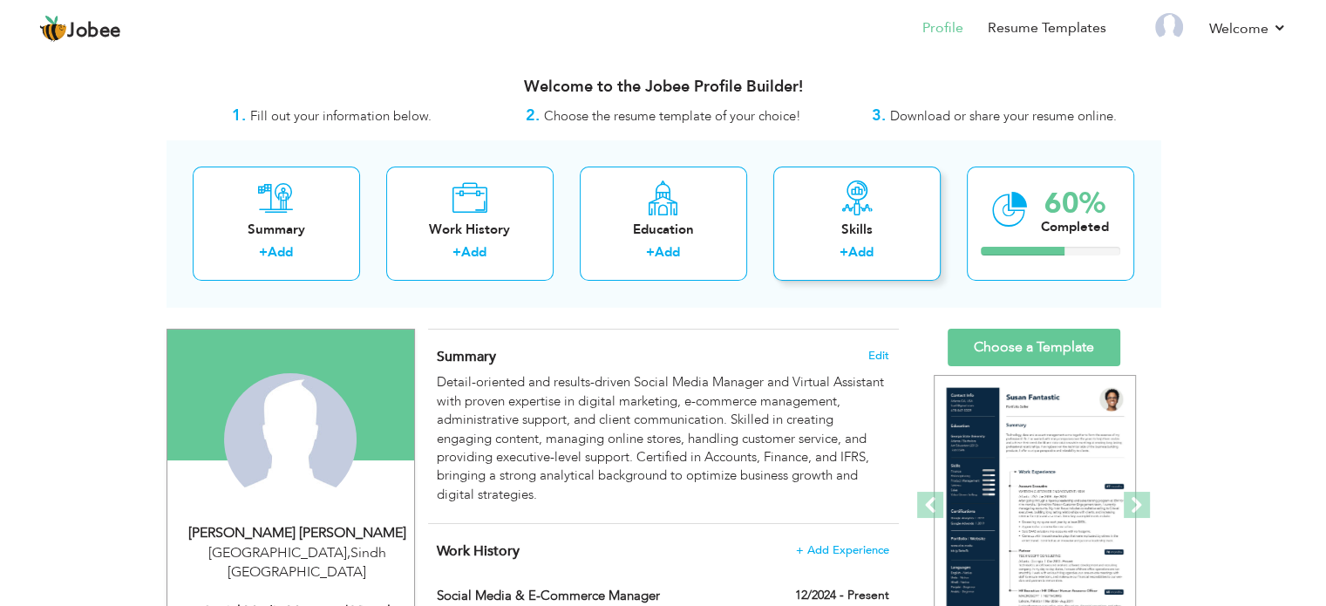
click at [842, 247] on label "+" at bounding box center [843, 252] width 9 height 18
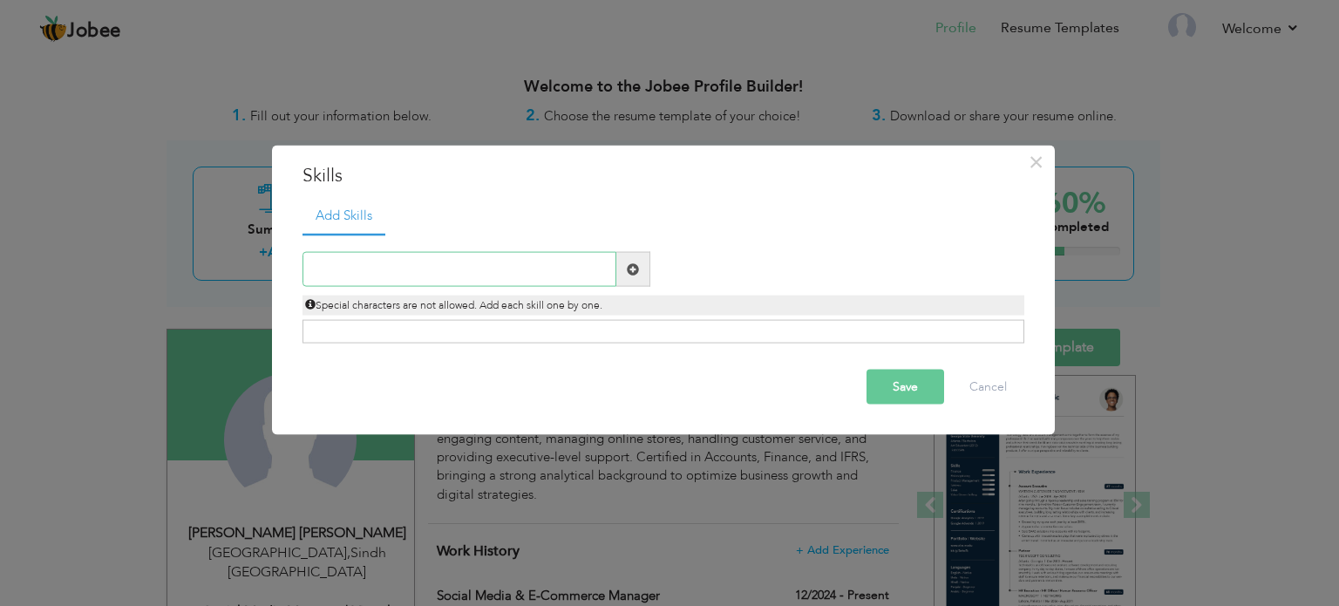
paste input "Social Media Management (Facebook, Instagram, TikT"
type input "Social Media Management (Facebook, Instagram, TikT"
click at [619, 270] on span at bounding box center [633, 269] width 34 height 35
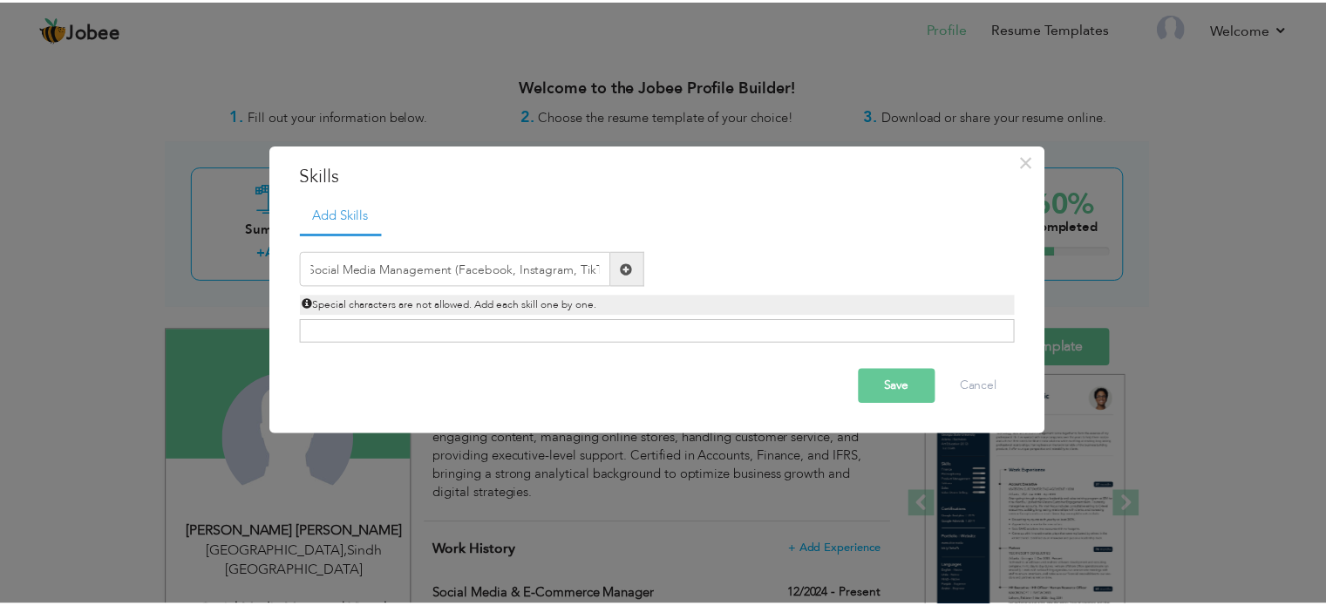
scroll to position [0, 0]
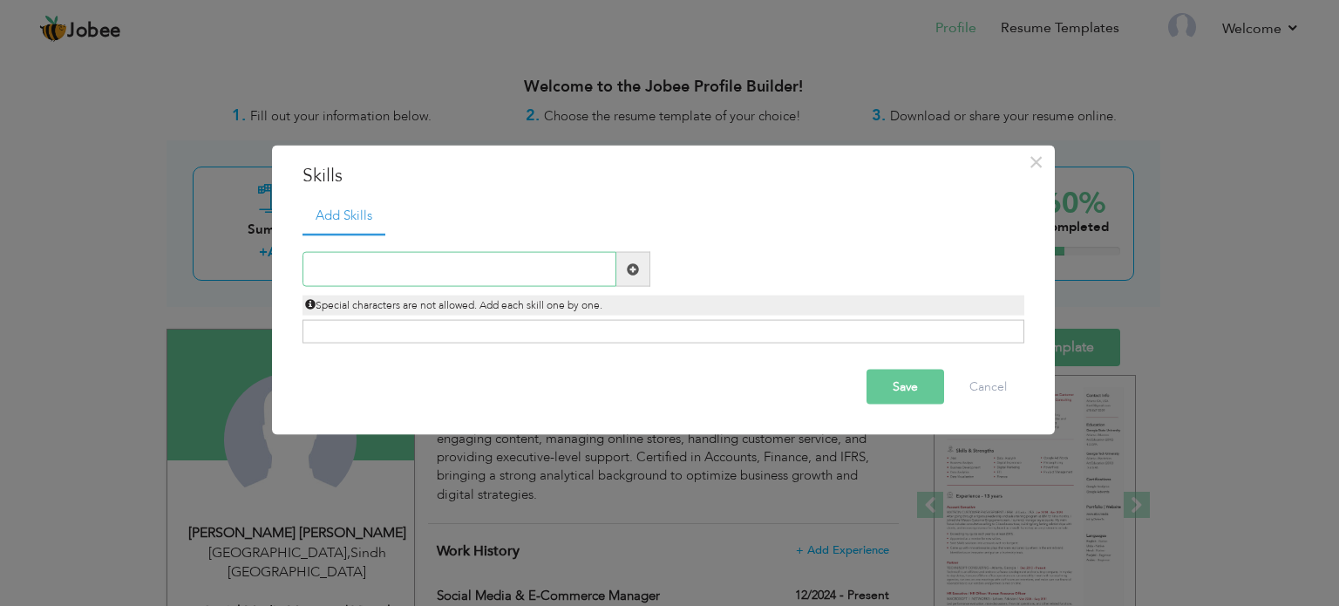
click at [506, 264] on input "text" at bounding box center [459, 269] width 314 height 35
paste input "Social Media Management"
type input "Social Media Management"
click at [635, 274] on span at bounding box center [633, 268] width 12 height 12
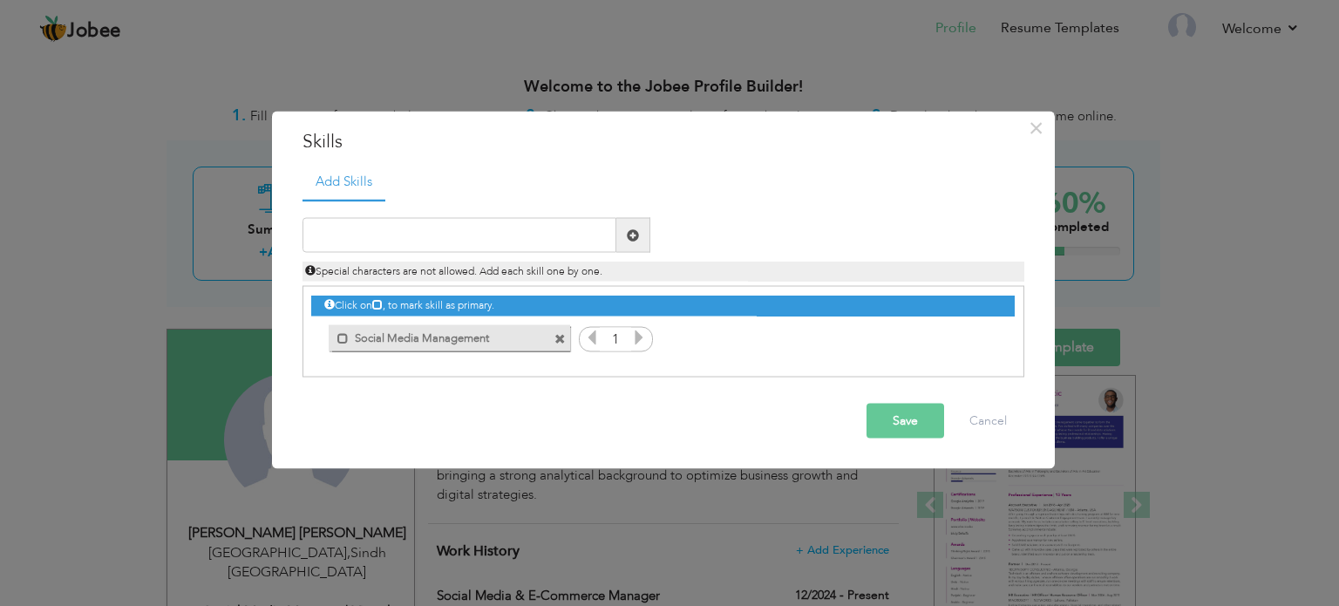
click at [635, 337] on icon at bounding box center [639, 338] width 16 height 16
drag, startPoint x: 635, startPoint y: 337, endPoint x: 609, endPoint y: 340, distance: 26.3
click at [636, 336] on icon at bounding box center [639, 338] width 16 height 16
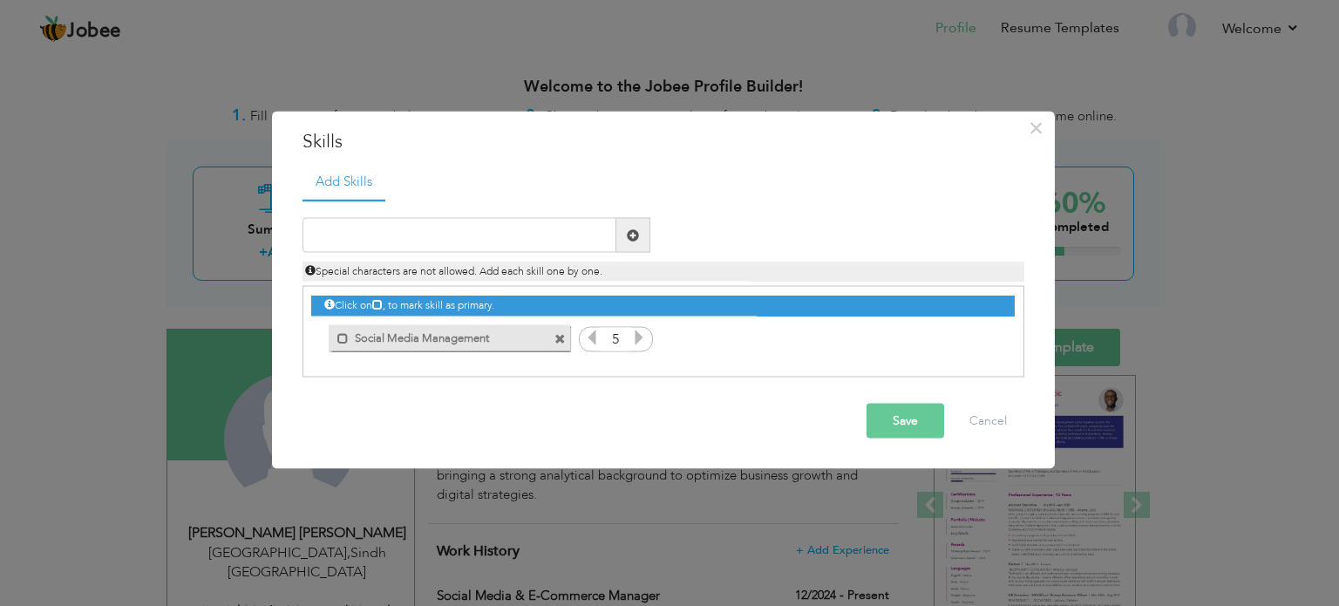
drag, startPoint x: 342, startPoint y: 340, endPoint x: 389, endPoint y: 351, distance: 48.4
click at [342, 339] on span at bounding box center [342, 337] width 11 height 11
click at [586, 236] on input "text" at bounding box center [459, 235] width 314 height 35
click at [524, 231] on input "text" at bounding box center [459, 235] width 314 height 35
paste input "Virtual Assistance & Administrative Support"
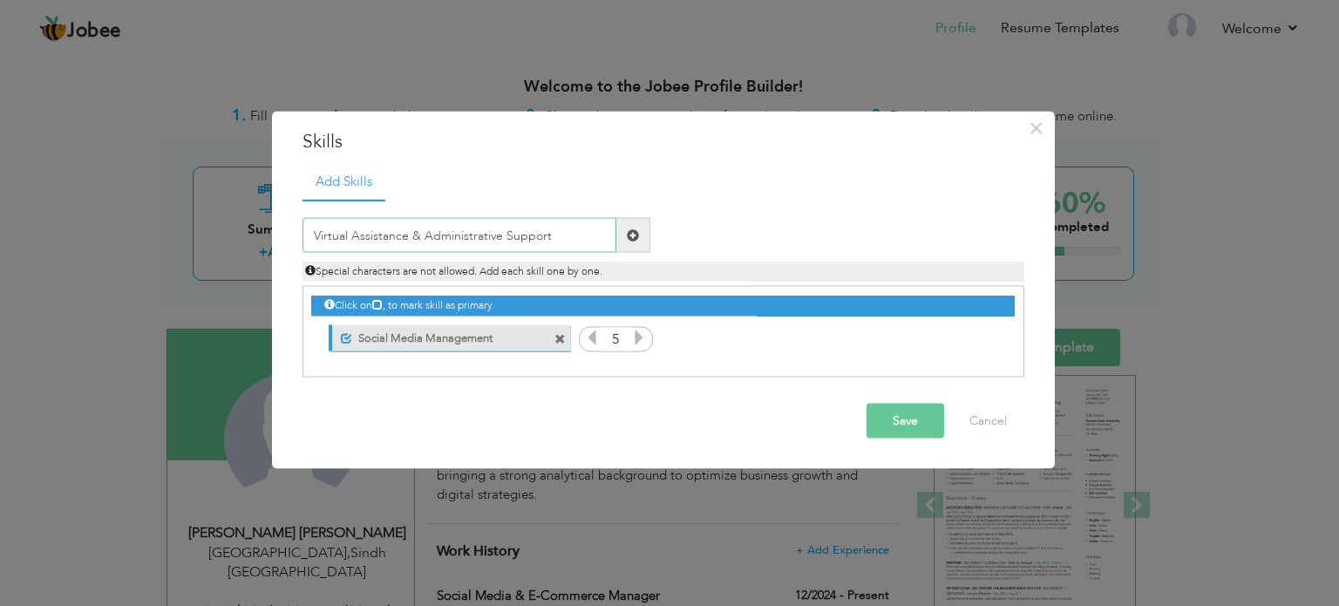
type input "Virtual Assistance & Administrative Support"
click at [635, 236] on span at bounding box center [633, 234] width 12 height 12
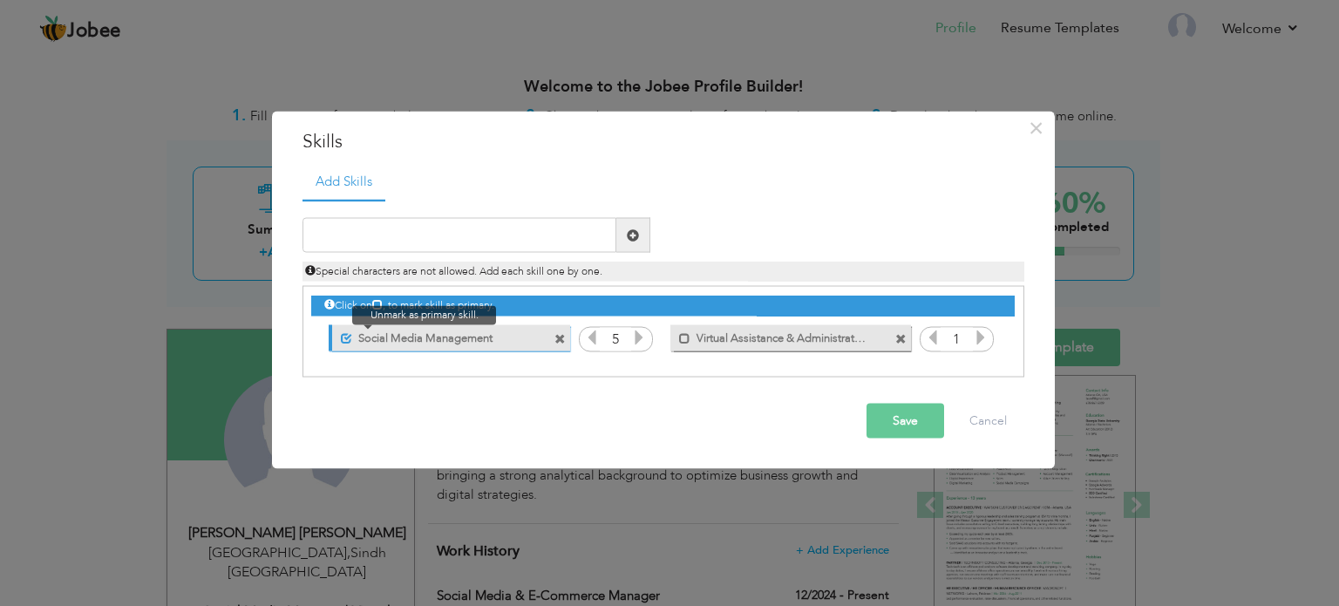
click at [343, 333] on span at bounding box center [346, 337] width 11 height 11
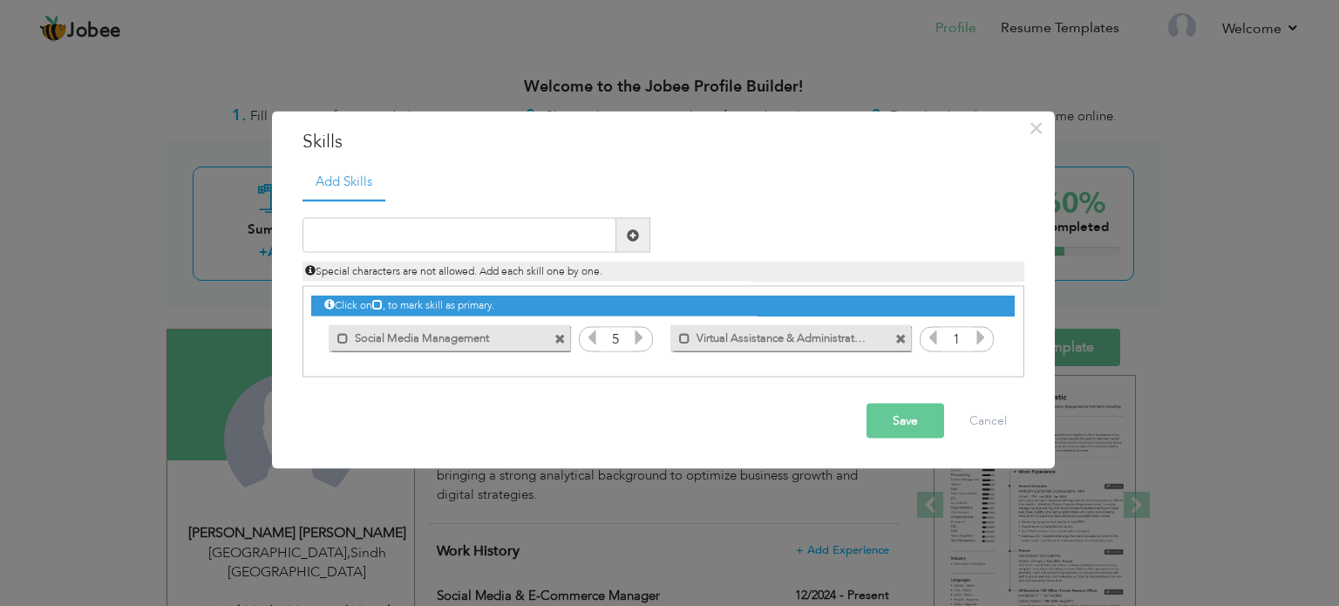
click at [974, 334] on icon at bounding box center [981, 338] width 16 height 16
click at [486, 233] on input "text" at bounding box center [459, 235] width 314 height 35
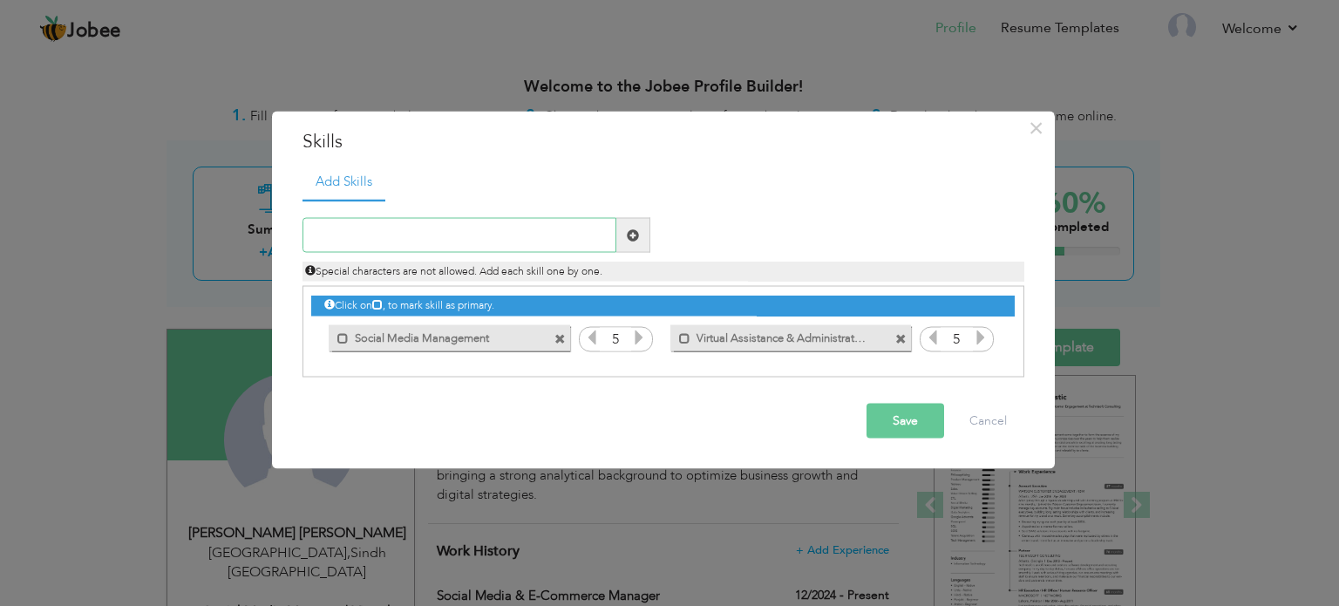
paste input "Content Creation & Scheduling"
type input "Content Creation & Scheduling"
click at [636, 240] on span at bounding box center [633, 234] width 12 height 12
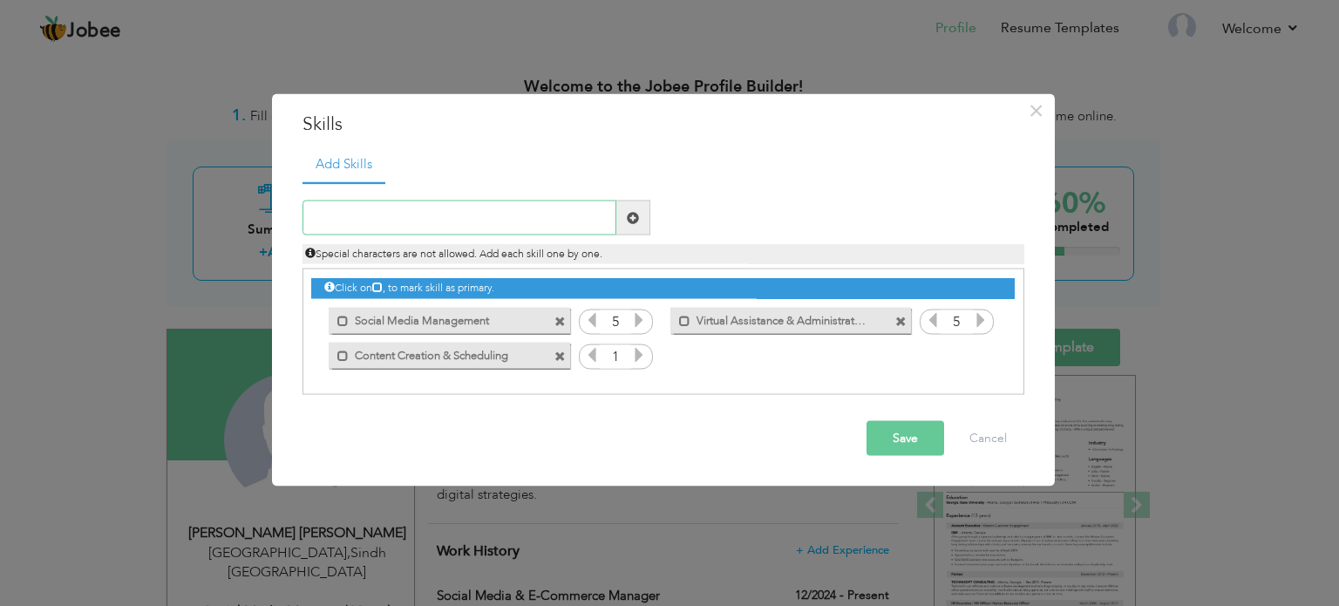
click at [485, 226] on input "text" at bounding box center [459, 217] width 314 height 35
paste input "Digital Marketing"
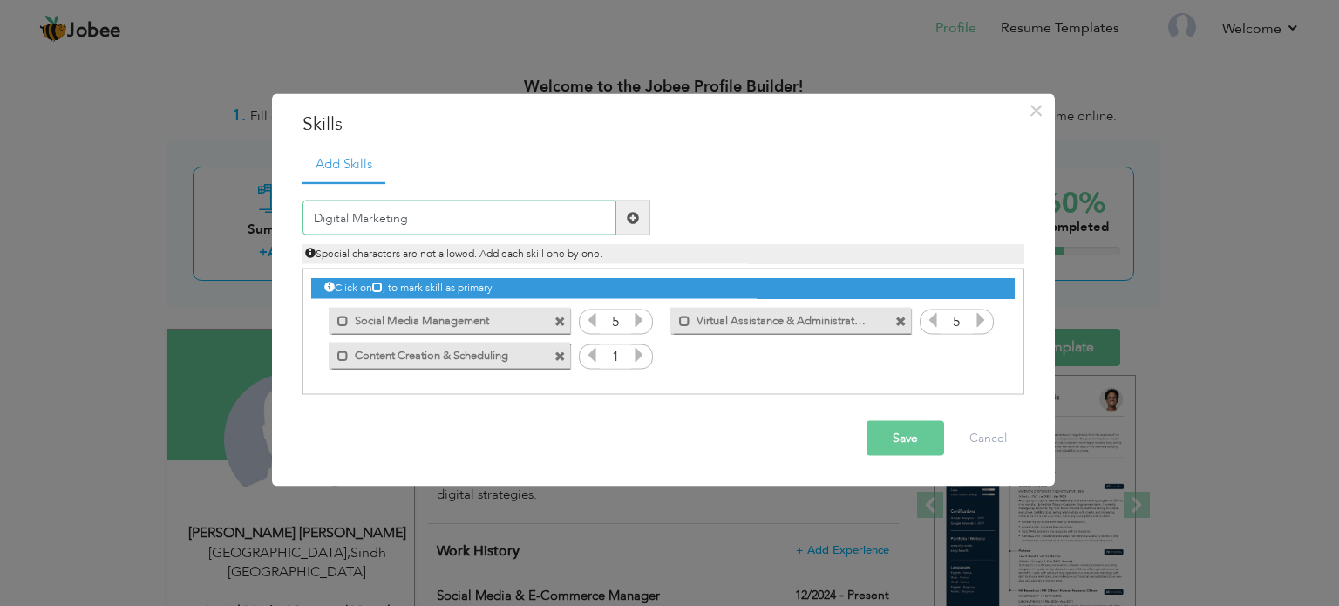
type input "Digital Marketing"
click at [631, 219] on span at bounding box center [633, 217] width 12 height 12
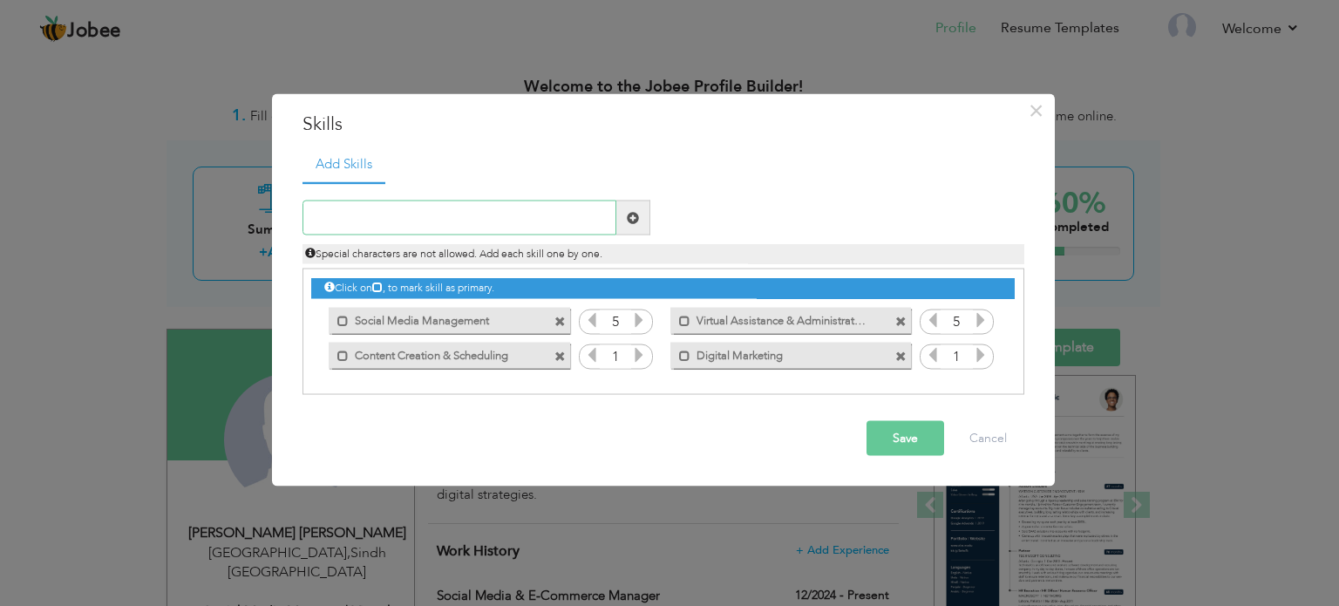
click at [520, 217] on input "text" at bounding box center [459, 217] width 314 height 35
paste input "E-commerce Management"
type input "E-commerce Management"
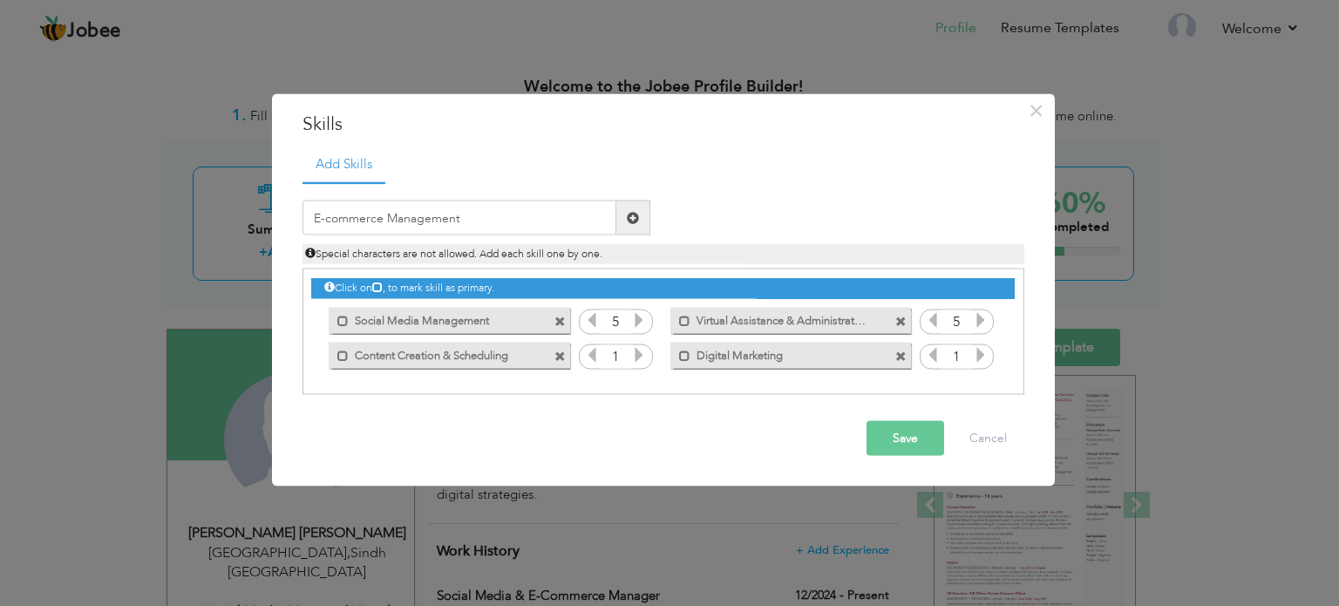
click at [637, 215] on span at bounding box center [633, 217] width 12 height 12
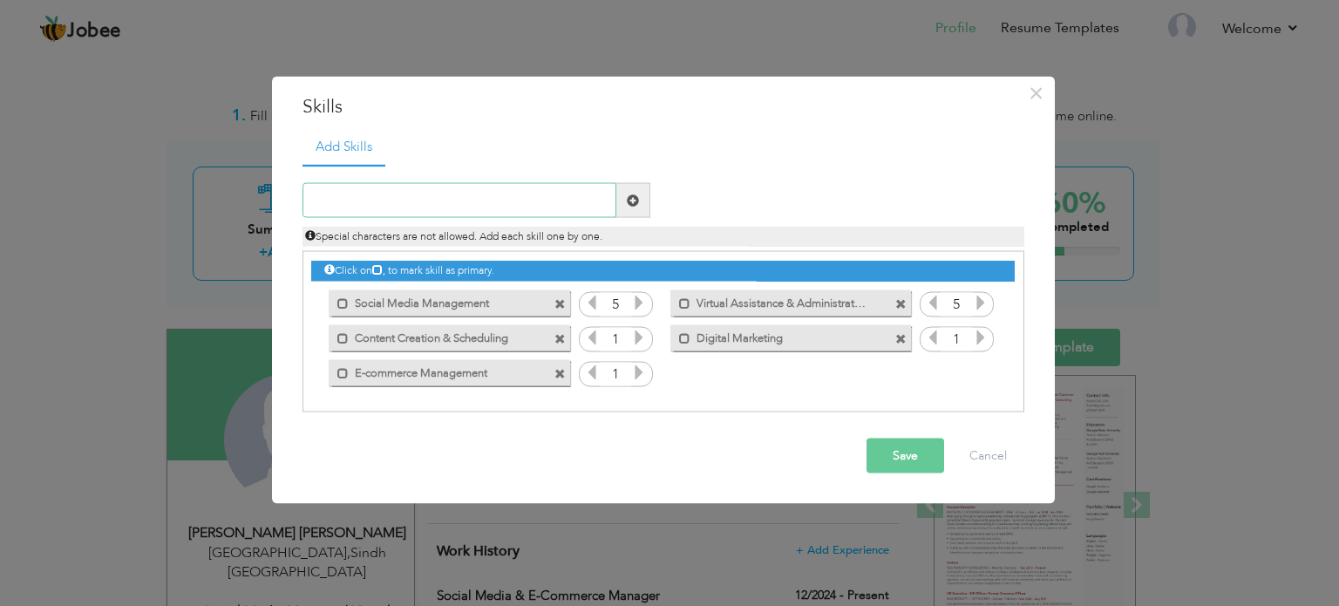
click at [499, 191] on input "text" at bounding box center [459, 200] width 314 height 35
paste input "Customer Support & Communication"
type input "Customer Support & Communication"
click at [624, 198] on span at bounding box center [633, 200] width 34 height 35
click at [512, 195] on input "text" at bounding box center [459, 200] width 314 height 35
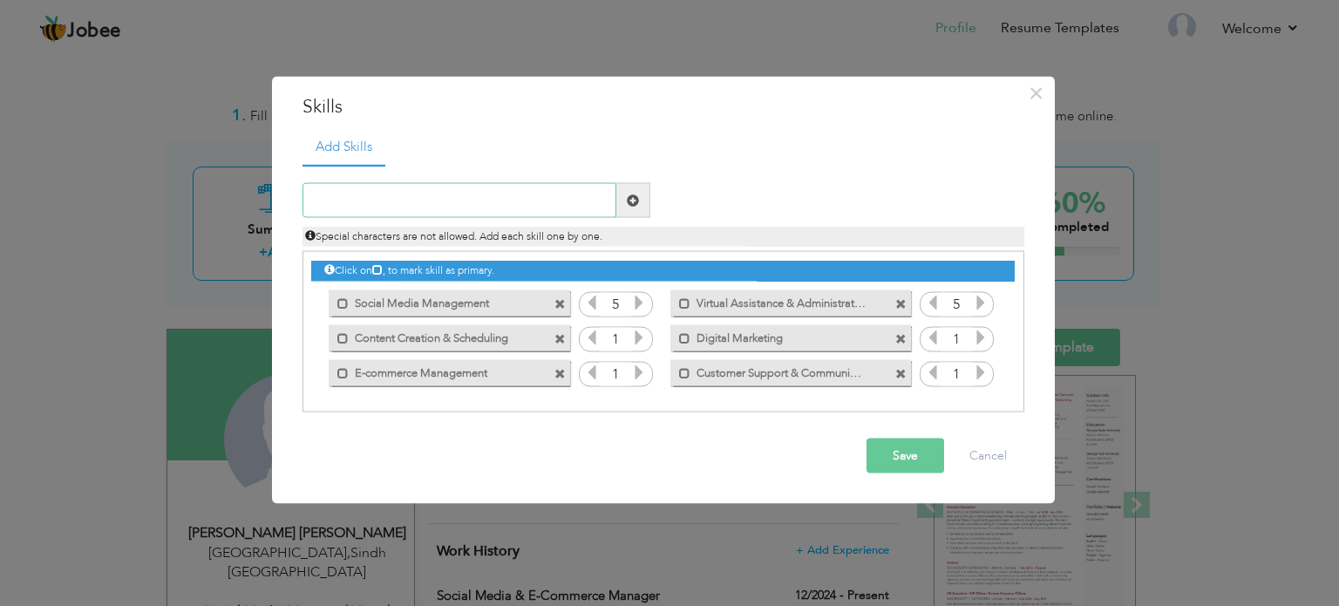
paste input "Analytics & Performance Reporting"
type input "Analytics & Performance Reporting"
click at [625, 205] on span at bounding box center [633, 200] width 34 height 35
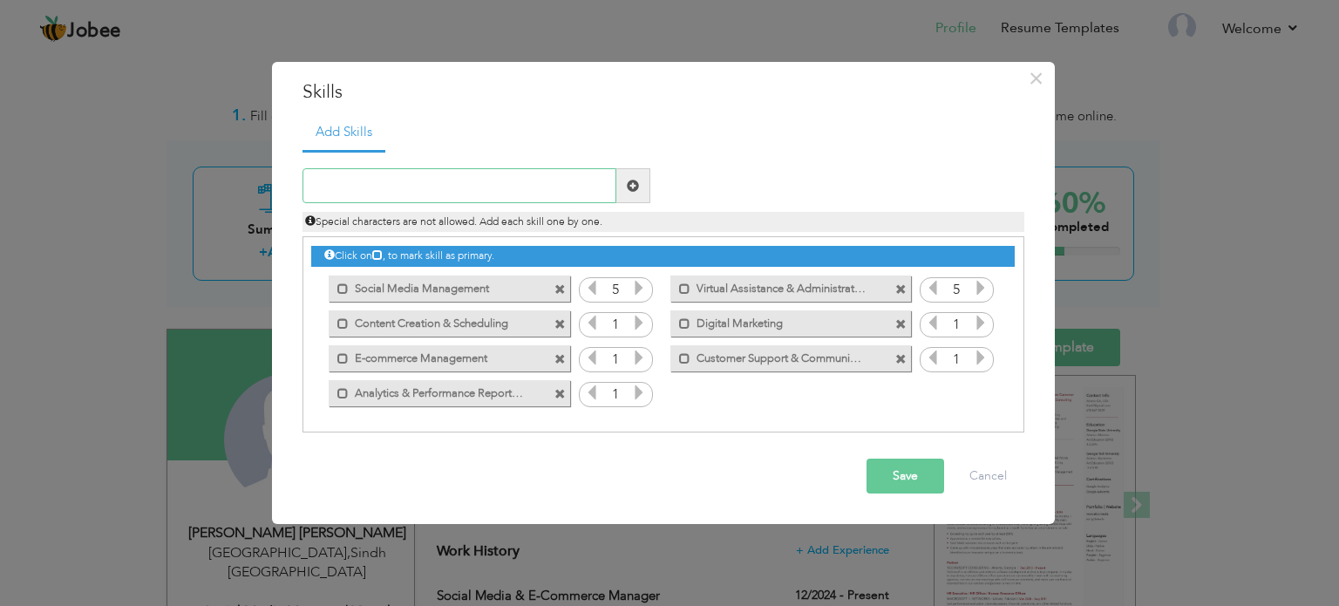
click at [481, 189] on input "text" at bounding box center [459, 185] width 314 height 35
paste input "Google Workspace"
type input "Google Workspace"
click at [635, 184] on span at bounding box center [633, 186] width 12 height 12
click at [527, 178] on input "text" at bounding box center [459, 185] width 314 height 35
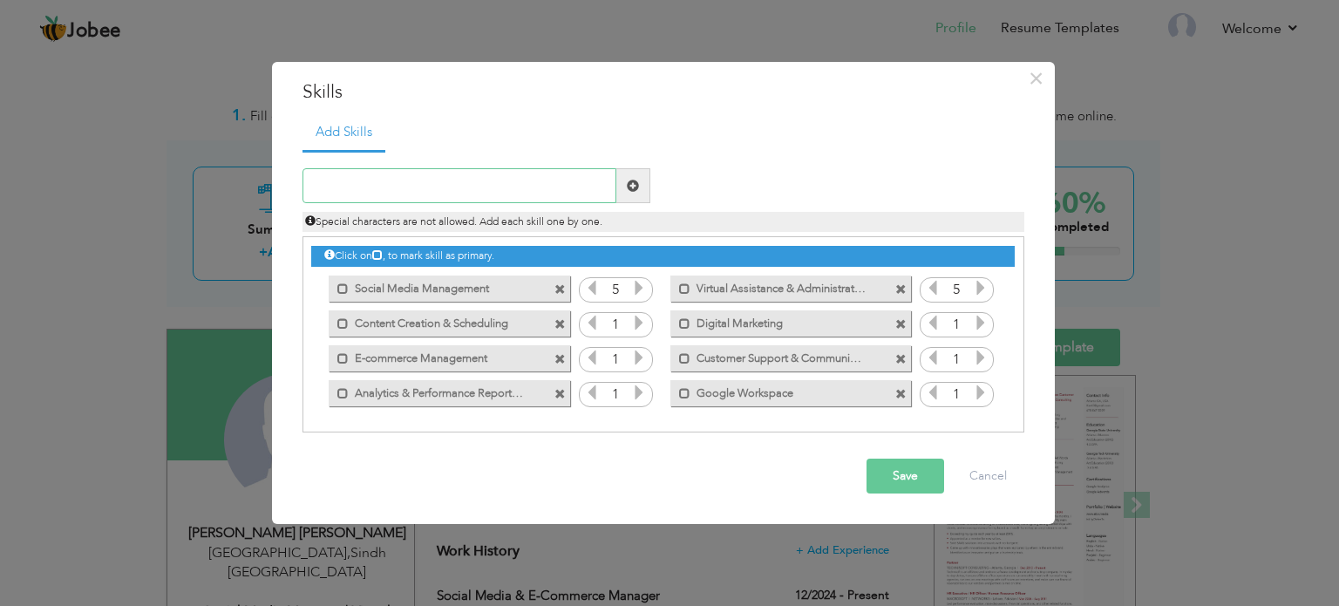
paste input "MS Office"
type input "MS Office"
click at [634, 180] on span at bounding box center [633, 186] width 12 height 12
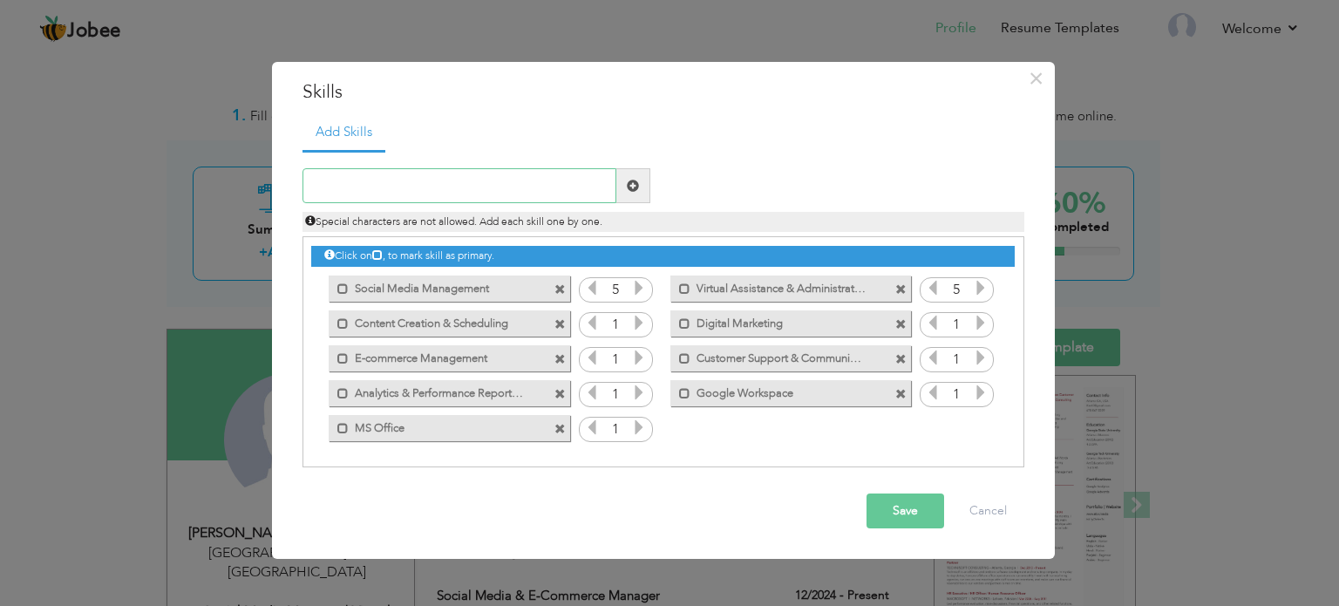
click at [520, 177] on input "text" at bounding box center [459, 185] width 314 height 35
paste input "Time & Task Management"
type input "Time & Task Management"
click at [638, 180] on span at bounding box center [633, 186] width 12 height 12
click at [976, 323] on icon at bounding box center [981, 323] width 16 height 16
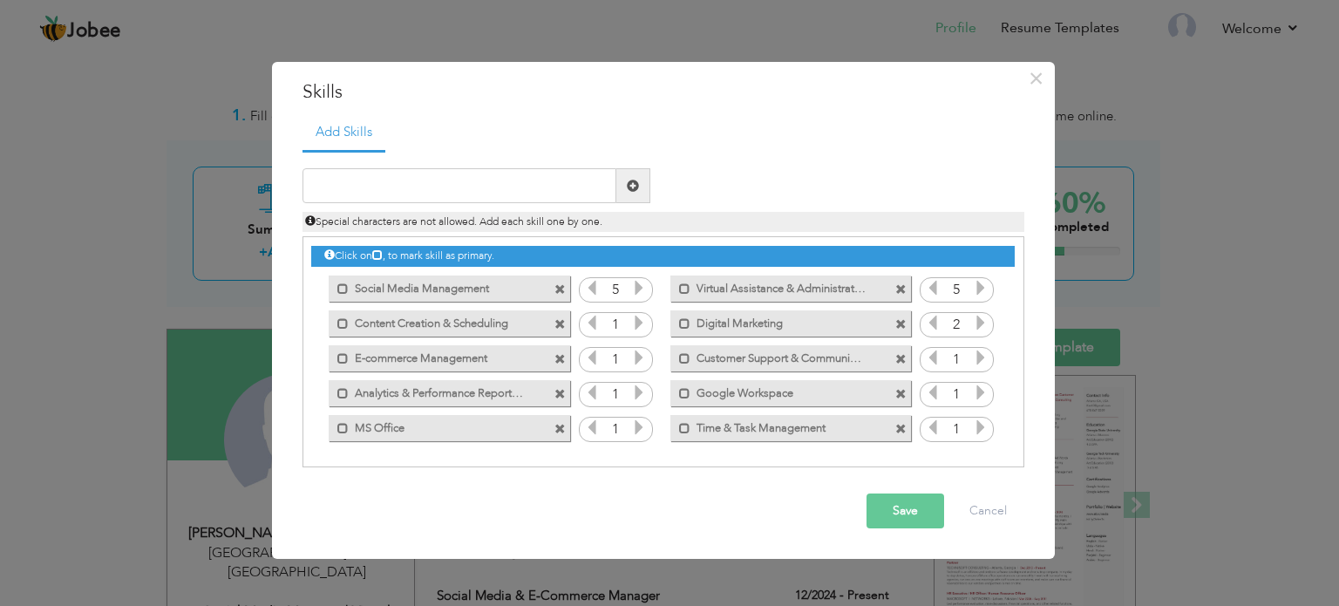
click at [976, 323] on icon at bounding box center [981, 323] width 16 height 16
click at [636, 319] on icon at bounding box center [639, 323] width 16 height 16
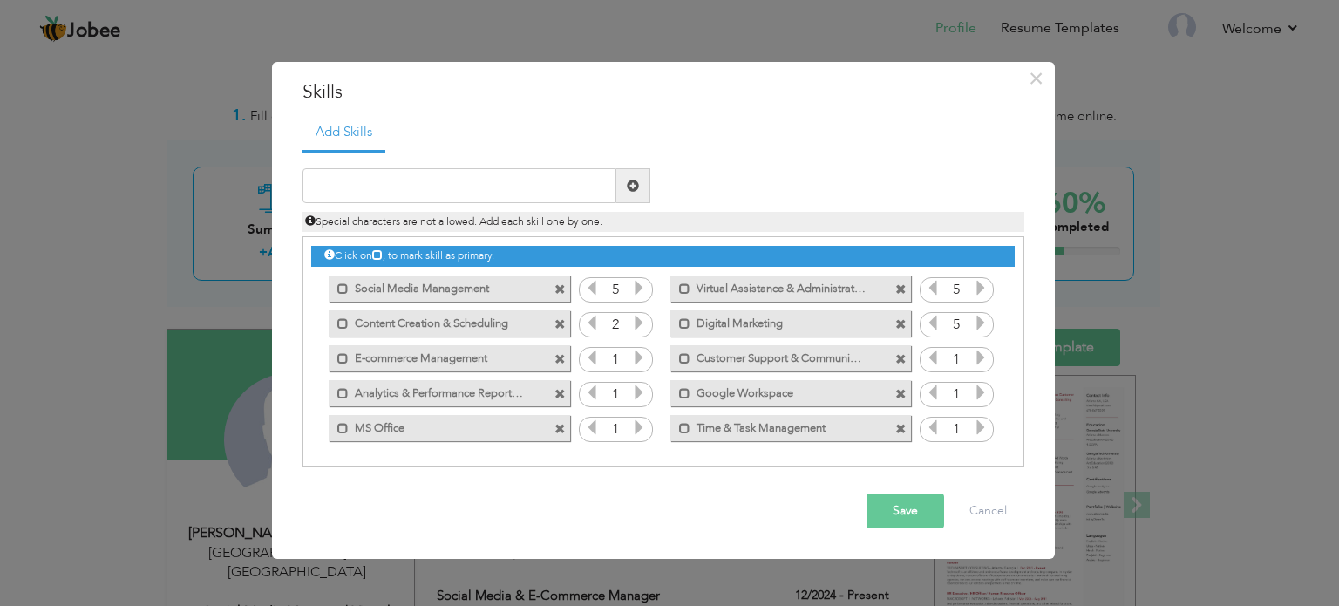
click at [636, 319] on icon at bounding box center [639, 323] width 16 height 16
click at [637, 359] on icon at bounding box center [639, 358] width 16 height 16
click at [639, 320] on icon at bounding box center [639, 323] width 16 height 16
click at [636, 353] on icon at bounding box center [639, 358] width 16 height 16
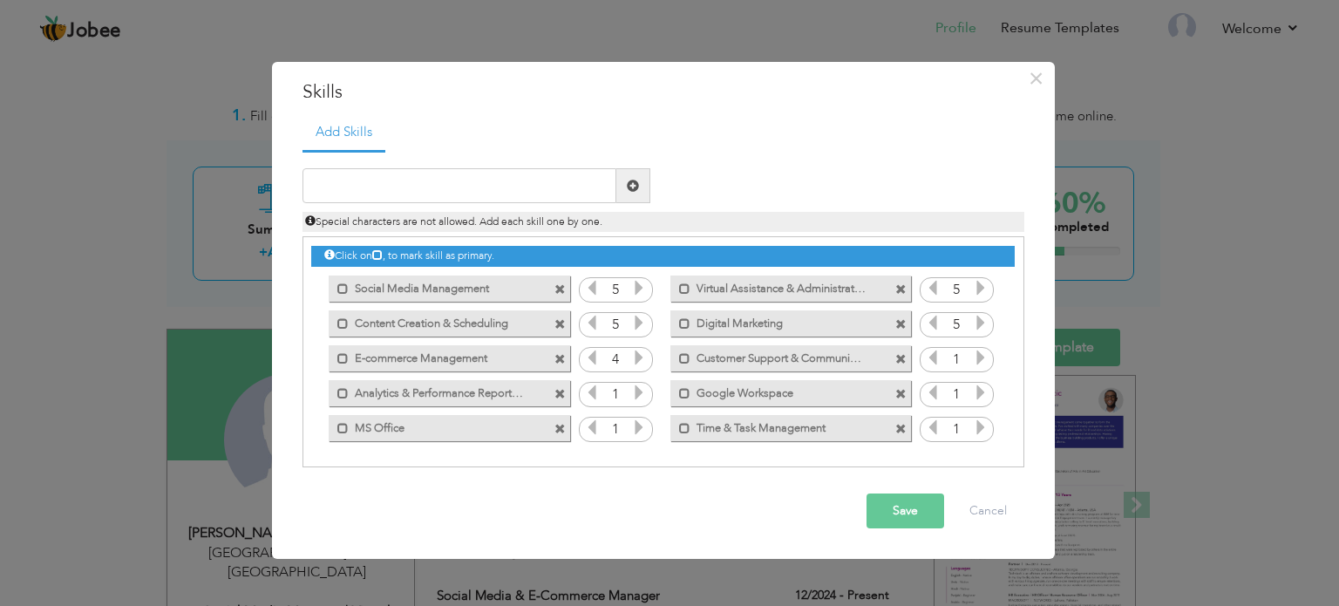
click at [636, 353] on icon at bounding box center [639, 358] width 16 height 16
click at [985, 356] on icon at bounding box center [981, 358] width 16 height 16
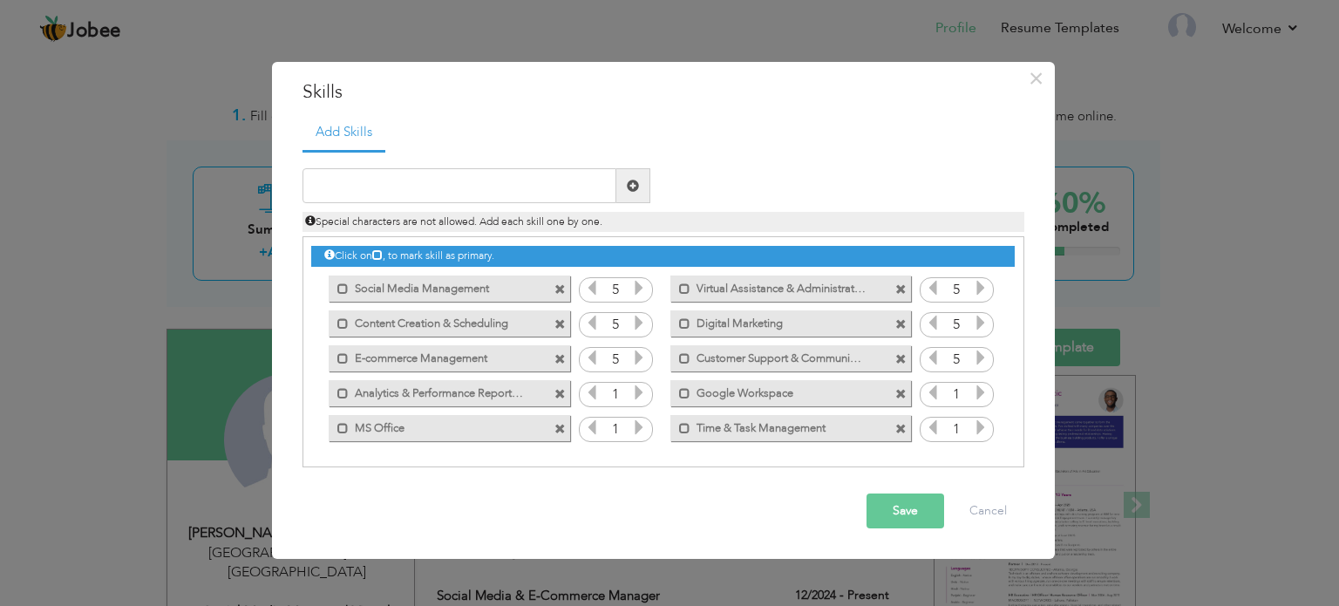
click at [979, 394] on icon at bounding box center [981, 392] width 16 height 16
click at [635, 393] on icon at bounding box center [639, 392] width 16 height 16
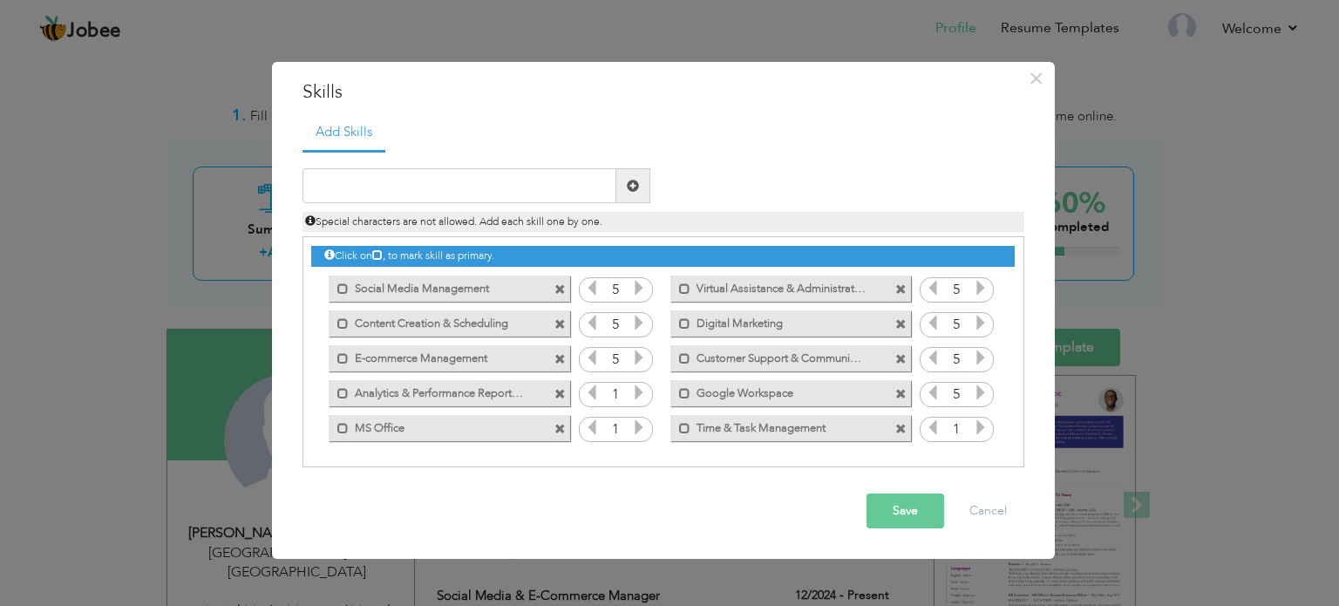
click at [635, 393] on icon at bounding box center [639, 392] width 16 height 16
click at [643, 424] on icon at bounding box center [639, 427] width 16 height 16
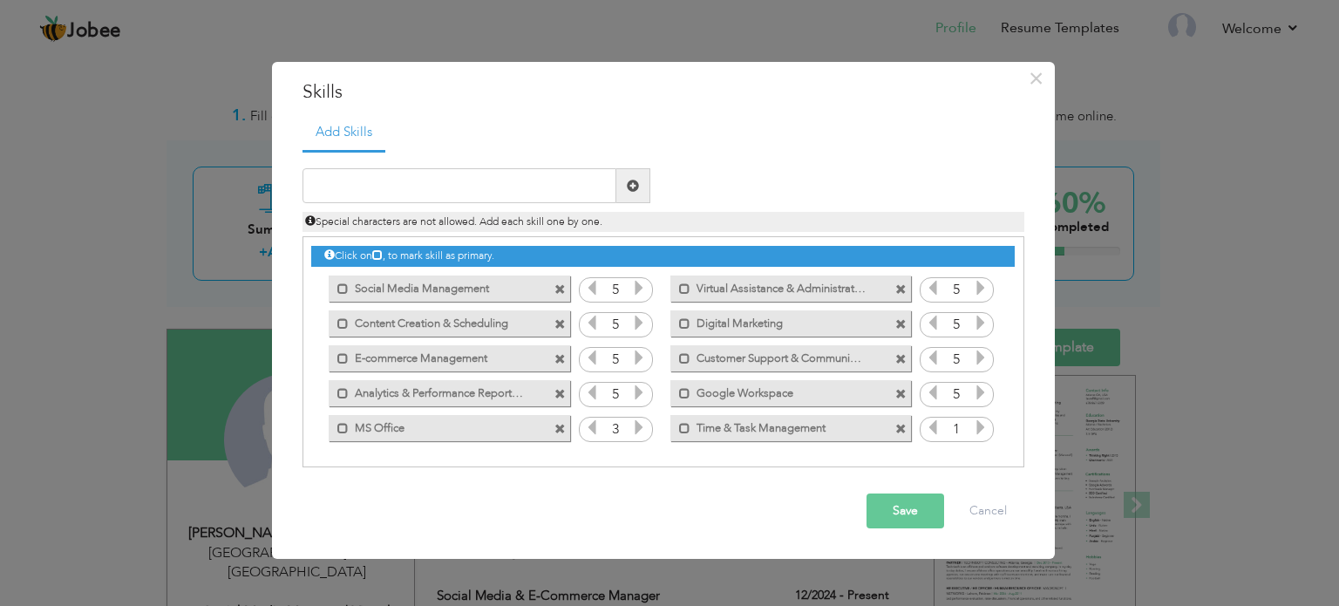
click at [643, 424] on icon at bounding box center [639, 427] width 16 height 16
click at [982, 428] on icon at bounding box center [981, 427] width 16 height 16
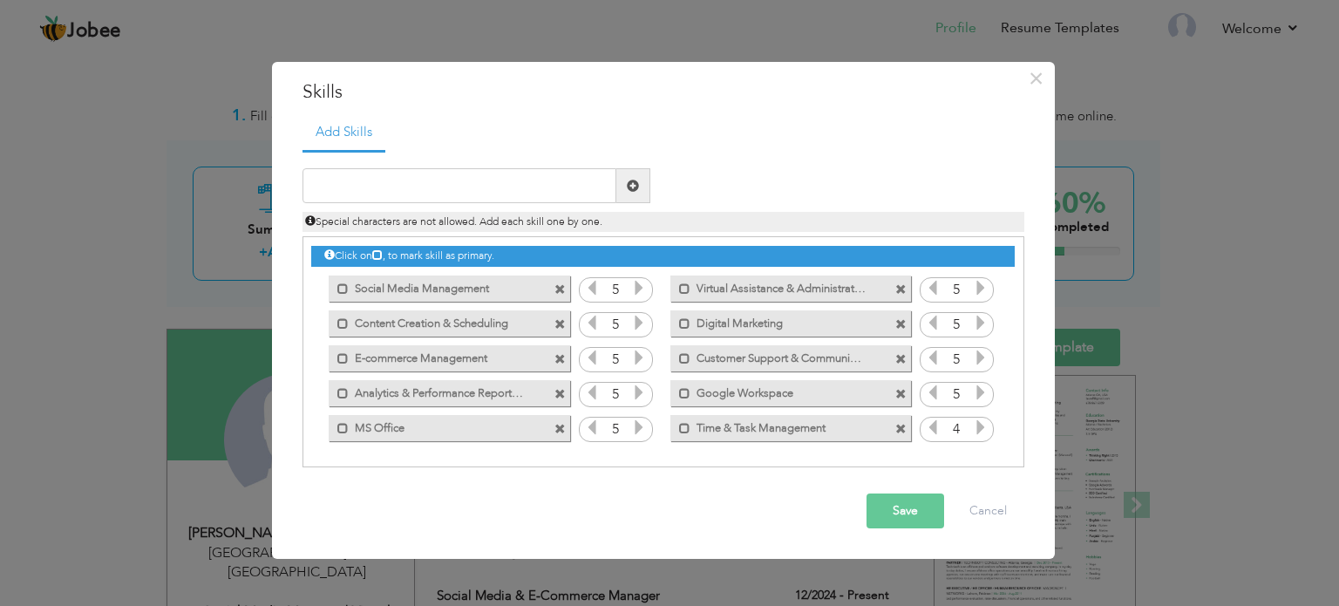
click at [982, 428] on icon at bounding box center [981, 427] width 16 height 16
click at [913, 506] on button "Save" at bounding box center [905, 510] width 78 height 35
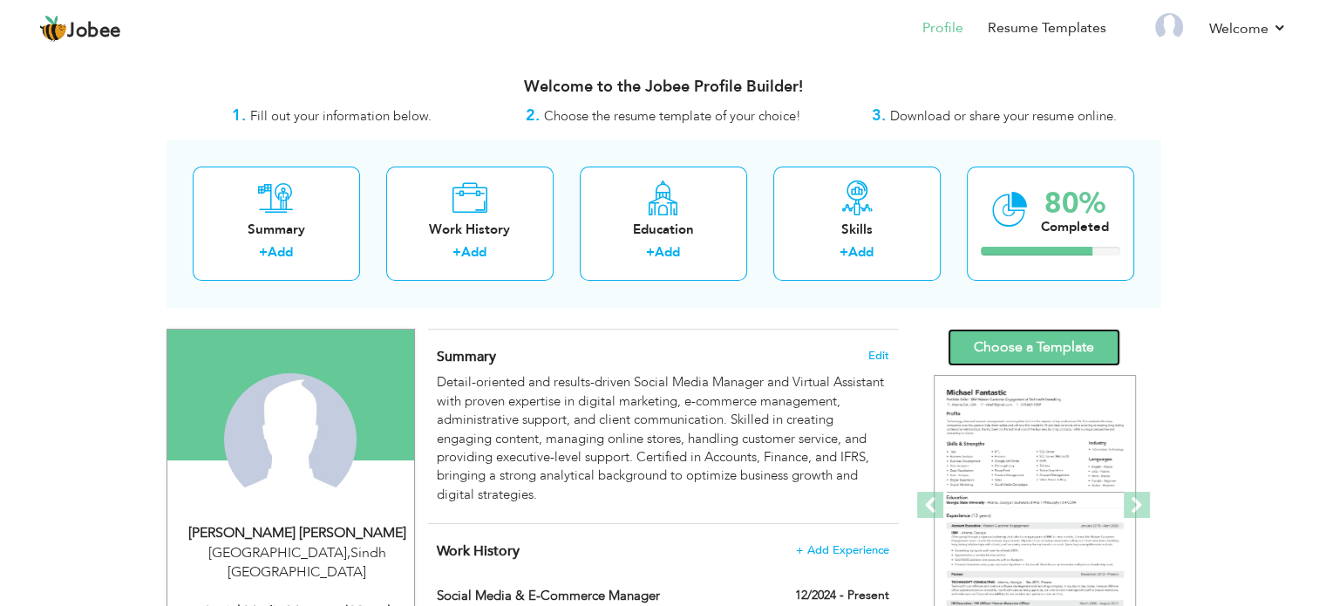
click at [1007, 343] on link "Choose a Template" at bounding box center [1034, 347] width 173 height 37
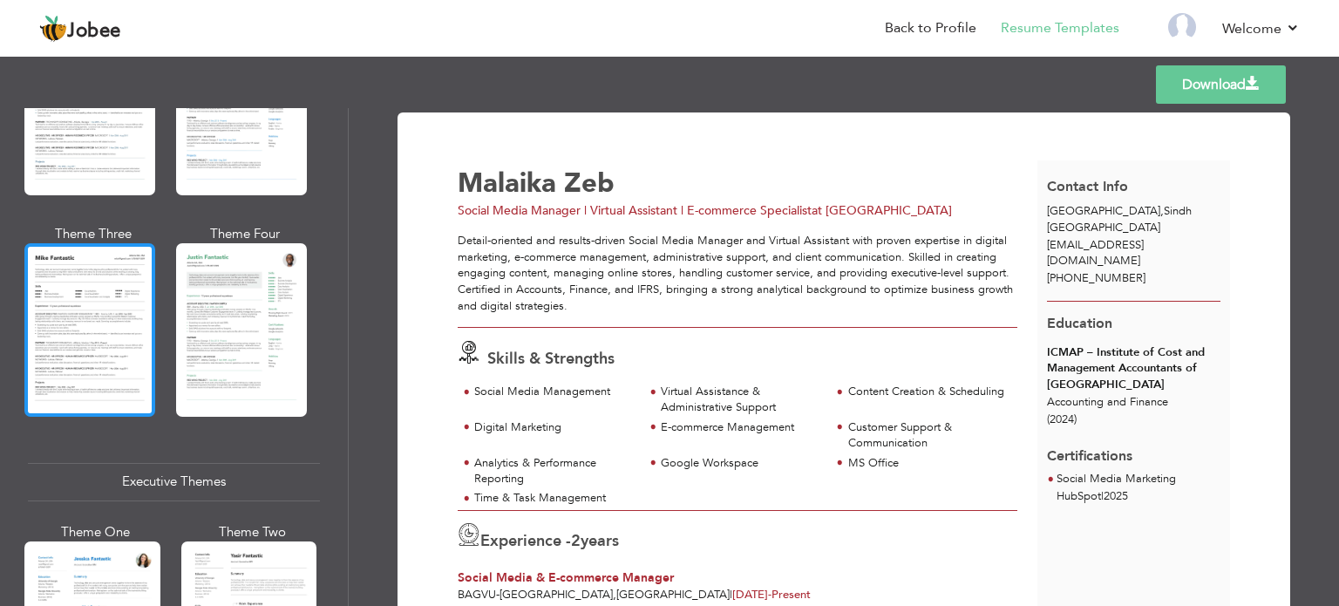
scroll to position [969, 0]
click at [90, 324] on div at bounding box center [89, 329] width 131 height 173
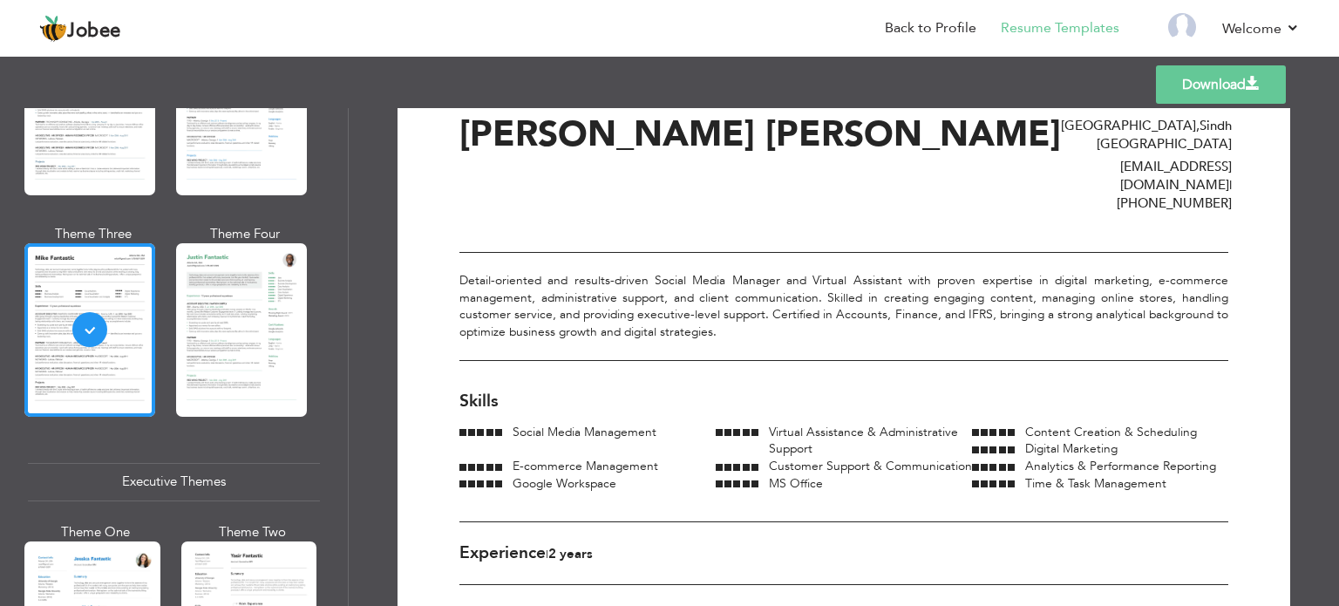
scroll to position [0, 0]
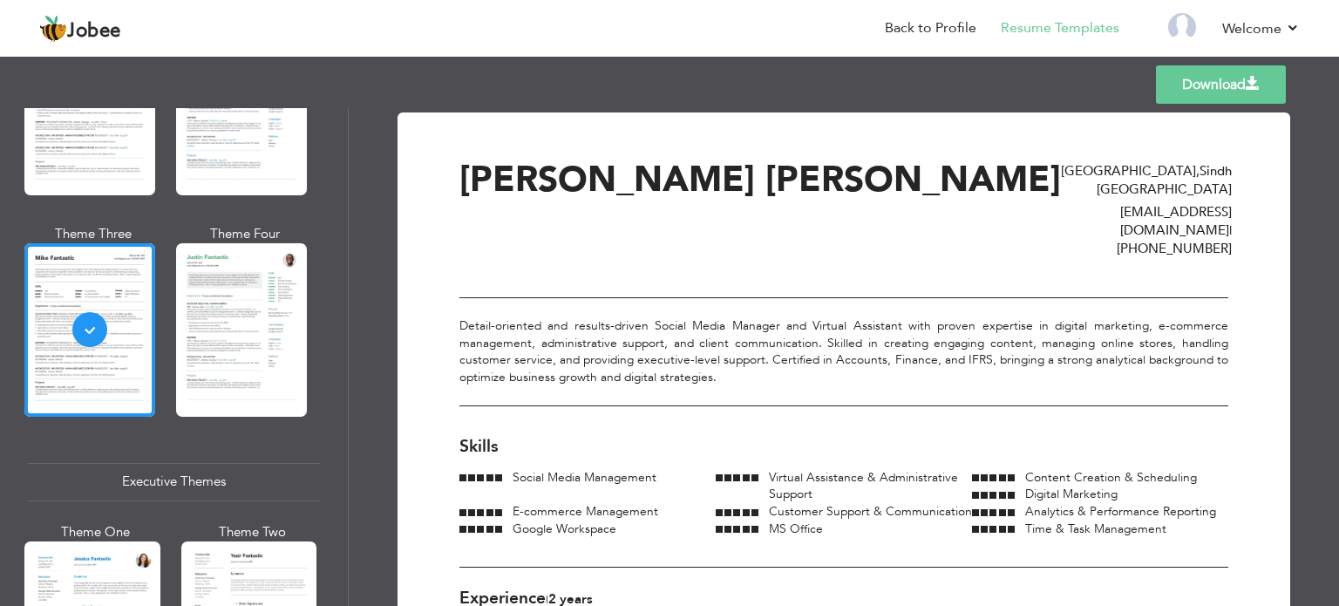
click at [1220, 81] on link "Download" at bounding box center [1221, 84] width 130 height 38
